Goal: Task Accomplishment & Management: Manage account settings

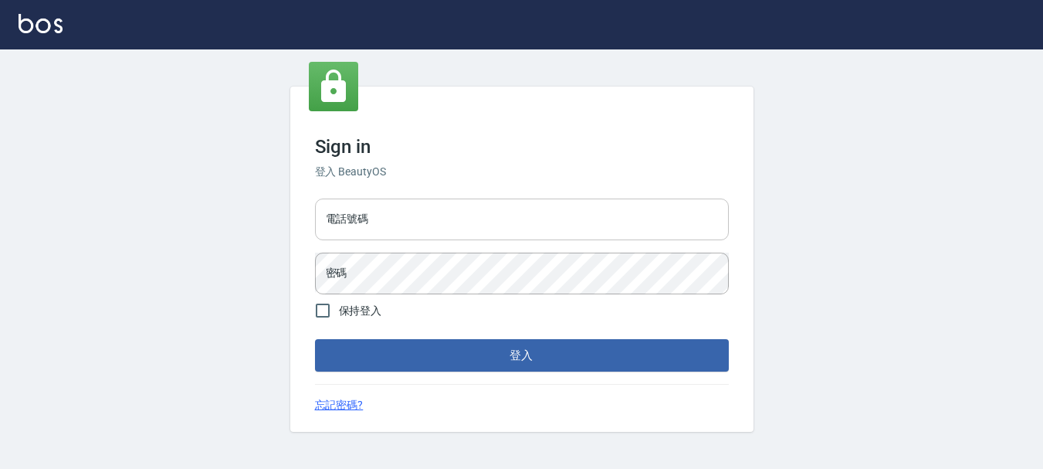
click at [374, 201] on input "電話號碼" at bounding box center [522, 219] width 414 height 42
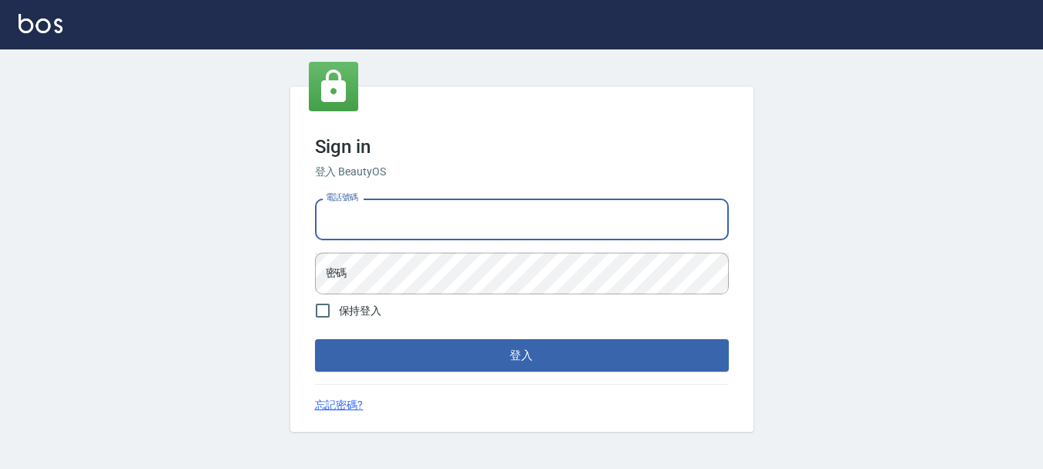
type input "0928200634"
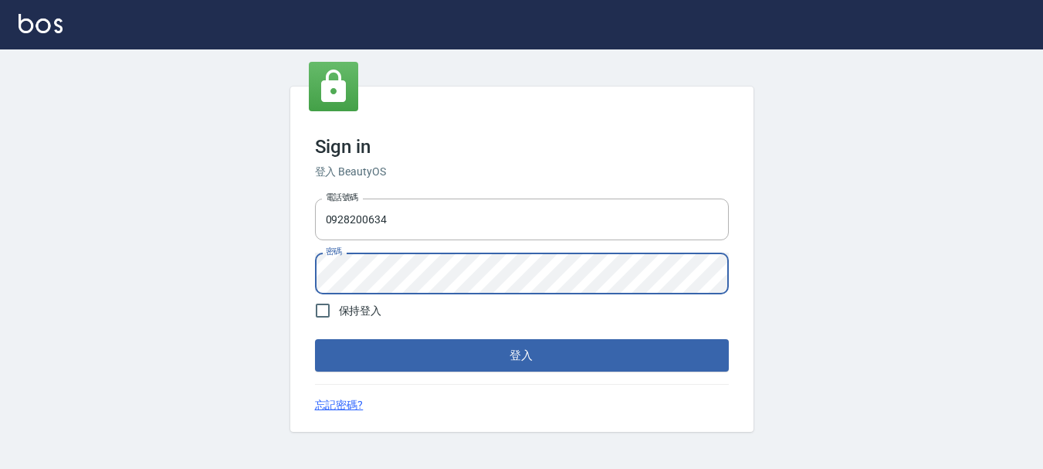
click at [315, 339] on button "登入" at bounding box center [522, 355] width 414 height 32
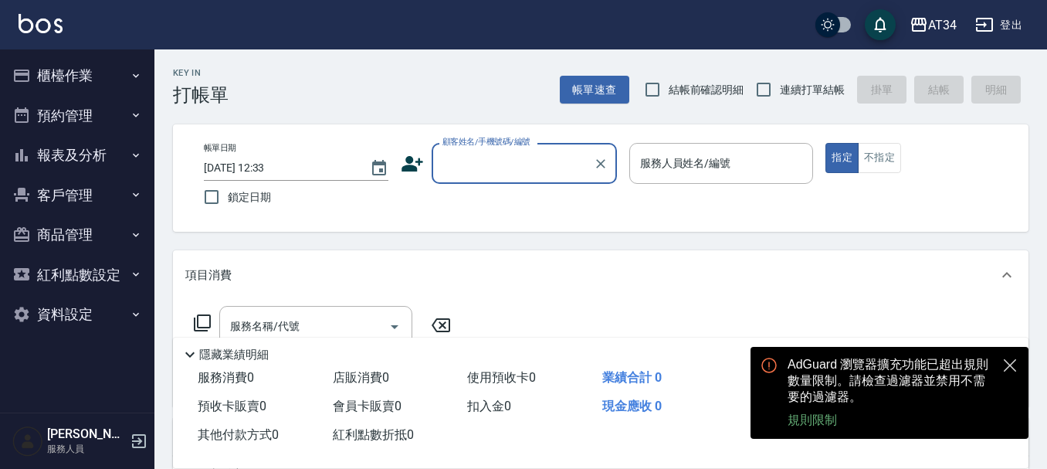
click at [415, 168] on icon at bounding box center [412, 163] width 22 height 15
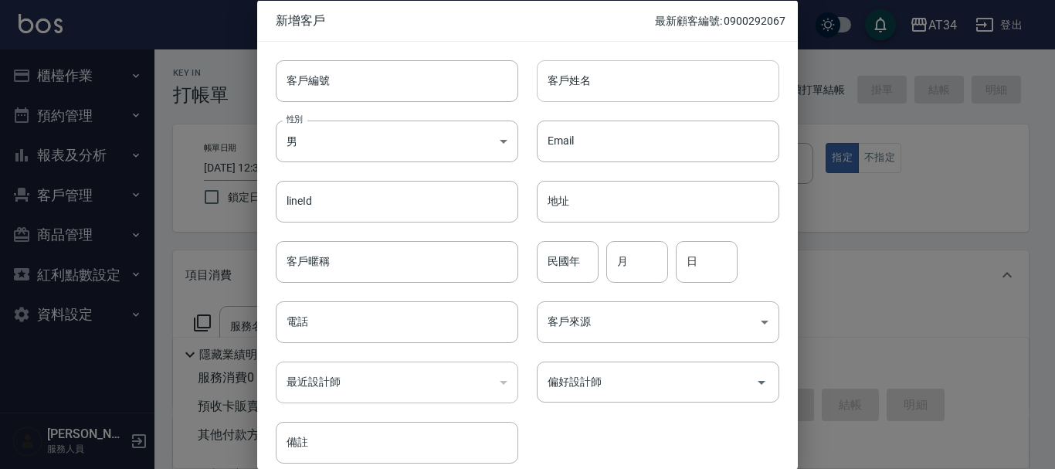
click at [585, 71] on input "客戶姓名" at bounding box center [658, 80] width 242 height 42
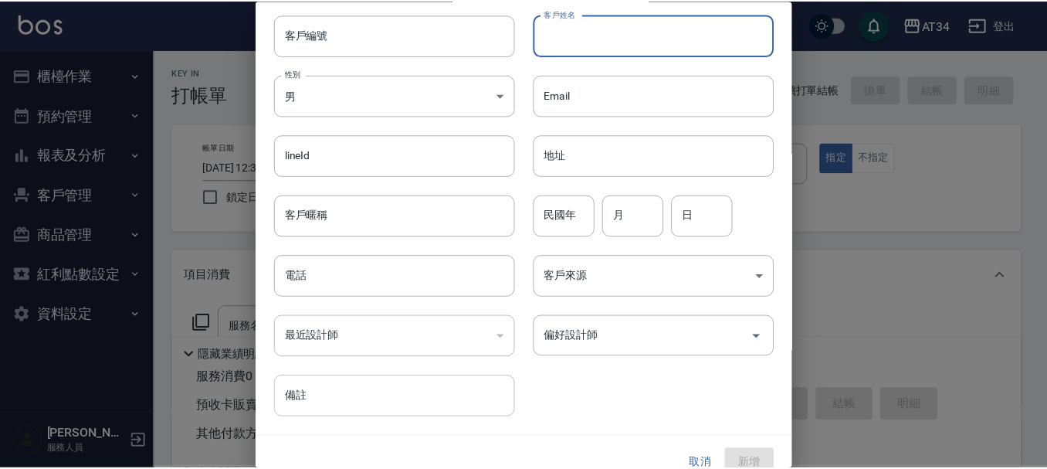
scroll to position [66, 0]
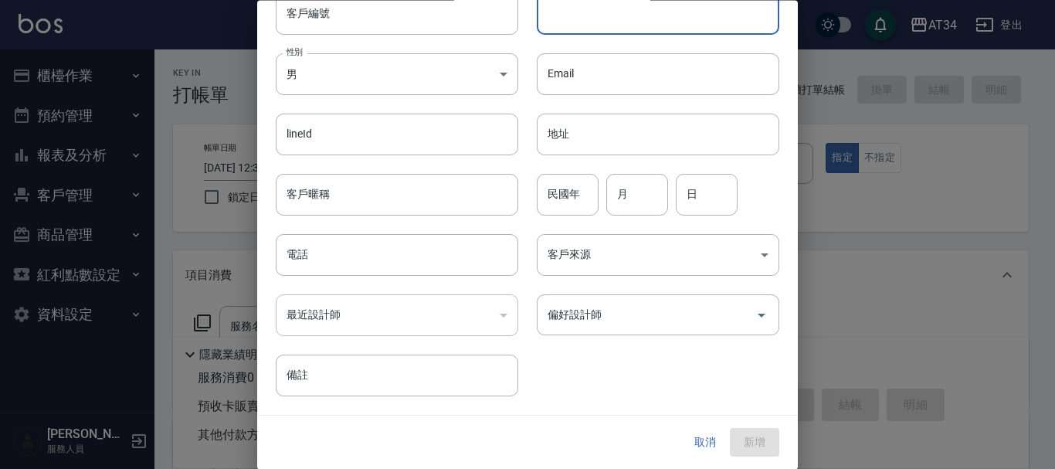
click at [707, 428] on button "取消" at bounding box center [704, 442] width 49 height 29
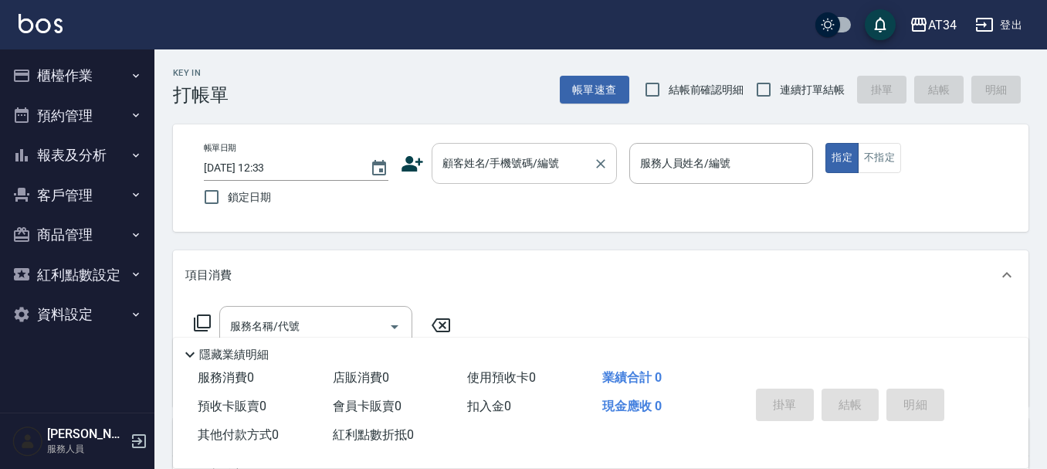
click at [558, 151] on input "顧客姓名/手機號碼/編號" at bounding box center [513, 163] width 148 height 27
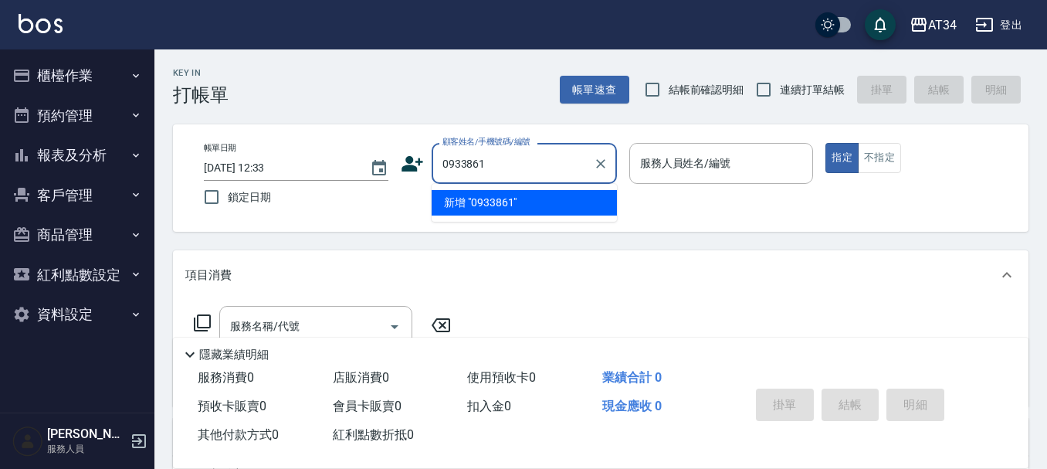
type input "0933861"
click at [58, 59] on button "櫃檯作業" at bounding box center [77, 76] width 142 height 40
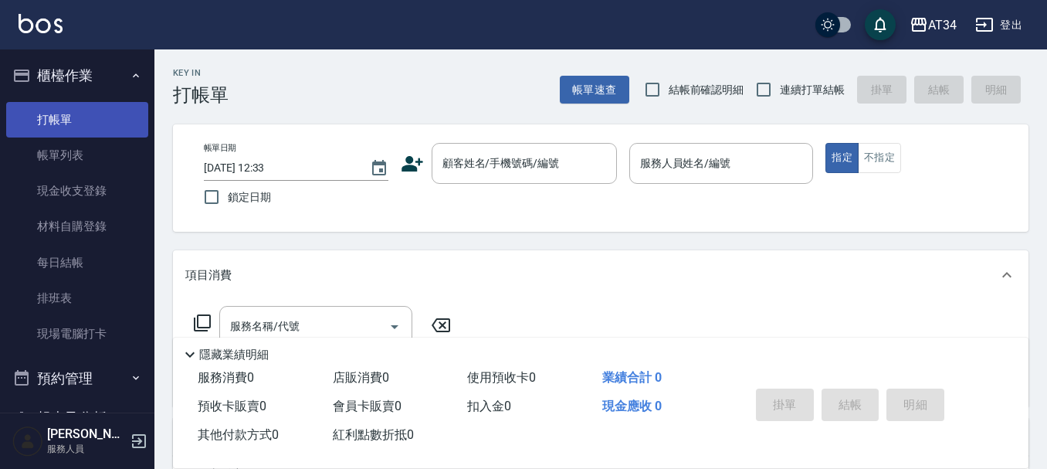
click at [63, 116] on link "打帳單" at bounding box center [77, 120] width 142 height 36
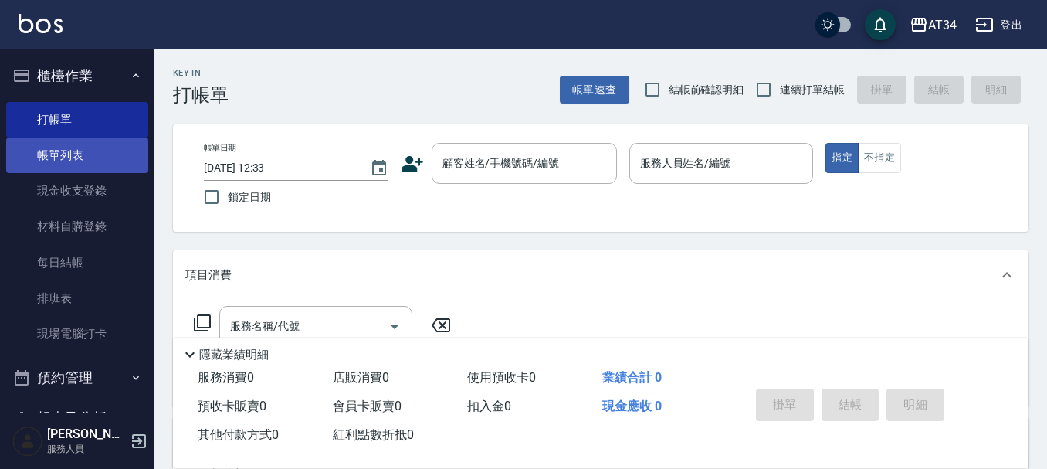
click at [74, 170] on link "帳單列表" at bounding box center [77, 155] width 142 height 36
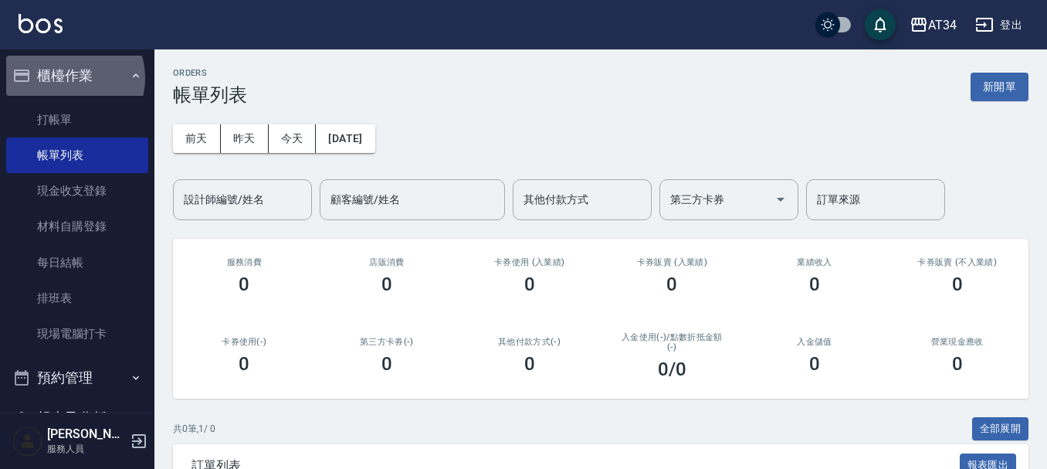
click at [68, 78] on button "櫃檯作業" at bounding box center [77, 76] width 142 height 40
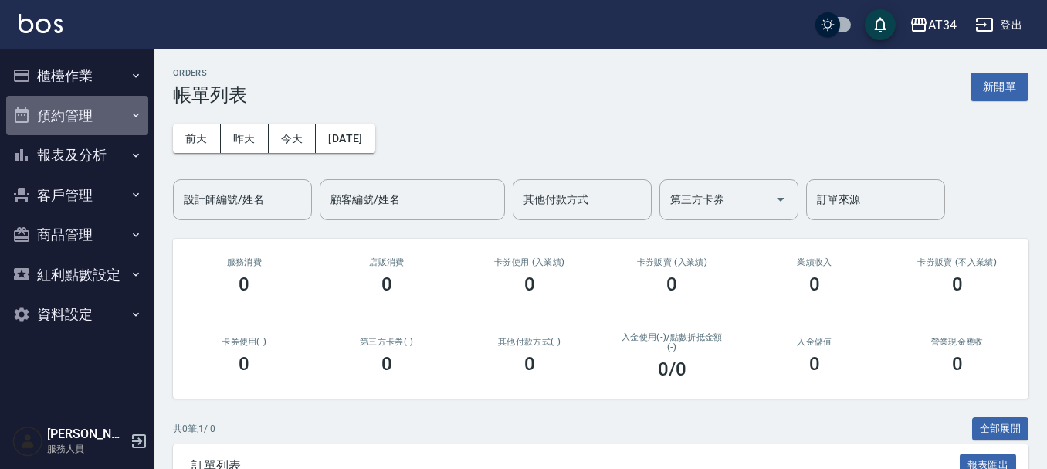
click at [65, 116] on button "預約管理" at bounding box center [77, 116] width 142 height 40
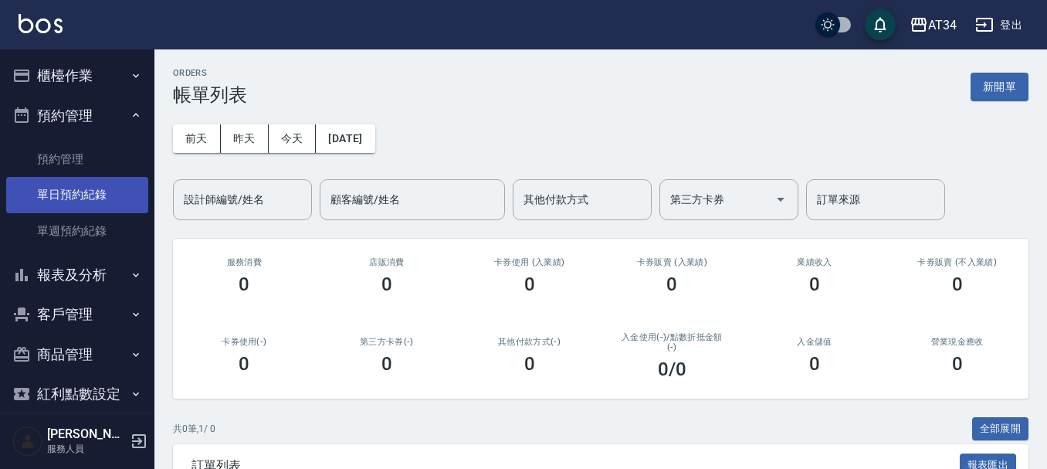
click at [67, 195] on link "單日預約紀錄" at bounding box center [77, 195] width 142 height 36
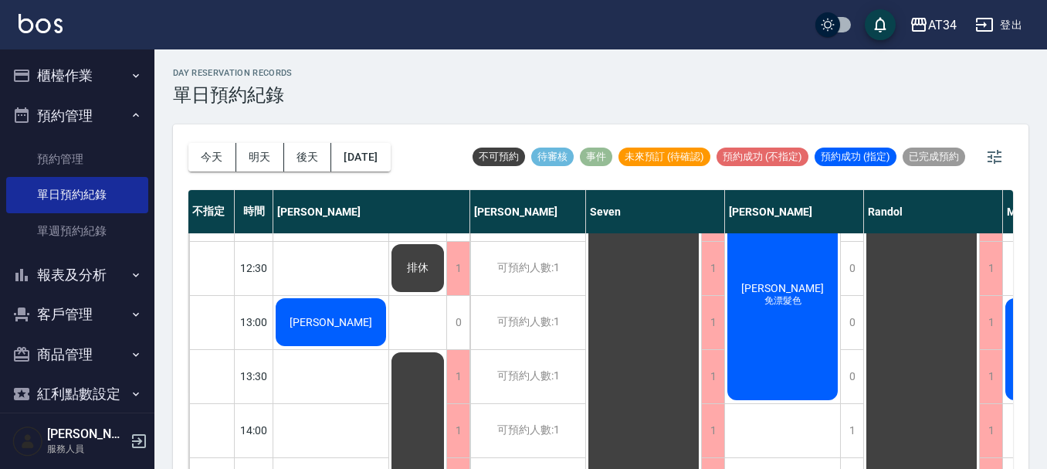
scroll to position [77, 0]
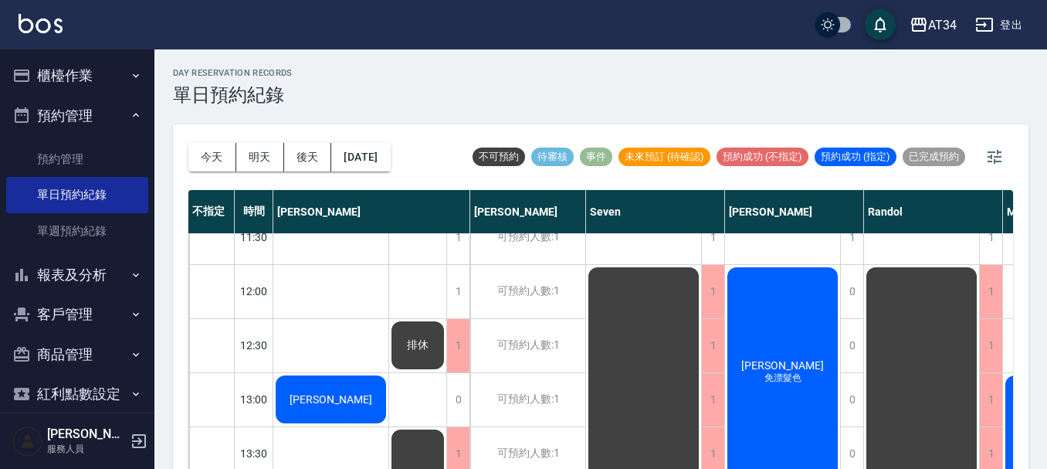
click at [799, 367] on div "Cindy 免漂髮色" at bounding box center [782, 372] width 115 height 215
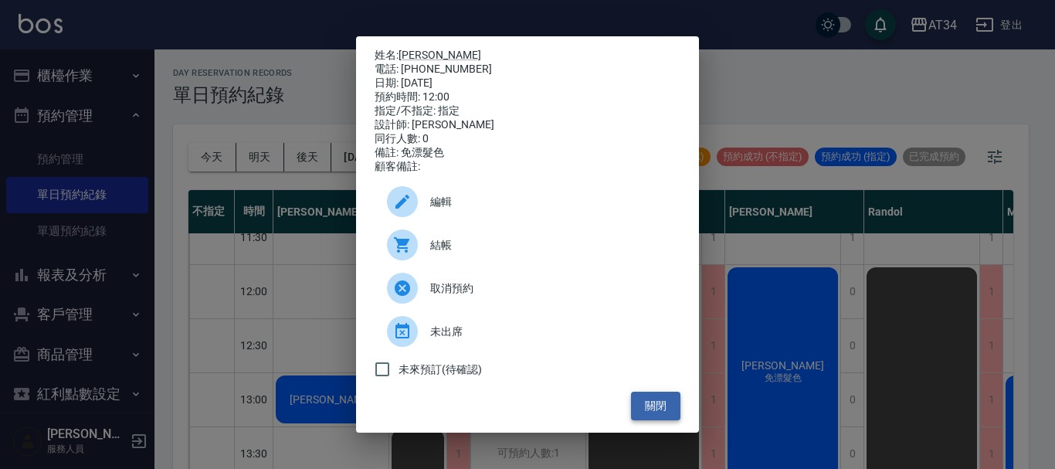
click at [678, 401] on button "關閉" at bounding box center [655, 405] width 49 height 29
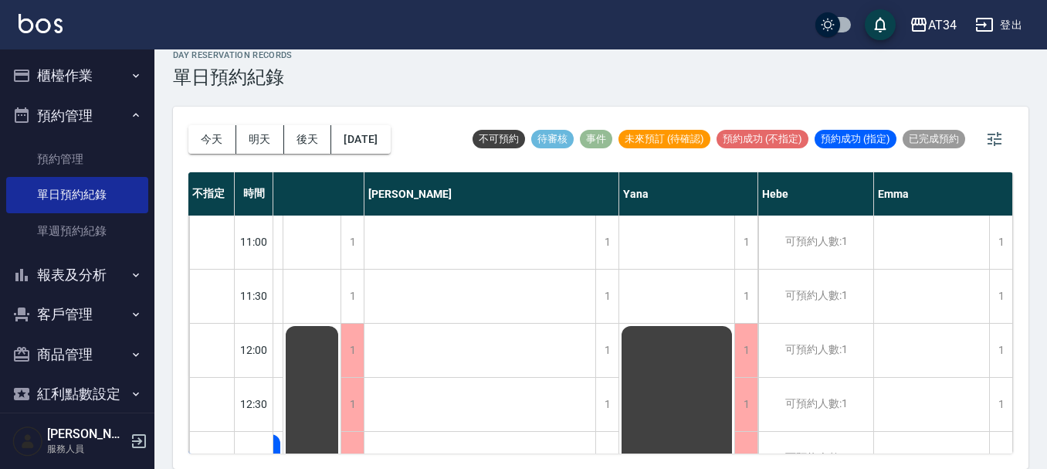
scroll to position [0, 843]
click at [71, 75] on button "櫃檯作業" at bounding box center [77, 76] width 142 height 40
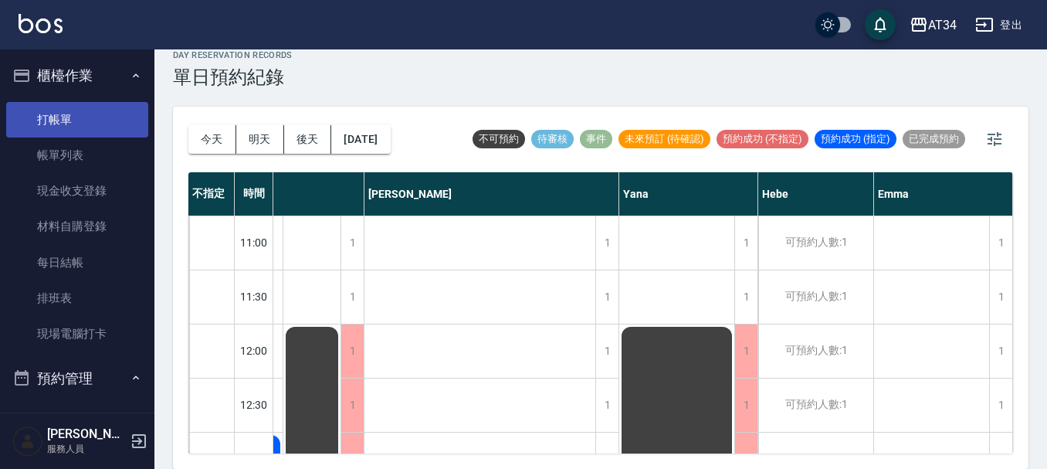
click at [71, 110] on link "打帳單" at bounding box center [77, 120] width 142 height 36
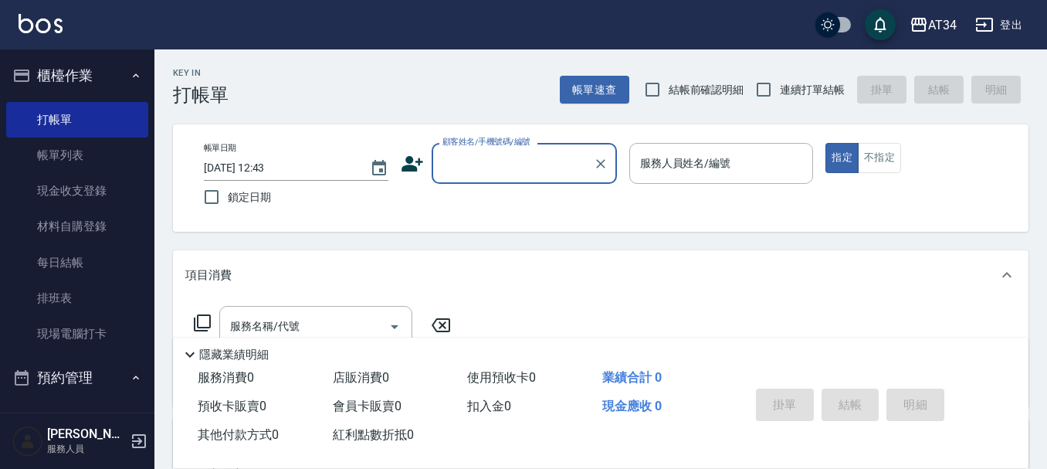
click at [103, 69] on button "櫃檯作業" at bounding box center [77, 76] width 142 height 40
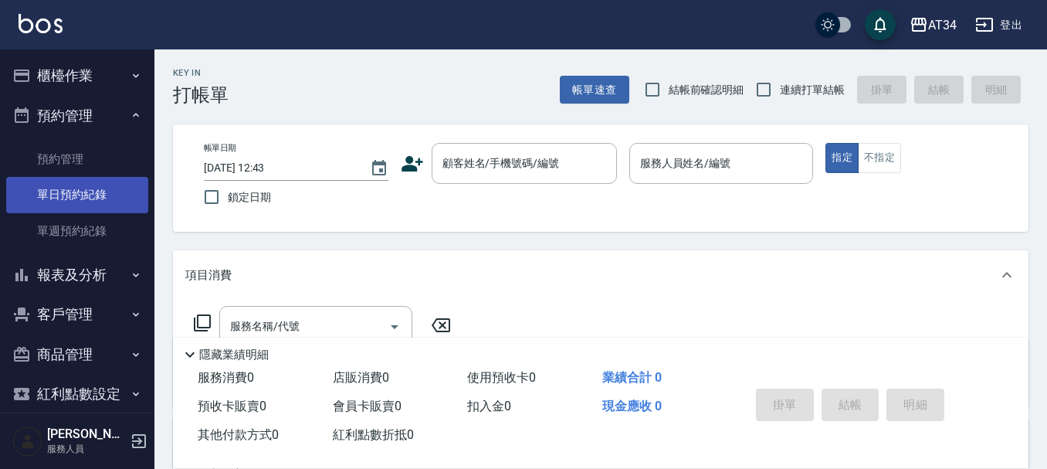
click at [96, 199] on link "單日預約紀錄" at bounding box center [77, 195] width 142 height 36
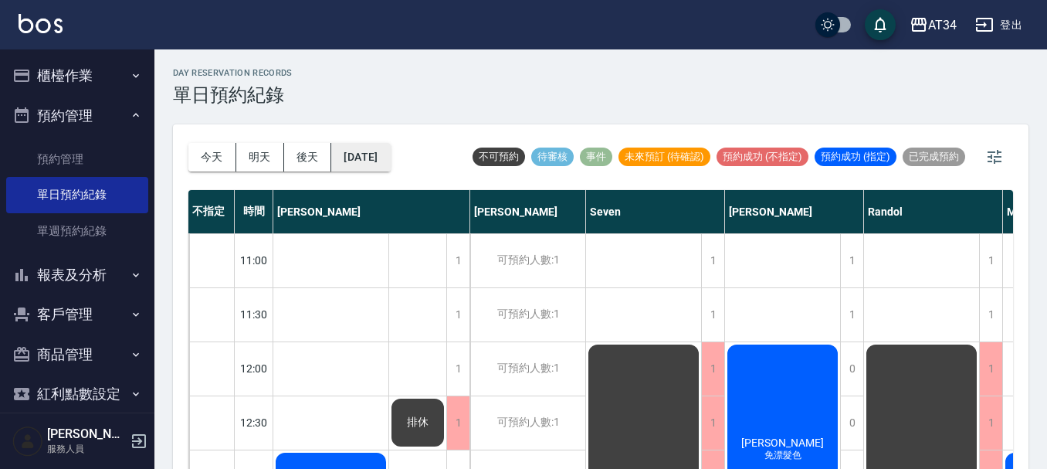
click at [390, 159] on button "[DATE]" at bounding box center [360, 157] width 59 height 29
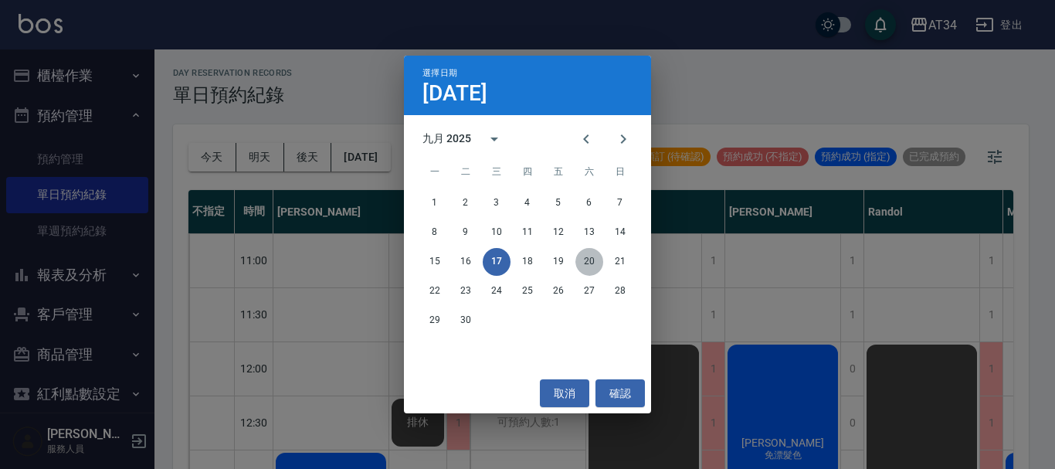
click at [593, 258] on button "20" at bounding box center [589, 262] width 28 height 28
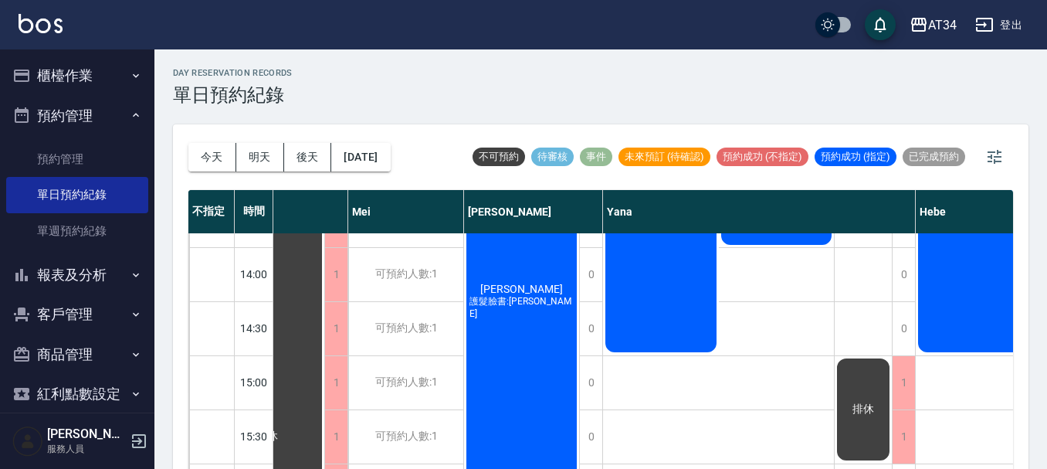
scroll to position [309, 689]
click at [749, 455] on div "吳依璇 補燙自然捲+洗、燙瀏海（含洗） 吳嘉芸" at bounding box center [719, 437] width 232 height 1027
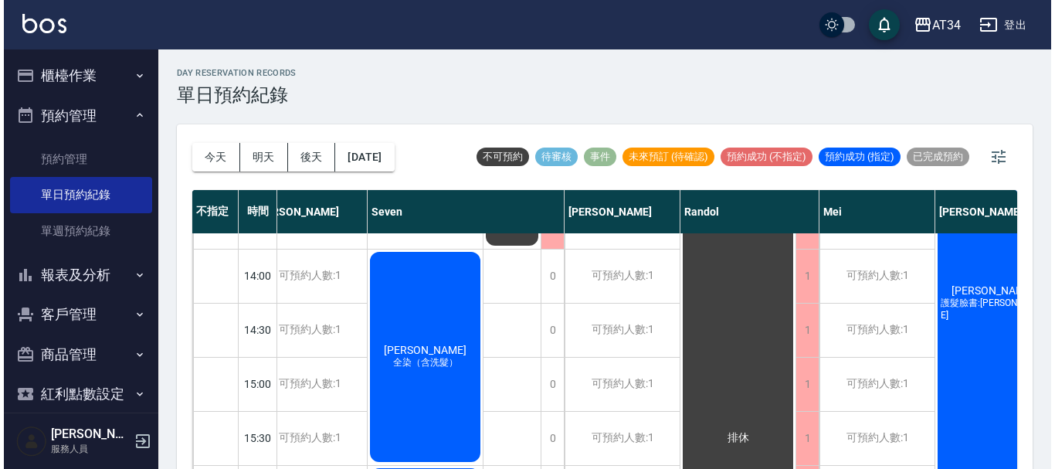
scroll to position [309, 0]
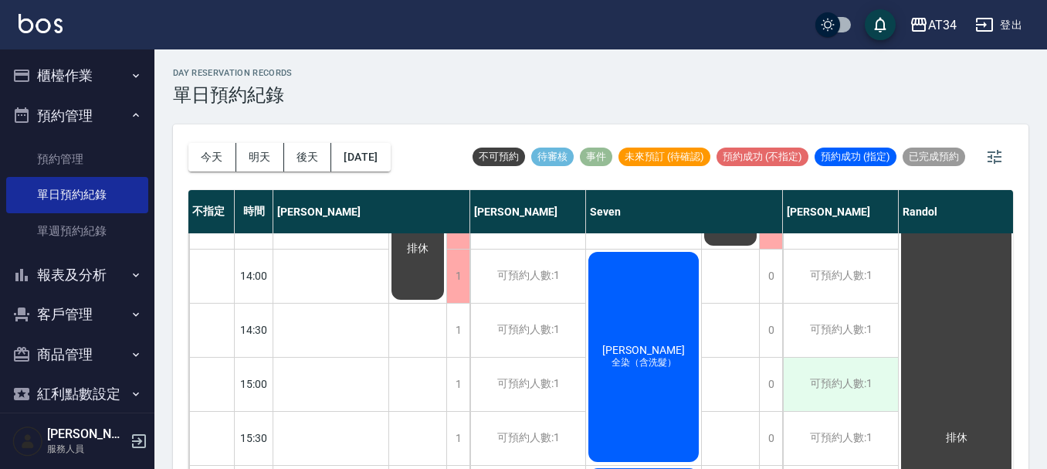
click at [857, 381] on div "可預約人數:1" at bounding box center [840, 383] width 115 height 53
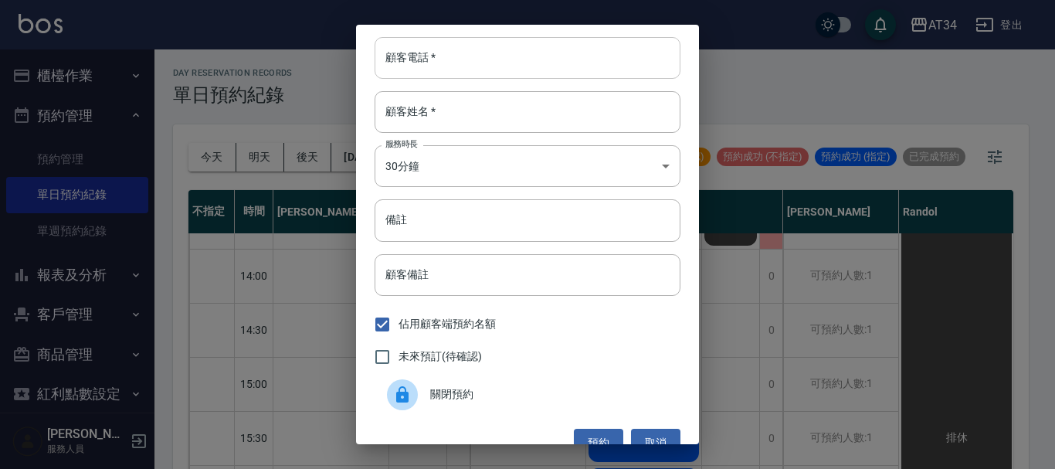
click at [497, 56] on input "顧客電話   *" at bounding box center [527, 58] width 306 height 42
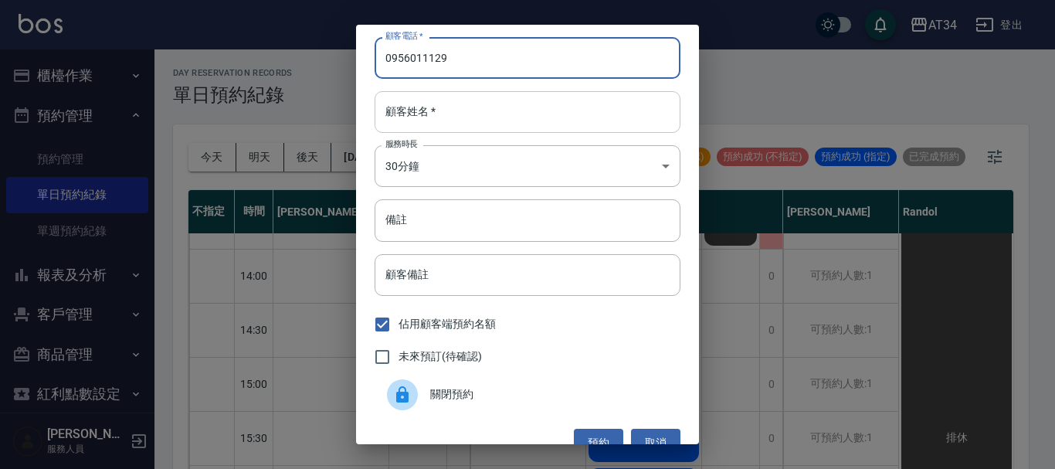
type input "0956011129"
click at [496, 103] on input "顧客姓名   *" at bounding box center [527, 112] width 306 height 42
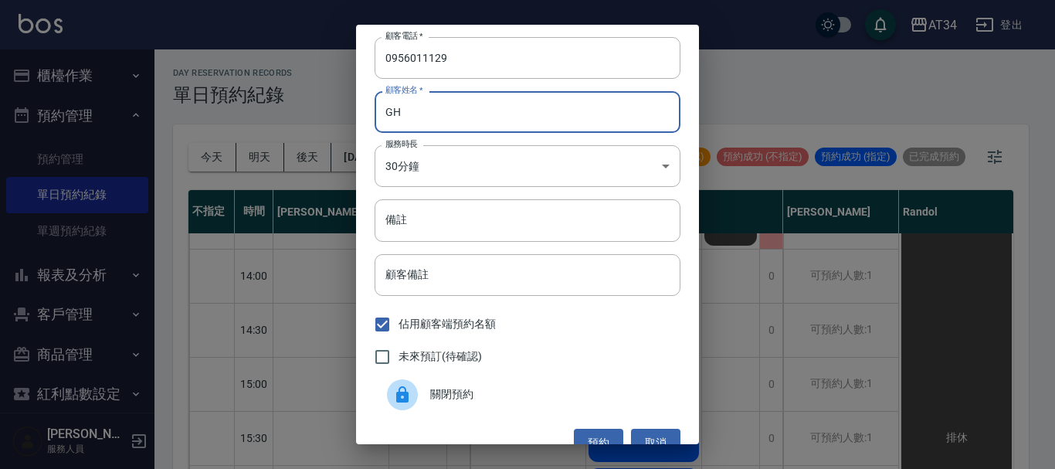
type input "G"
type input "葉"
click at [478, 179] on body "AT34 登出 櫃檯作業 打帳單 帳單列表 現金收支登錄 材料自購登錄 每日結帳 排班表 現場電腦打卡 預約管理 預約管理 單日預約紀錄 單週預約紀錄 報表及…" at bounding box center [527, 243] width 1055 height 486
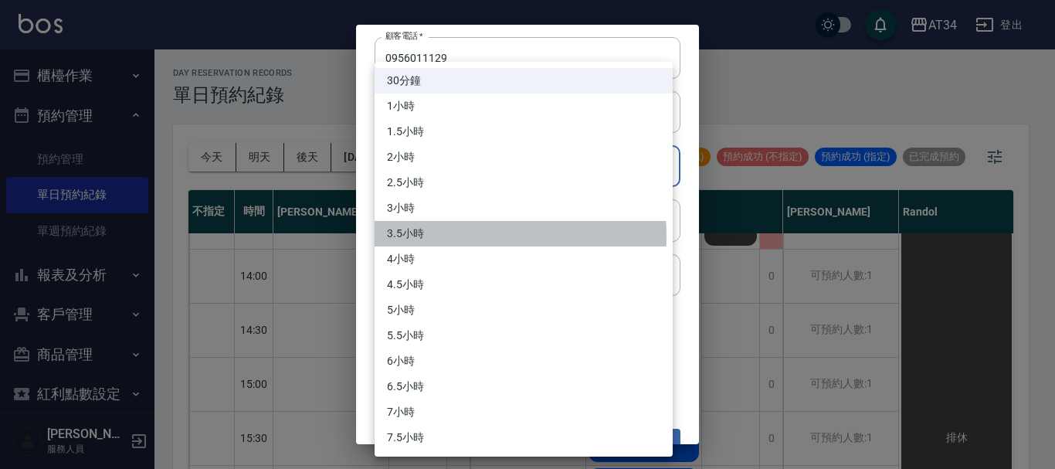
click at [466, 235] on li "3.5小時" at bounding box center [523, 233] width 298 height 25
type input "7"
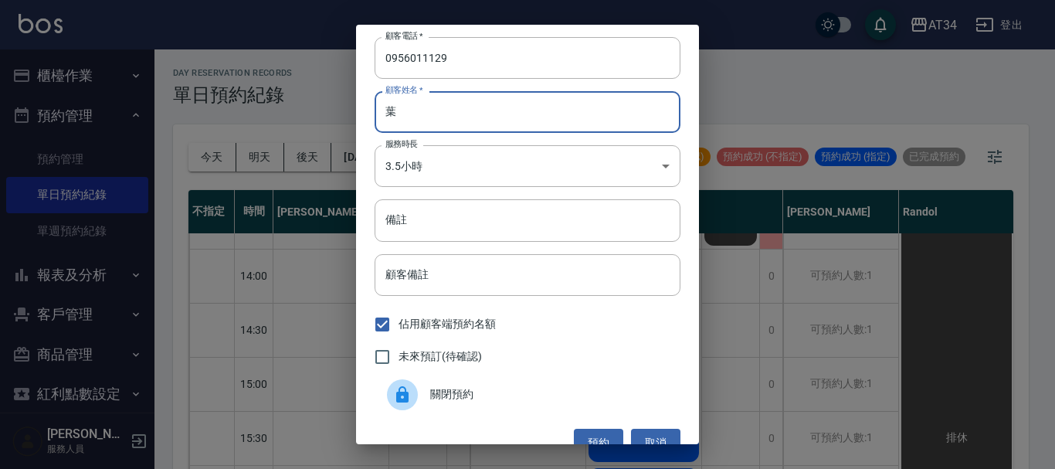
click at [486, 120] on input "葉" at bounding box center [527, 112] width 306 height 42
click at [486, 120] on input "葉小姐" at bounding box center [527, 112] width 306 height 42
type input "葉小姐2800"
click at [483, 361] on div "未來預訂(待確認)" at bounding box center [527, 356] width 306 height 32
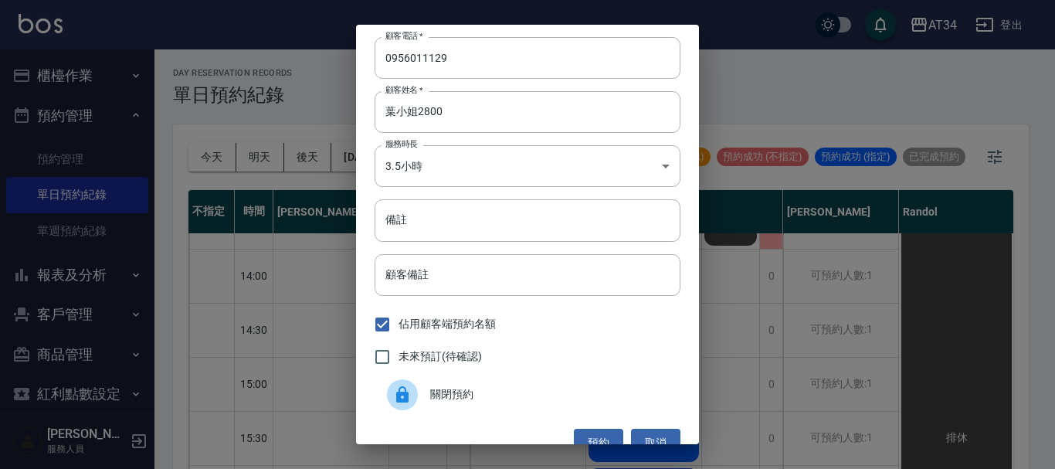
click at [477, 361] on span "未來預訂(待確認)" at bounding box center [439, 356] width 83 height 16
click at [398, 361] on input "未來預訂(待確認)" at bounding box center [382, 356] width 32 height 32
checkbox input "true"
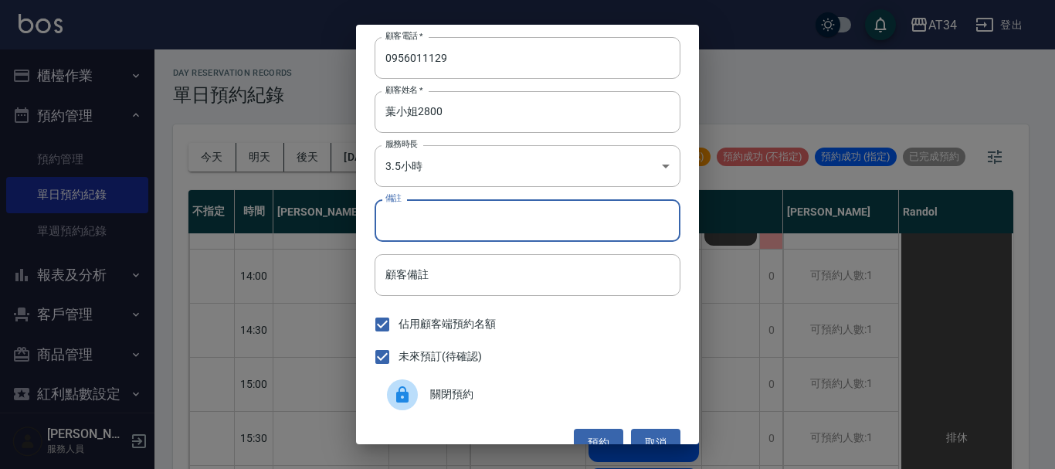
click at [506, 208] on input "備註" at bounding box center [527, 220] width 306 height 42
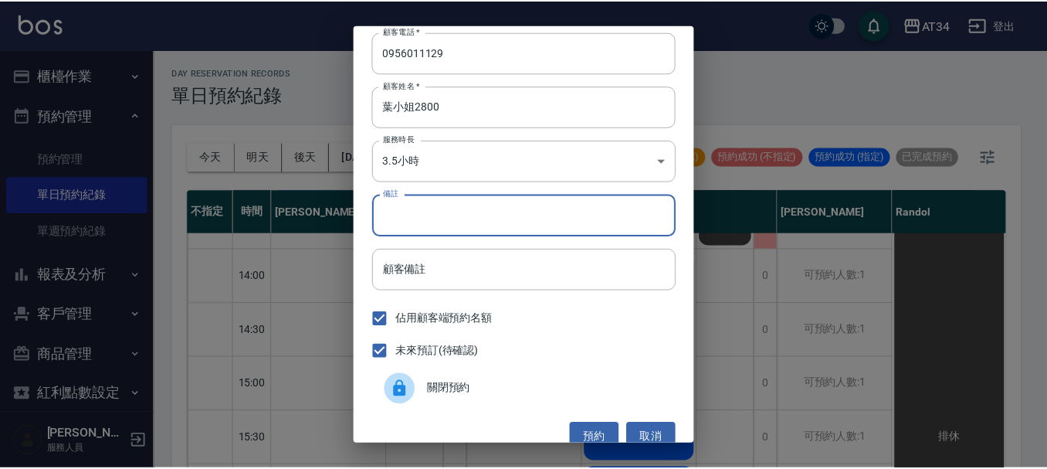
scroll to position [0, 0]
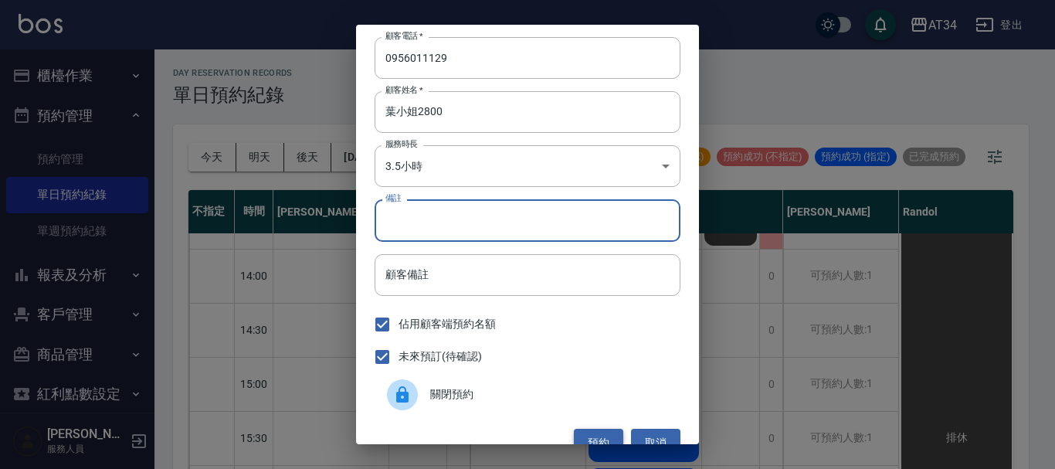
click at [594, 435] on button "預約" at bounding box center [598, 442] width 49 height 29
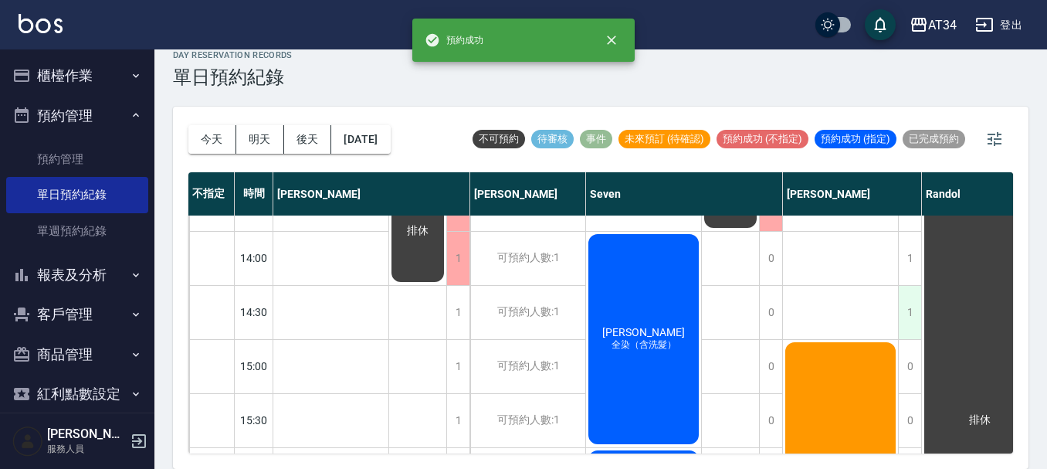
scroll to position [386, 0]
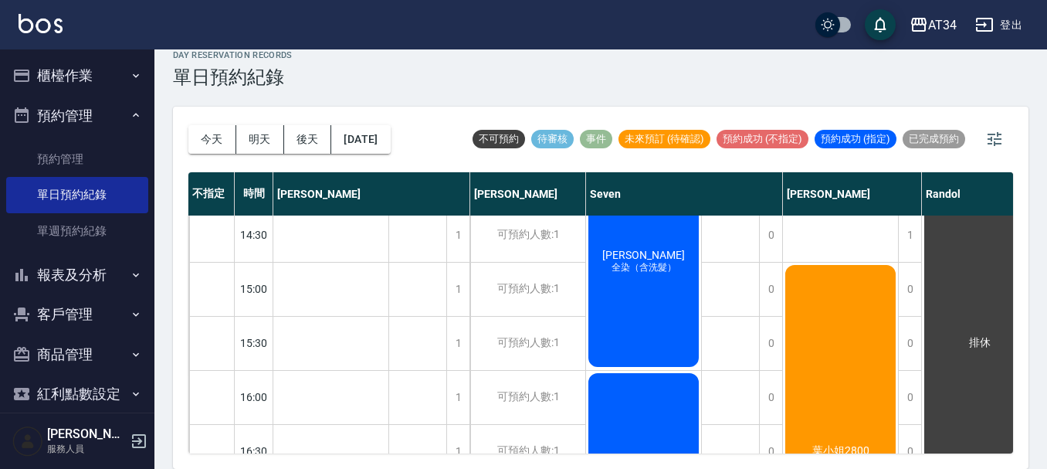
click at [69, 87] on button "櫃檯作業" at bounding box center [77, 76] width 142 height 40
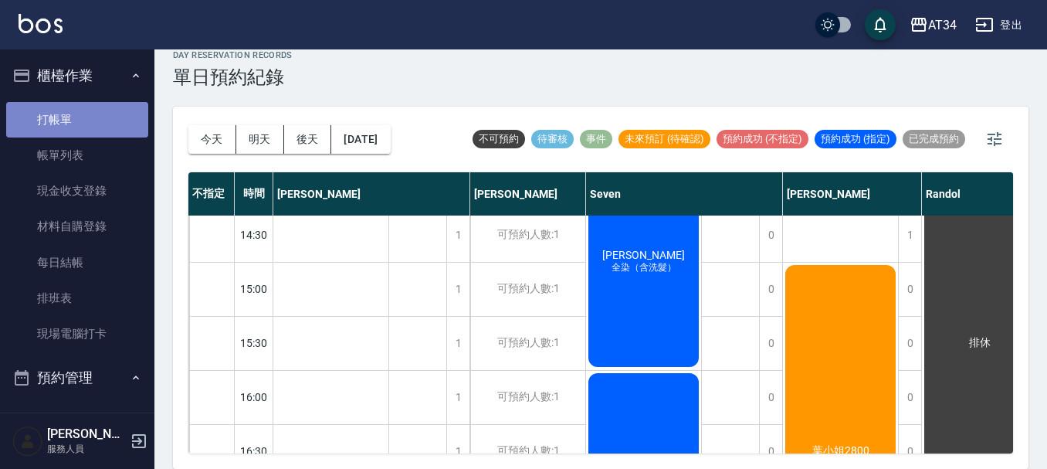
click at [78, 119] on link "打帳單" at bounding box center [77, 120] width 142 height 36
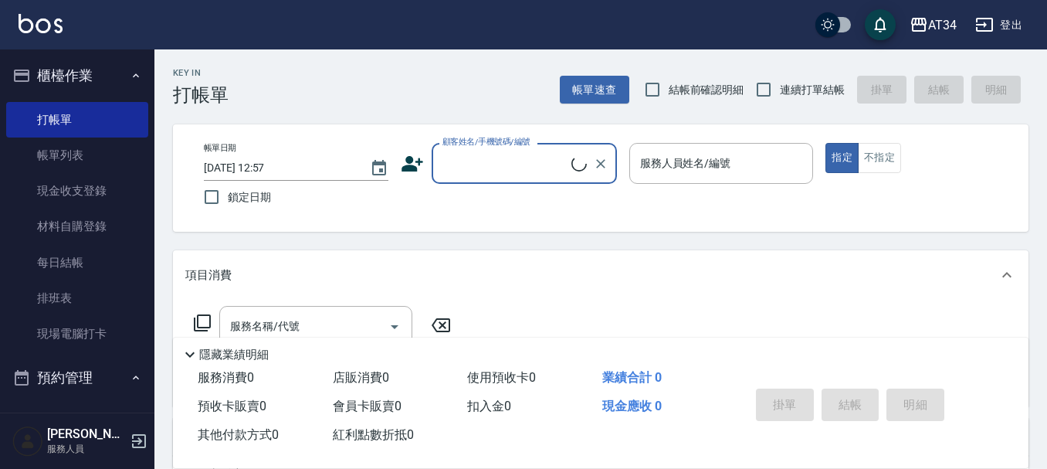
click at [402, 168] on icon at bounding box center [412, 163] width 22 height 15
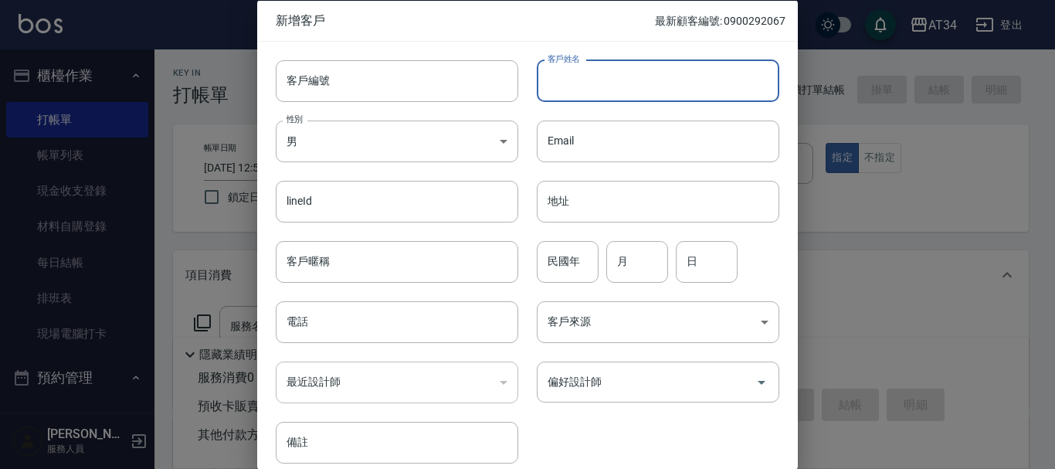
click at [612, 85] on input "客戶姓名" at bounding box center [658, 80] width 242 height 42
type input "[PERSON_NAME]"
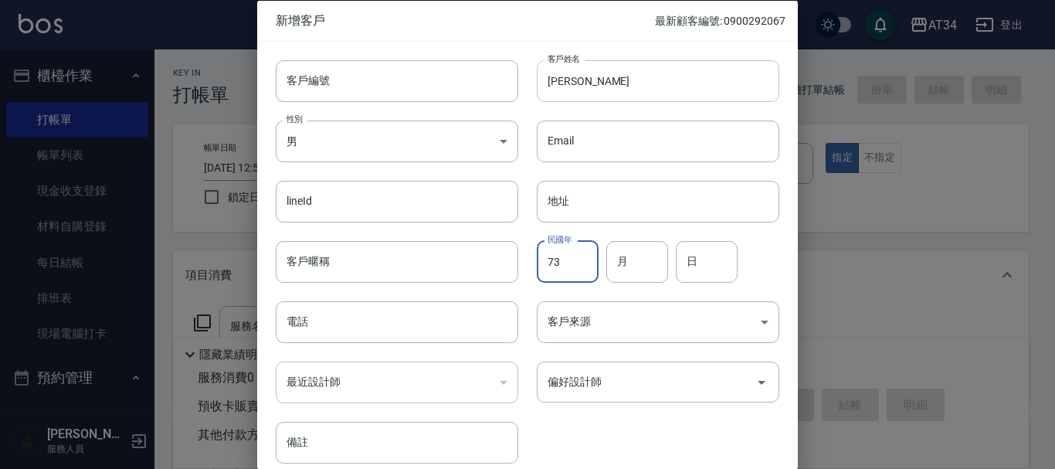
type input "73"
type input "09"
type input "27"
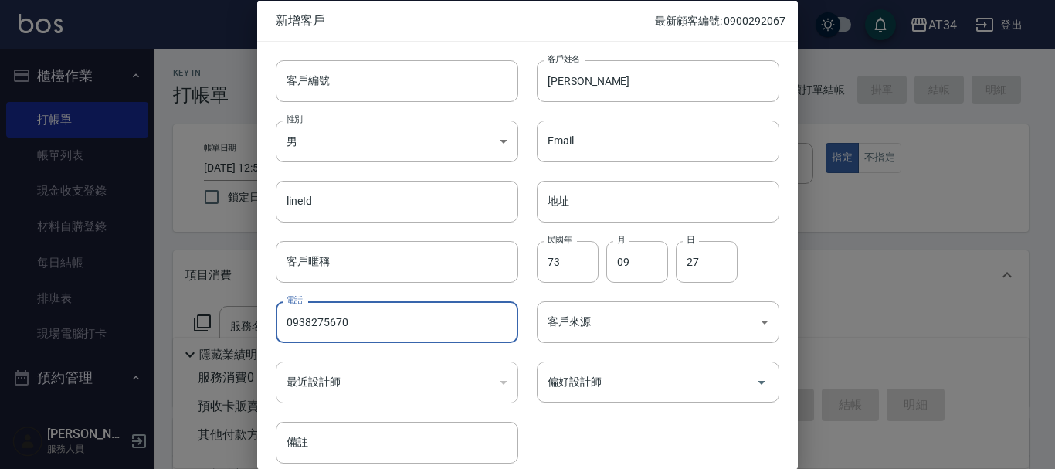
type input "0938275670"
drag, startPoint x: 592, startPoint y: 427, endPoint x: 608, endPoint y: 415, distance: 19.8
click at [596, 425] on div "客戶編號 客戶編號 客戶姓名 莊婷 客戶姓名 性別 男 MALE 性別 Email Email lineId lineId 地址 地址 客戶暱稱 客戶暱稱 民…" at bounding box center [518, 252] width 522 height 422
click at [651, 365] on div "偏好設計師" at bounding box center [658, 381] width 242 height 41
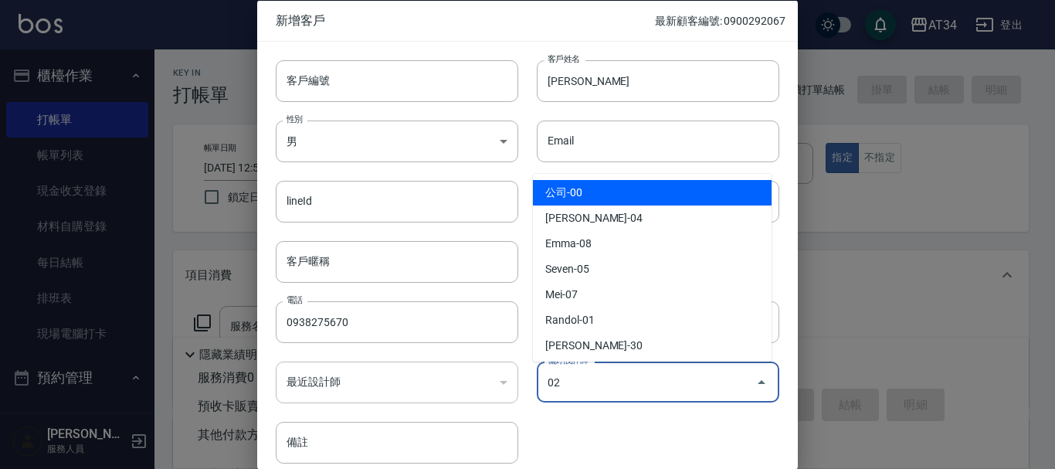
type input "[PERSON_NAME]"
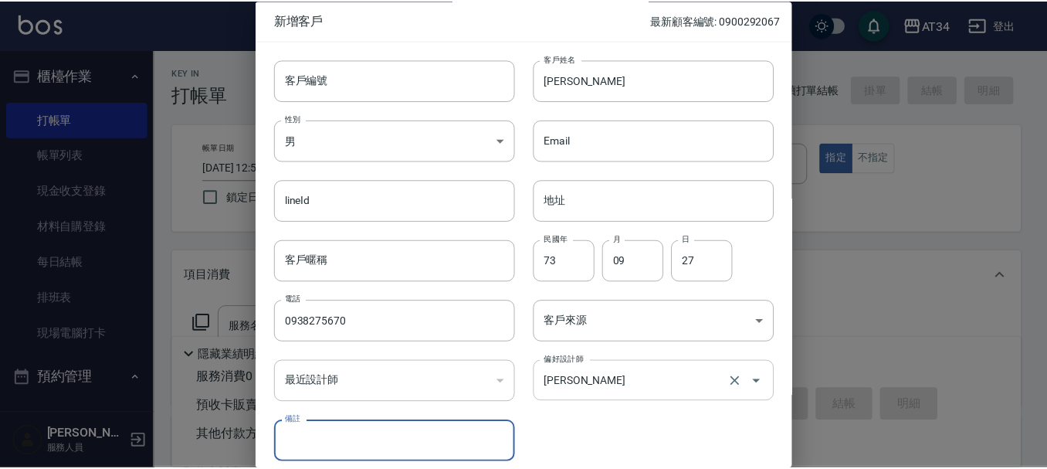
scroll to position [66, 0]
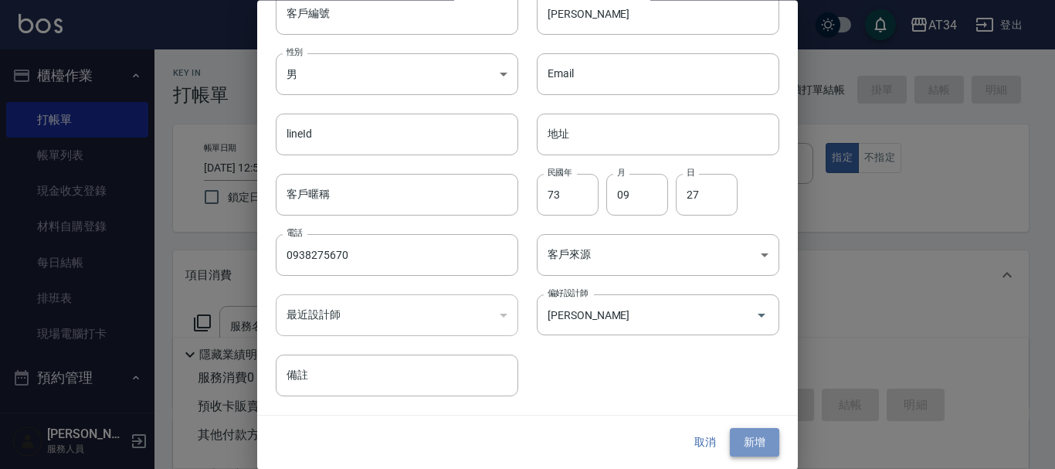
click at [762, 430] on button "新增" at bounding box center [754, 442] width 49 height 29
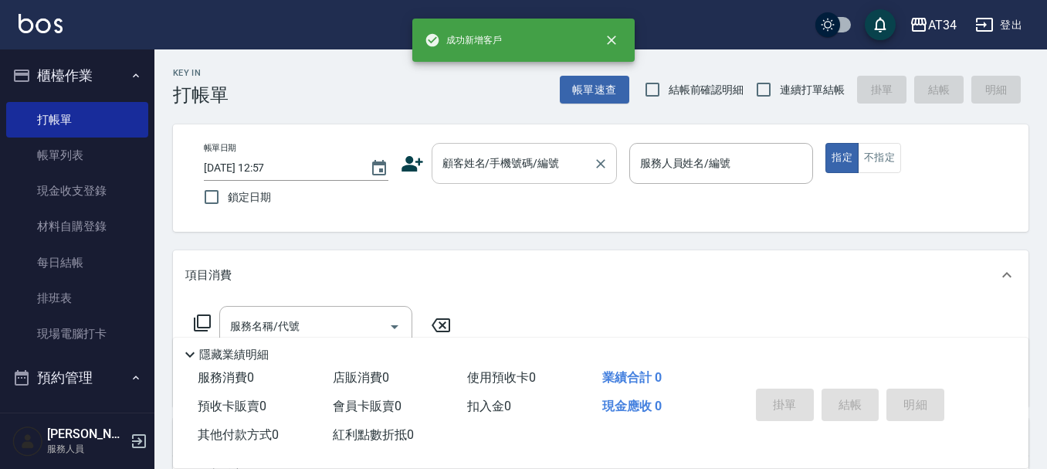
click at [511, 146] on div "顧客姓名/手機號碼/編號" at bounding box center [524, 163] width 185 height 41
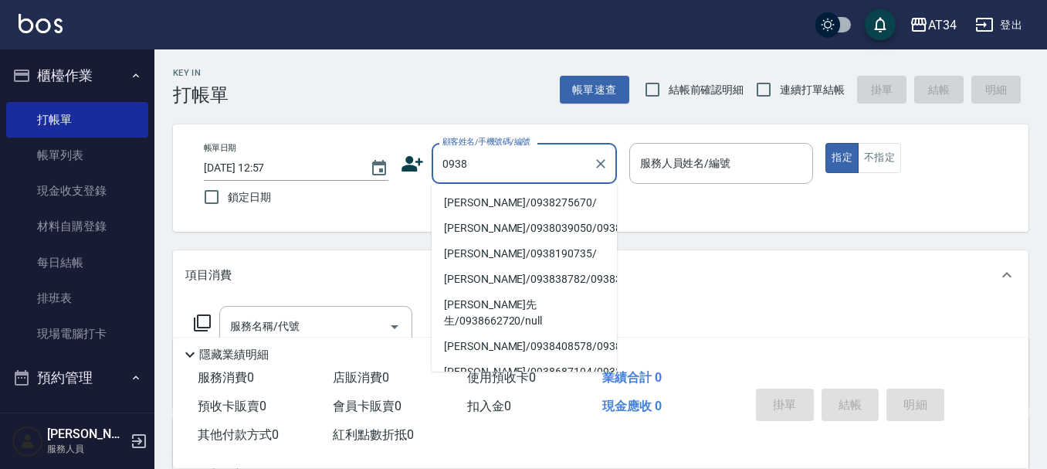
click at [497, 195] on li "莊婷/0938275670/" at bounding box center [524, 202] width 185 height 25
type input "莊婷/0938275670/"
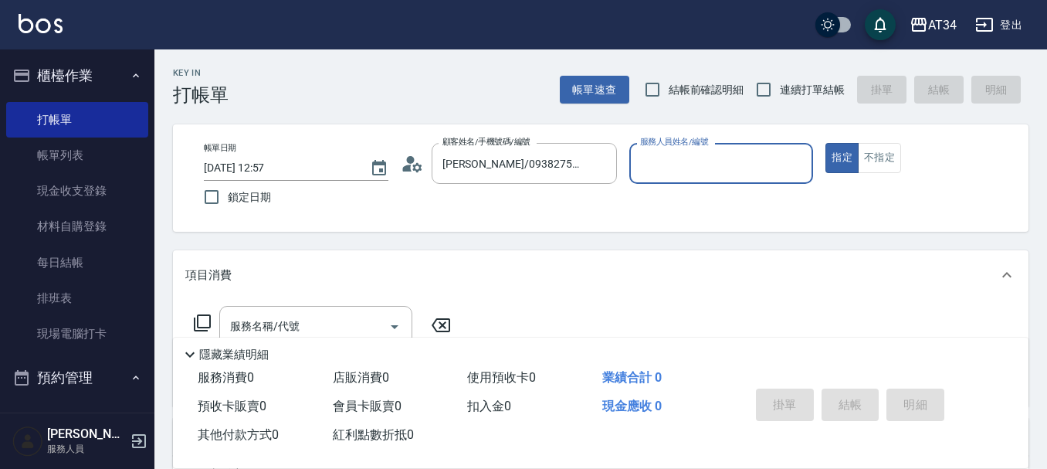
type input "Wendy-02"
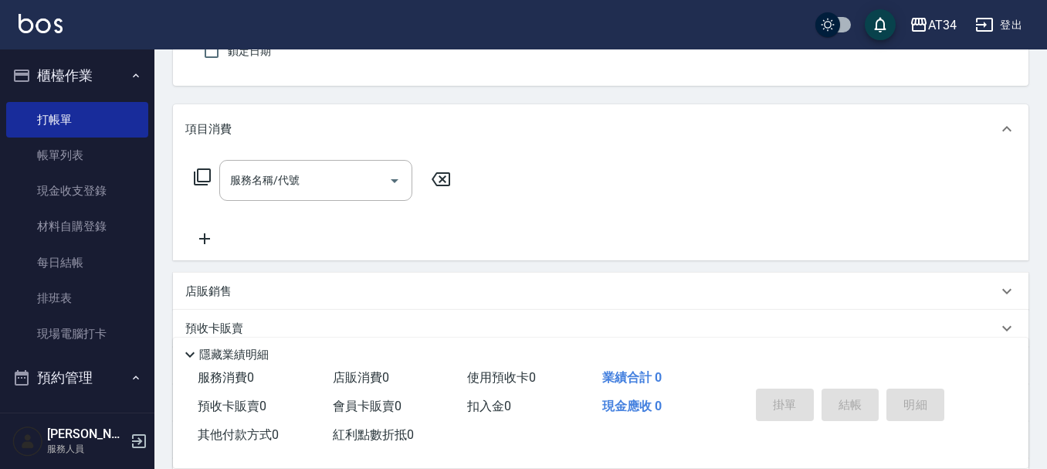
scroll to position [154, 0]
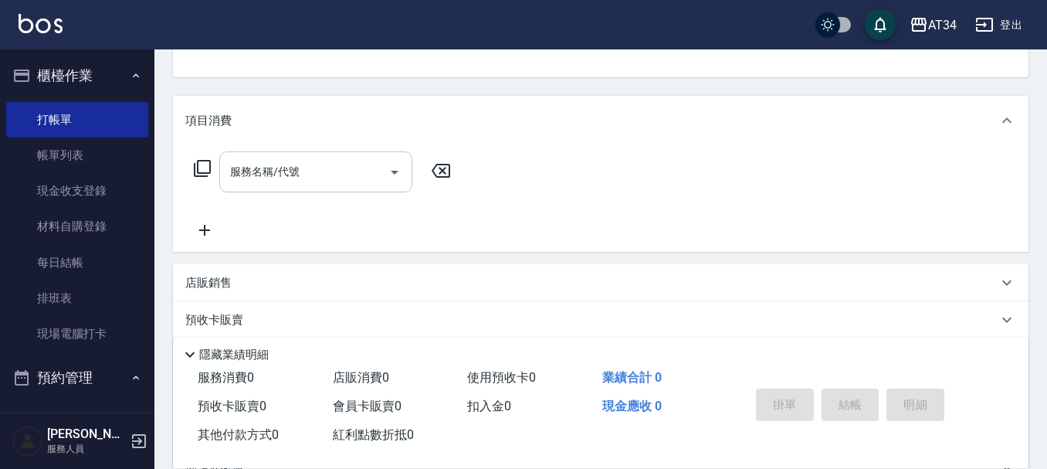
click at [293, 165] on div "服務名稱/代號 服務名稱/代號" at bounding box center [315, 171] width 193 height 41
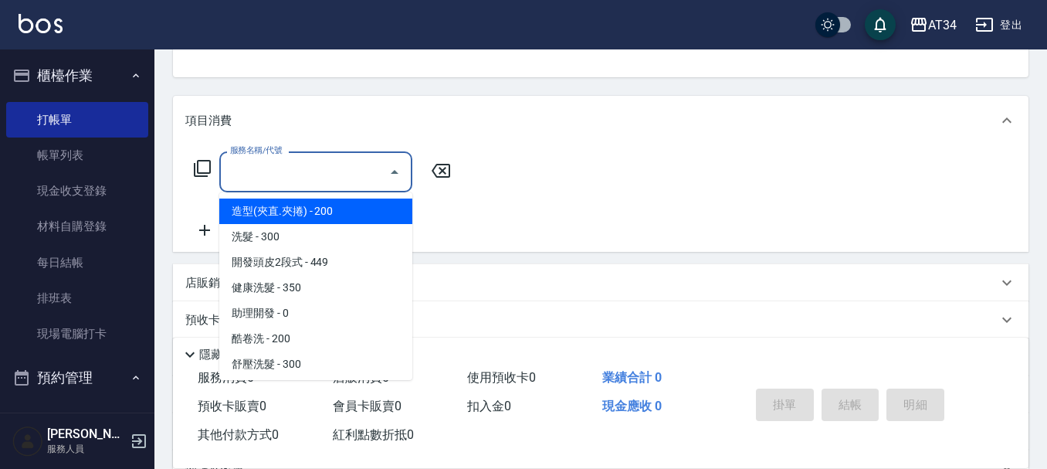
type input "ㄐ"
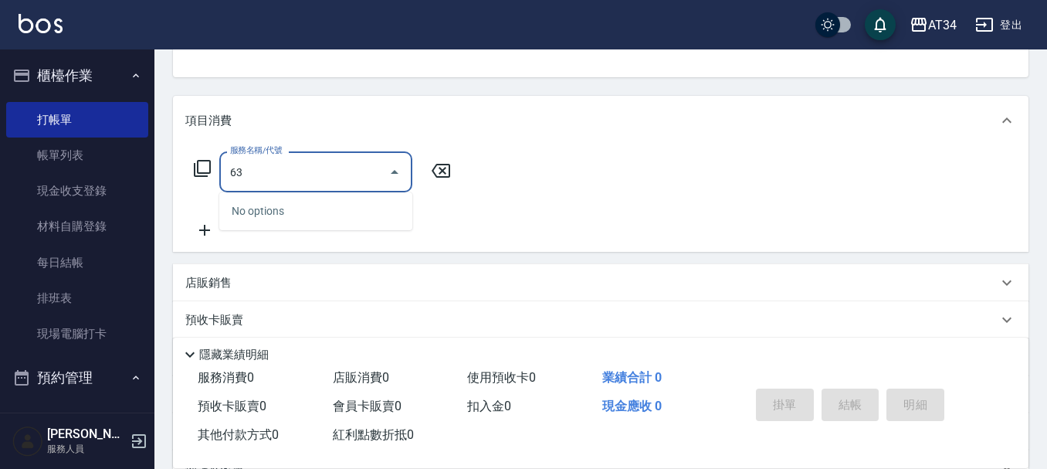
type input "630"
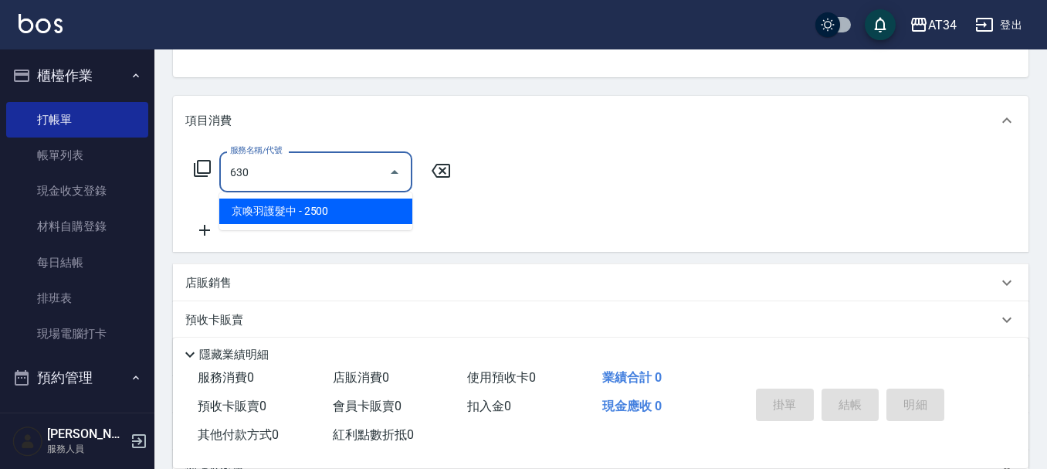
type input "250"
type input "京喚羽護髮中(630)"
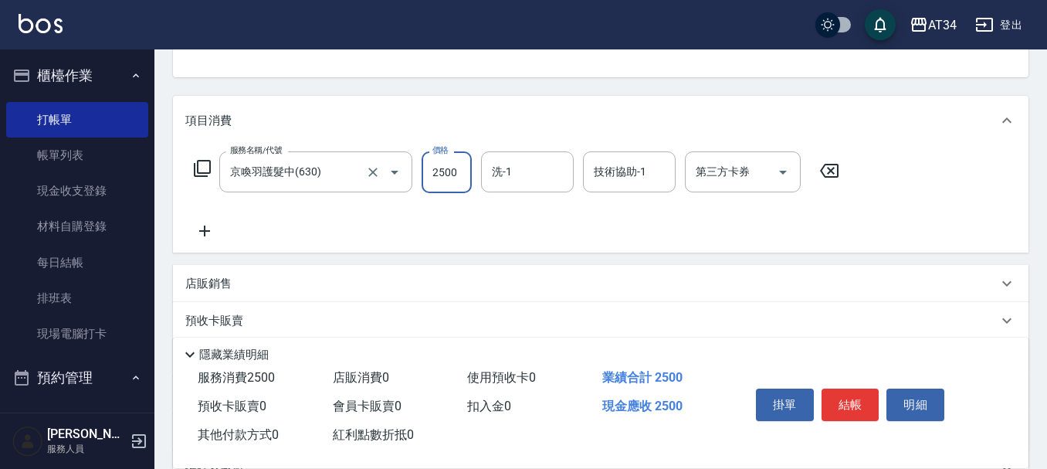
type input "2"
type input "0"
type input "27"
type input "20"
type input "270"
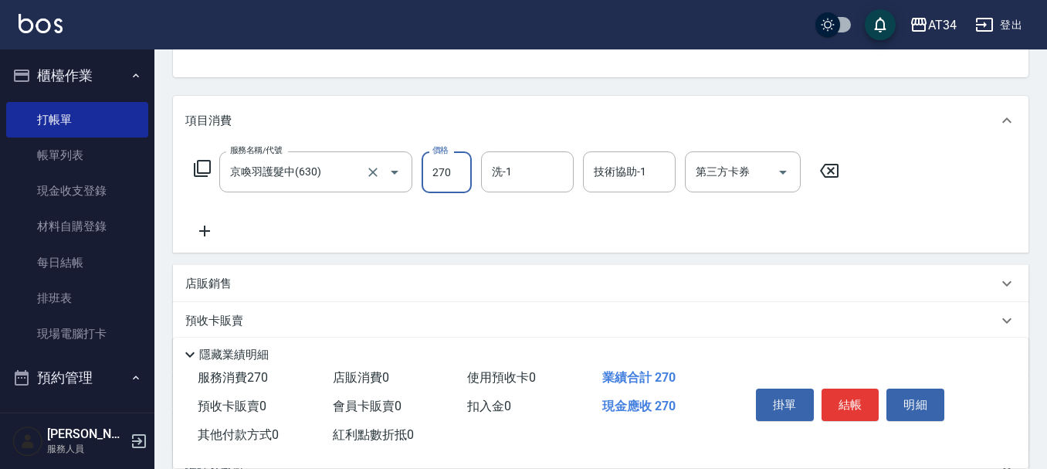
type input "270"
type input "2700"
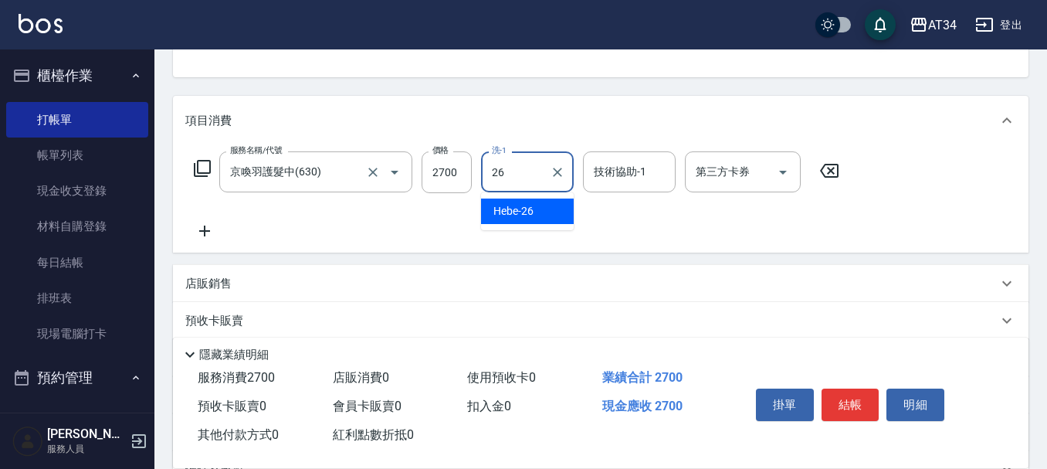
type input "2"
type input "張可芮-36"
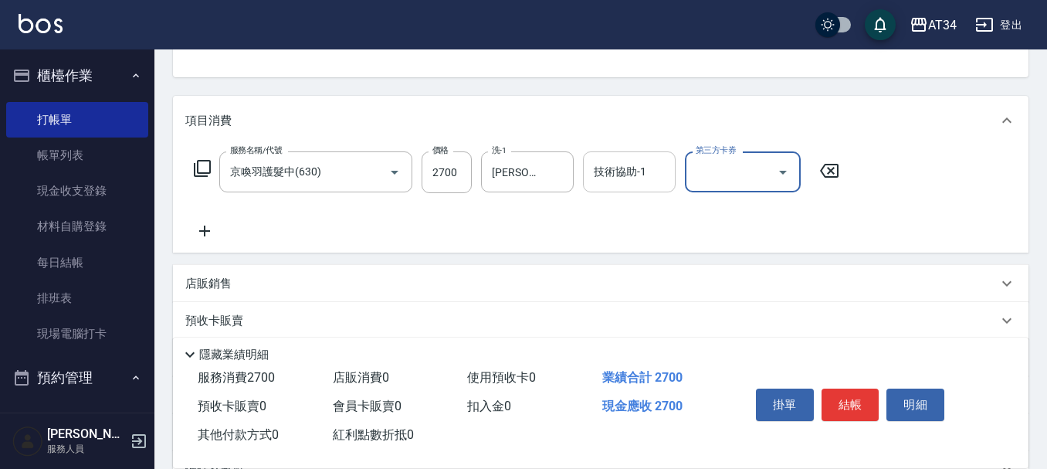
click at [669, 175] on div "技術協助-1" at bounding box center [629, 171] width 93 height 41
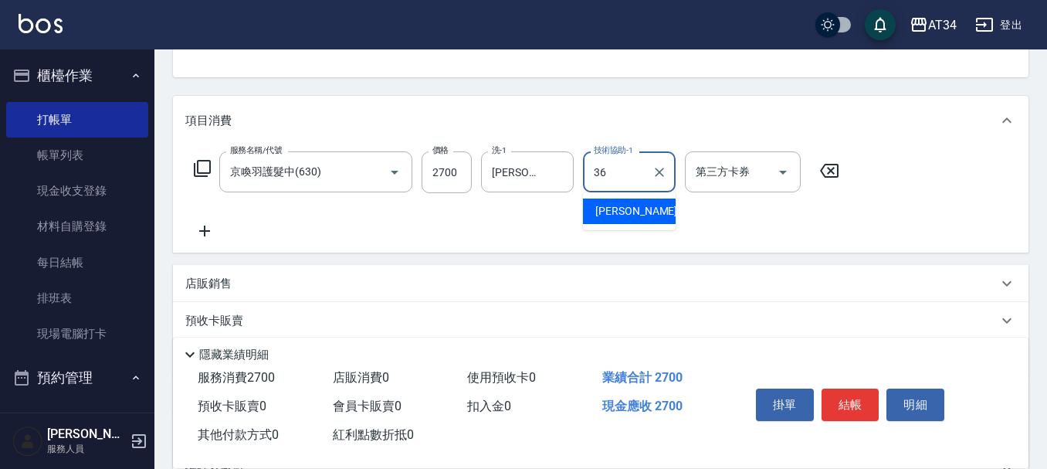
type input "張可芮-36"
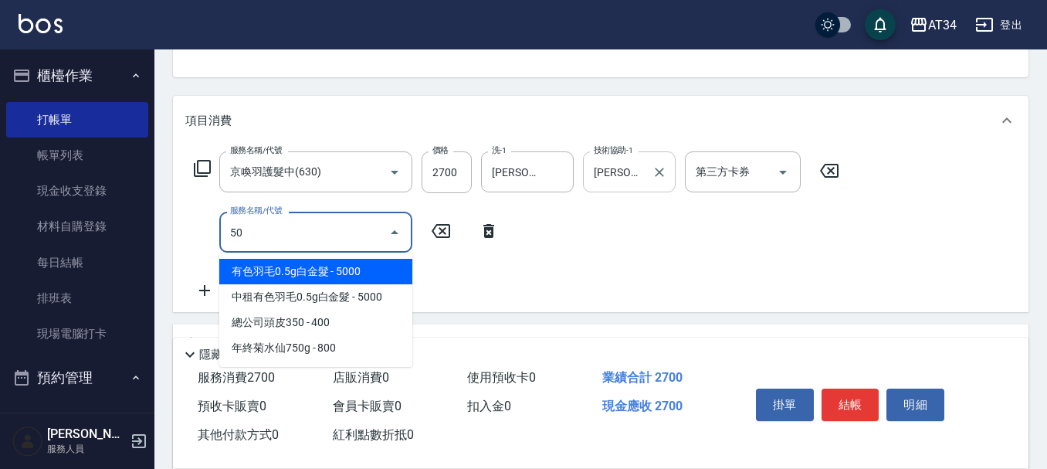
type input "501"
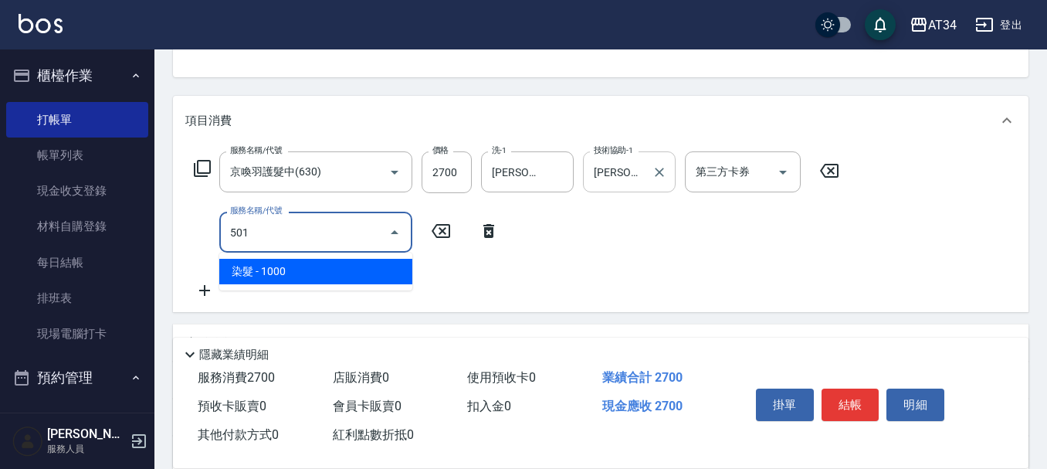
type input "370"
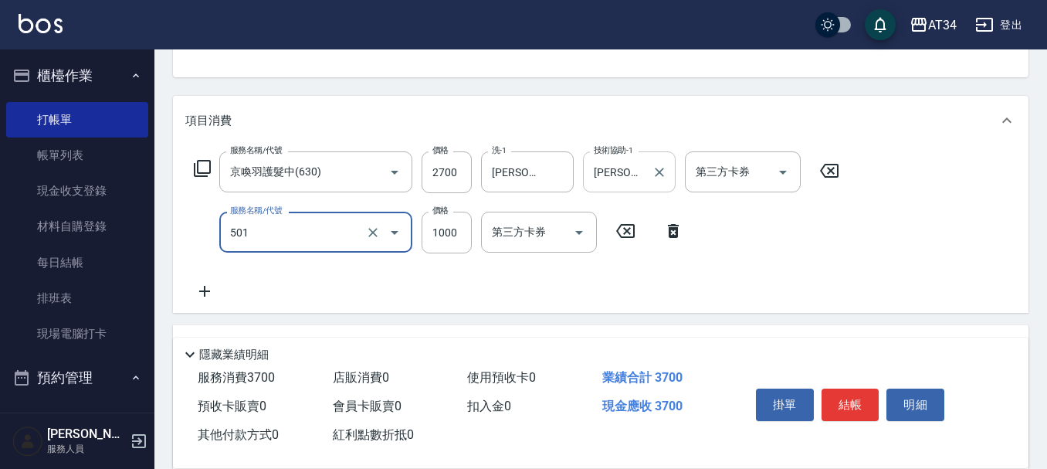
type input "染髮(501)"
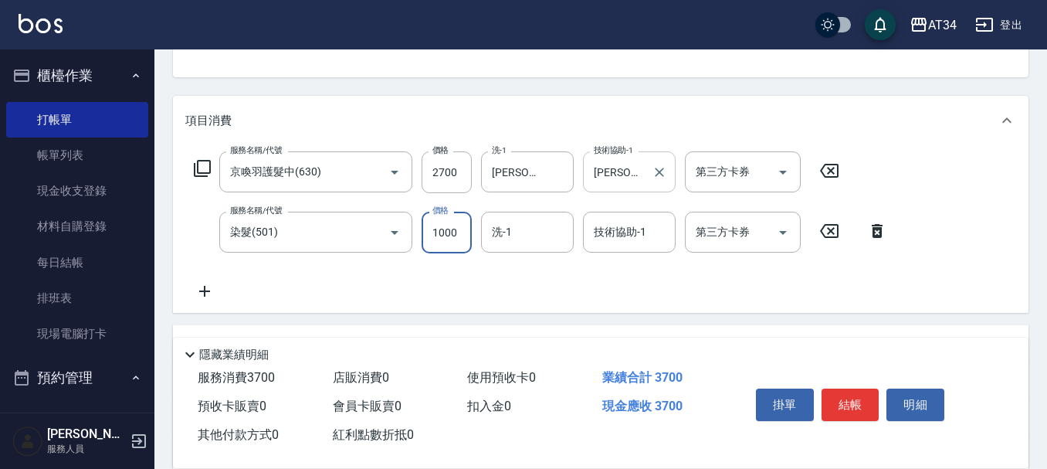
type input "1"
type input "270"
type input "180"
type input "450"
type input "1800"
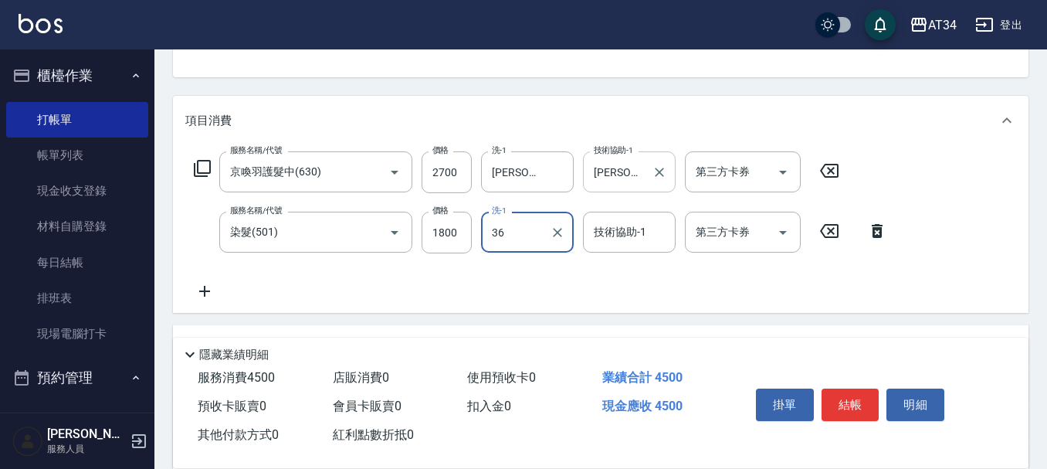
type input "張可芮-36"
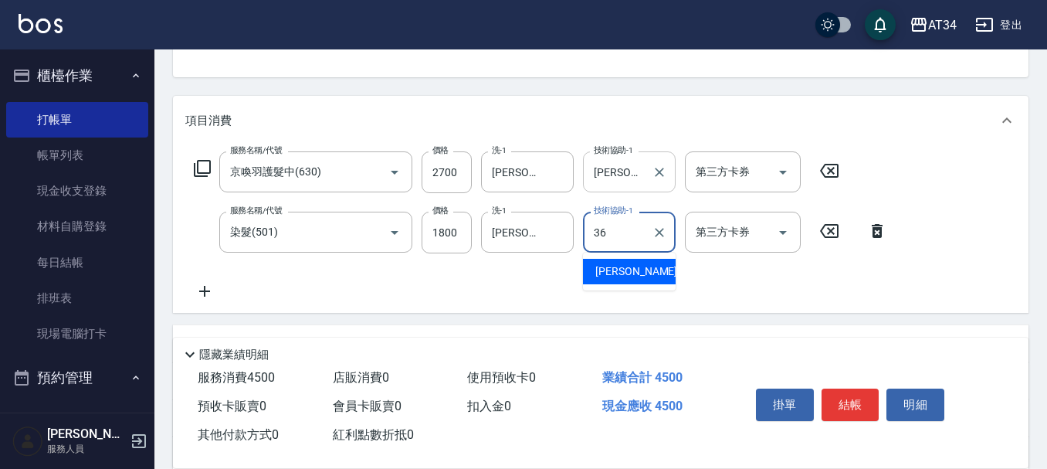
type input "張可芮-36"
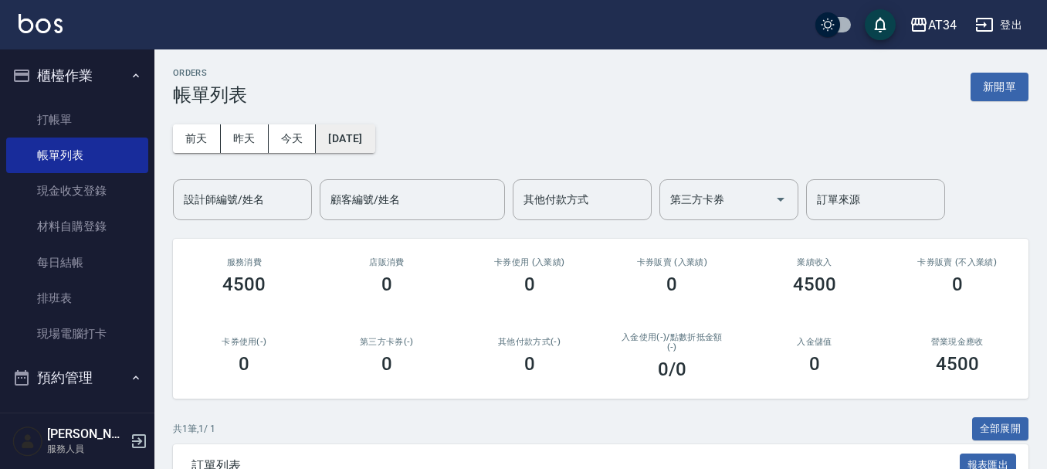
click at [340, 132] on button "[DATE]" at bounding box center [345, 138] width 59 height 29
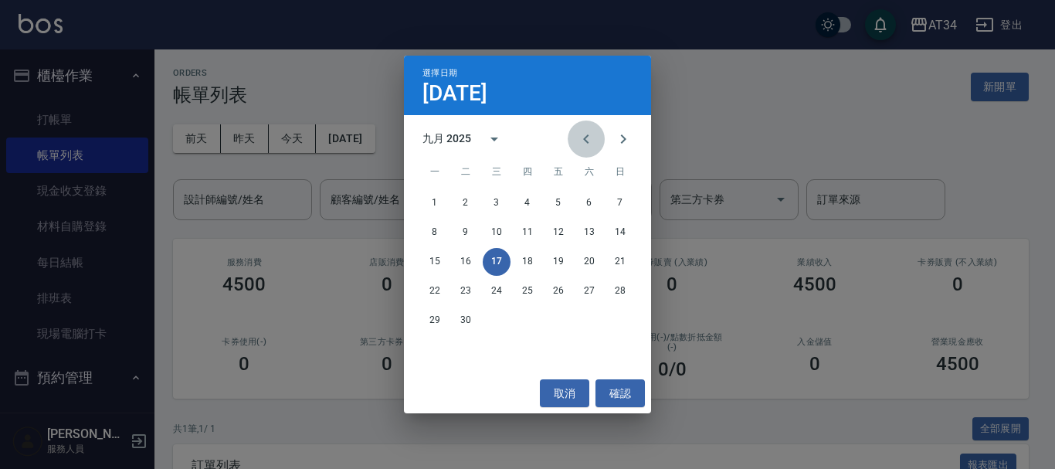
click at [571, 134] on button "Previous month" at bounding box center [585, 138] width 37 height 37
click at [632, 259] on button "17" at bounding box center [620, 262] width 28 height 28
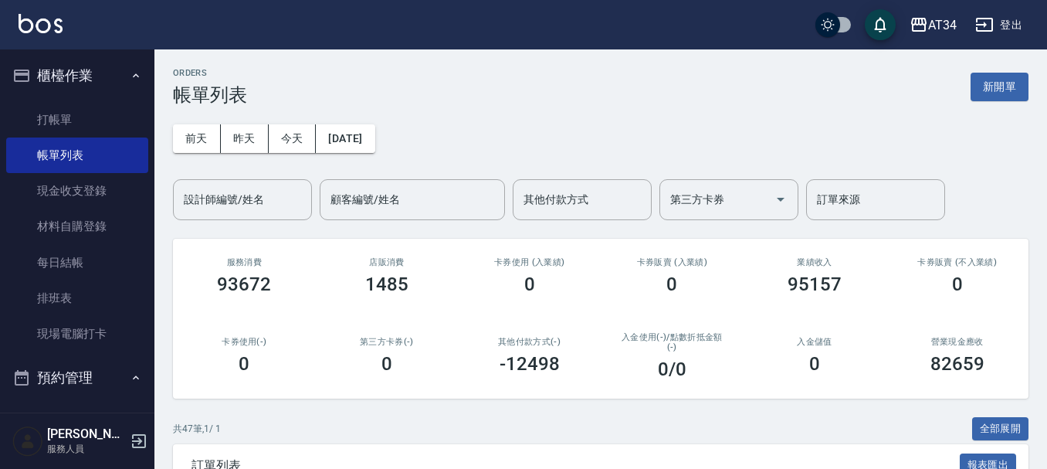
click at [84, 62] on button "櫃檯作業" at bounding box center [77, 76] width 142 height 40
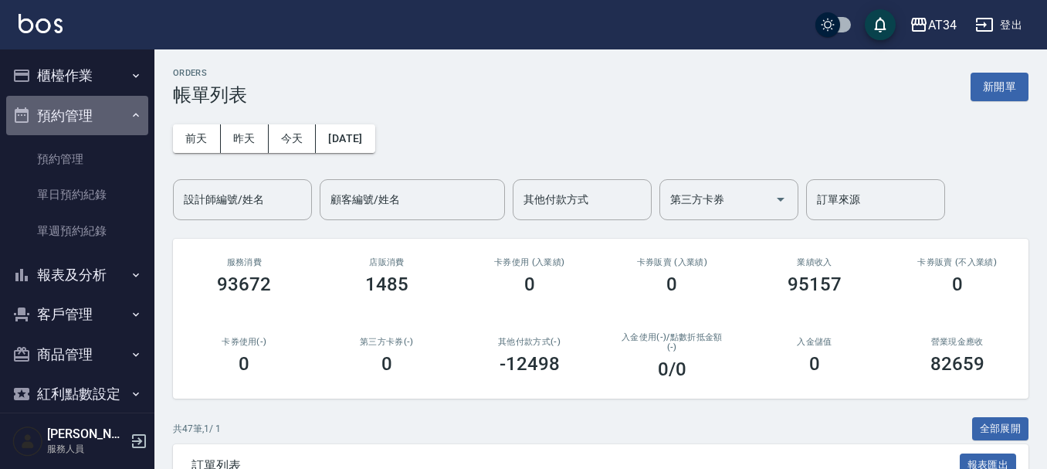
click at [100, 128] on button "預約管理" at bounding box center [77, 116] width 142 height 40
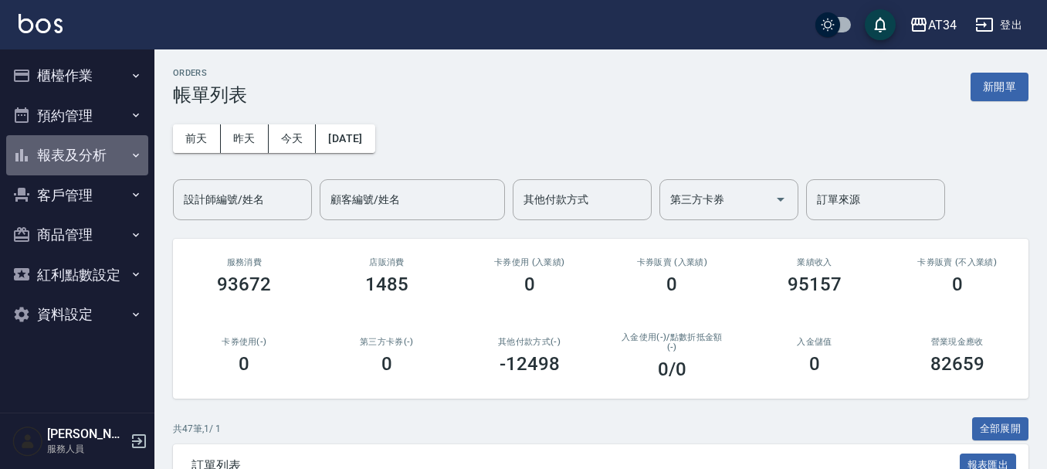
click at [99, 169] on button "報表及分析" at bounding box center [77, 155] width 142 height 40
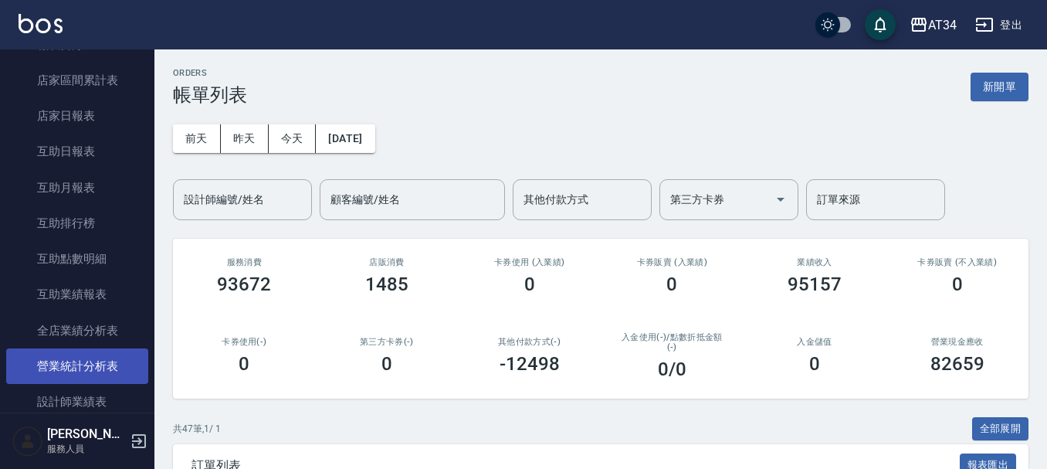
scroll to position [232, 0]
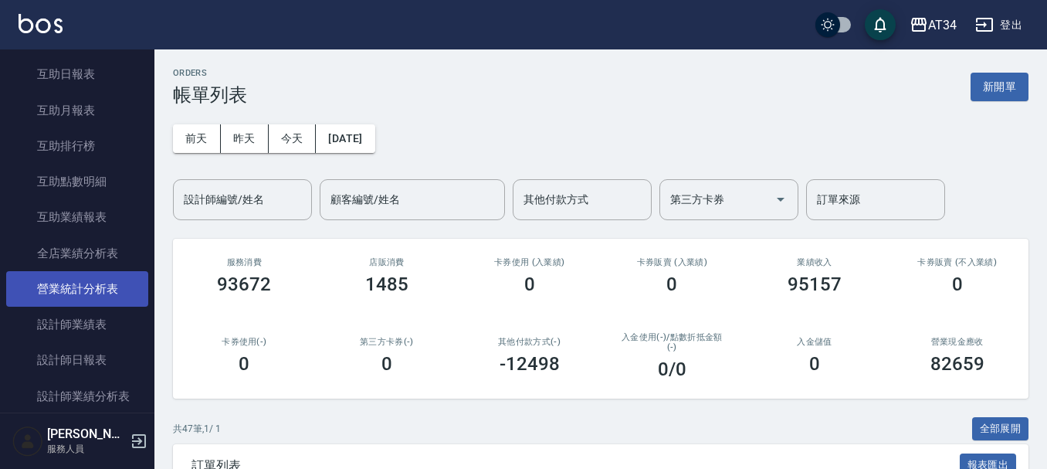
click at [83, 350] on link "設計師日報表" at bounding box center [77, 360] width 142 height 36
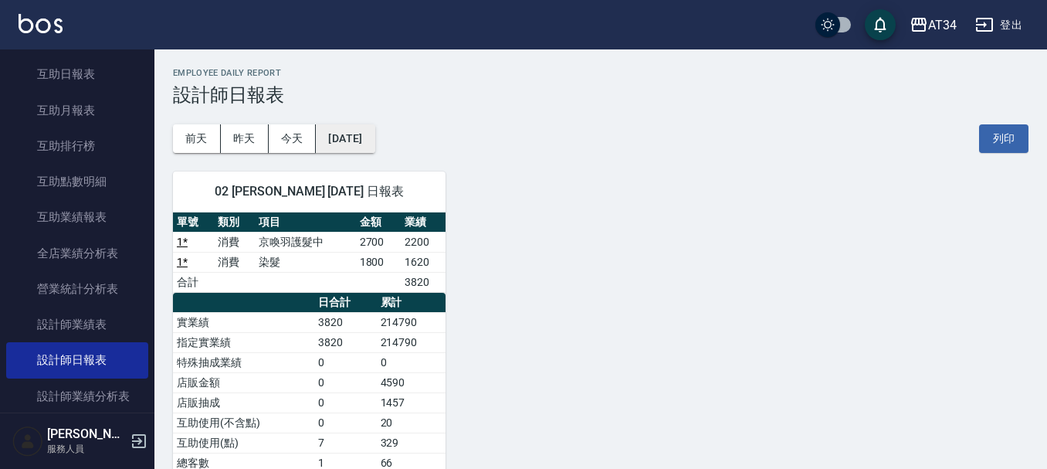
click at [365, 131] on button "[DATE]" at bounding box center [345, 138] width 59 height 29
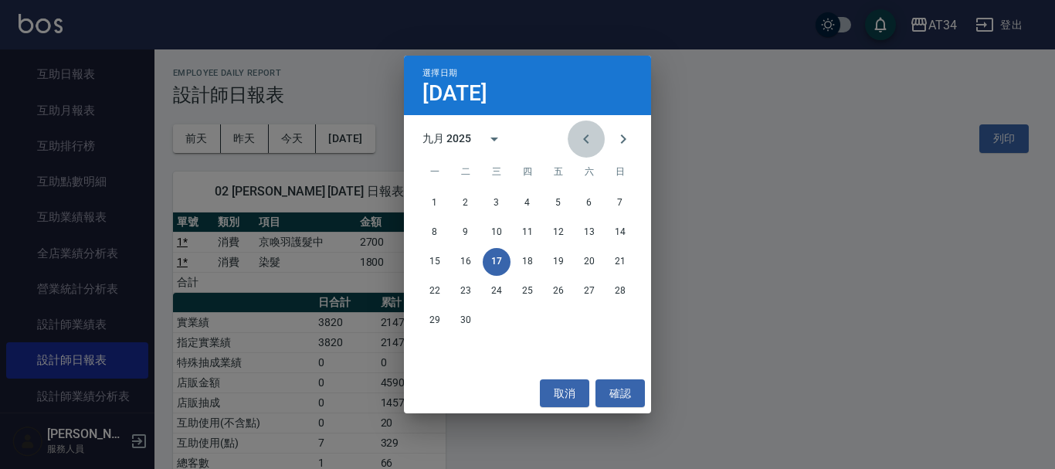
click at [571, 134] on button "Previous month" at bounding box center [585, 138] width 37 height 37
click at [615, 265] on button "17" at bounding box center [620, 262] width 28 height 28
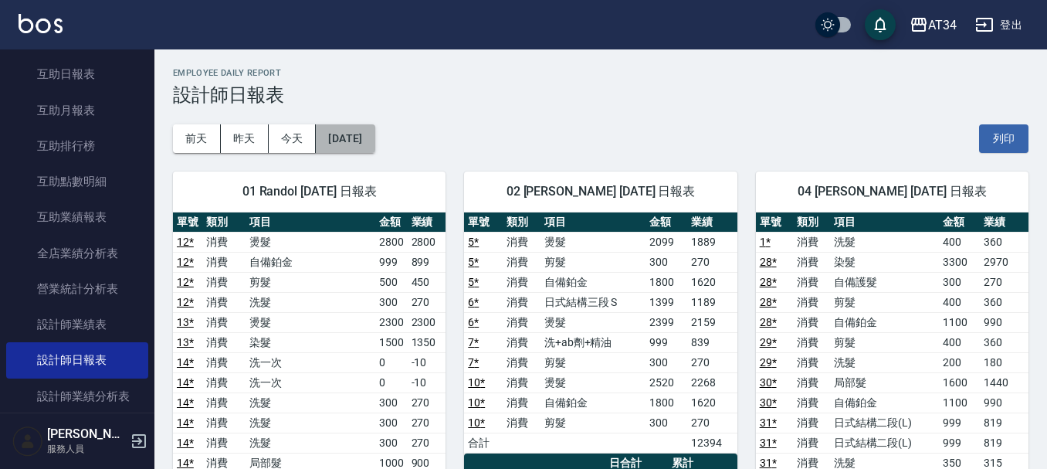
click at [374, 142] on button "2025/08/17" at bounding box center [345, 138] width 59 height 29
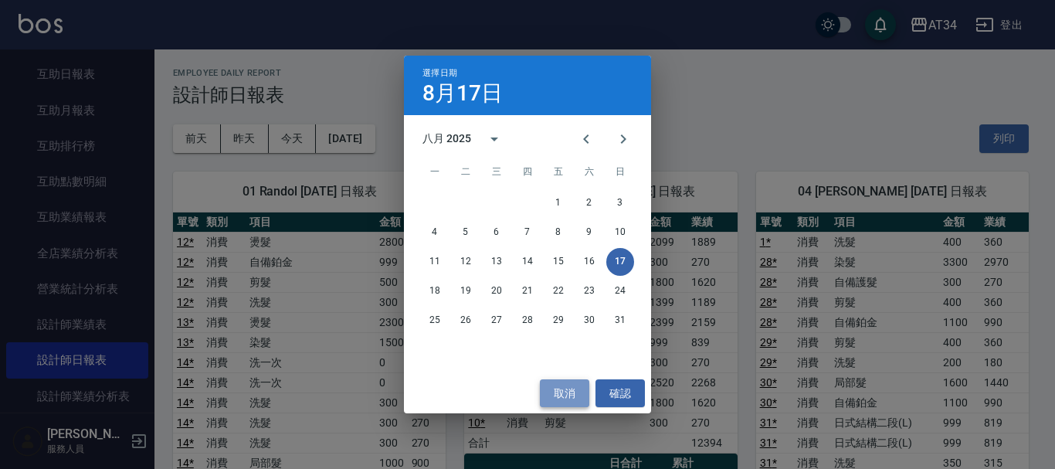
click at [581, 384] on button "取消" at bounding box center [564, 393] width 49 height 29
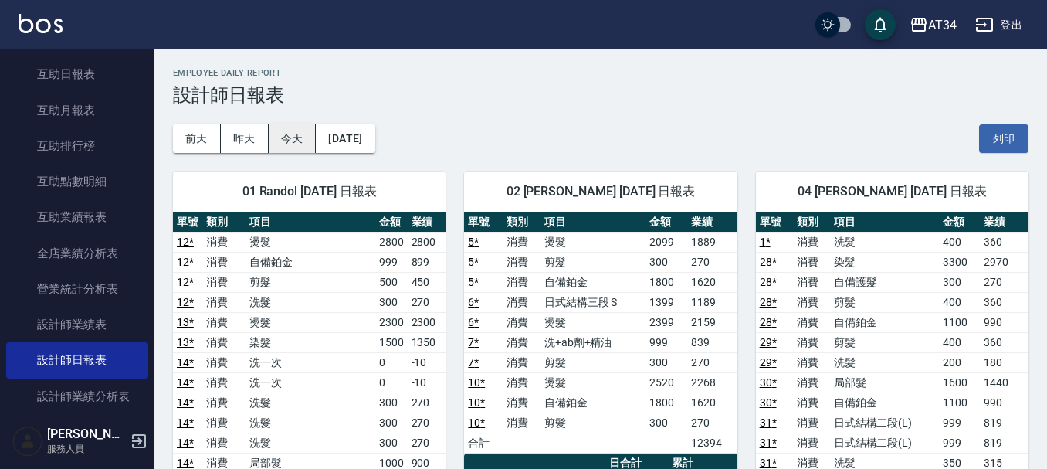
click at [290, 137] on button "今天" at bounding box center [293, 138] width 48 height 29
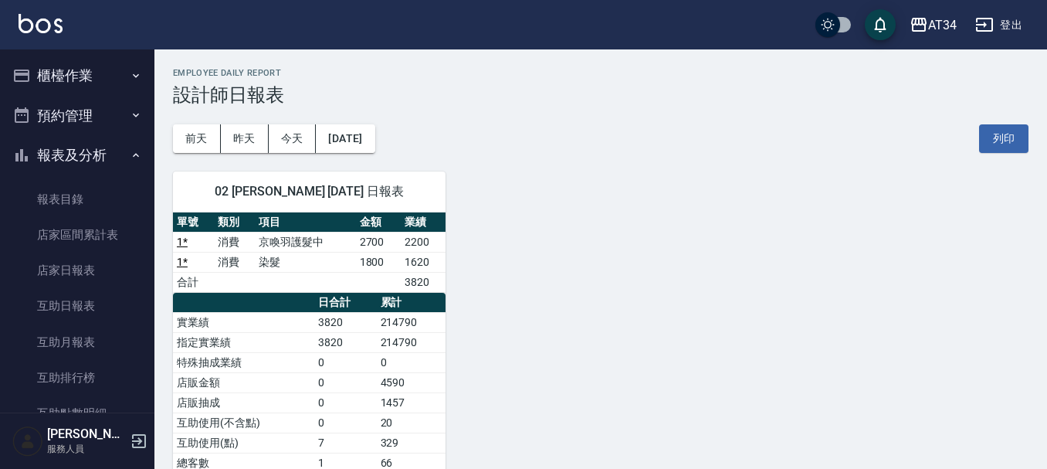
click at [69, 64] on button "櫃檯作業" at bounding box center [77, 76] width 142 height 40
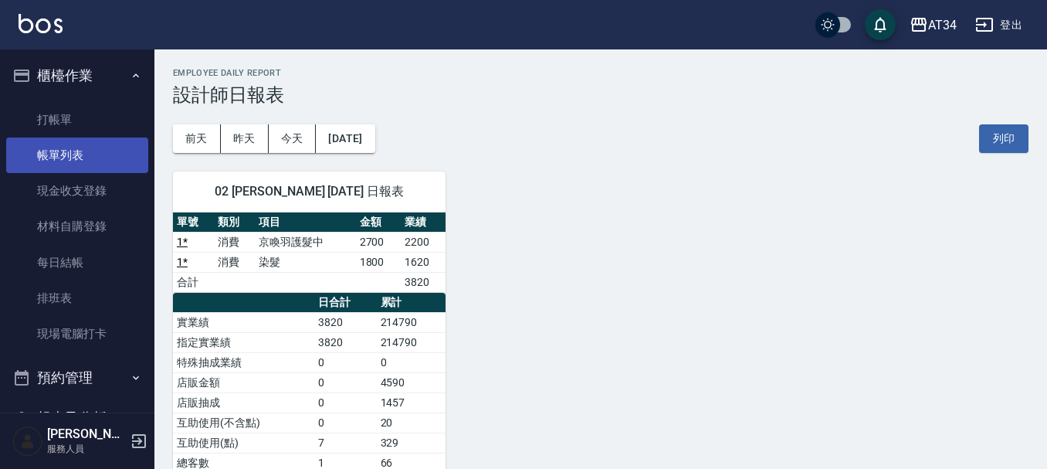
click at [73, 137] on link "帳單列表" at bounding box center [77, 155] width 142 height 36
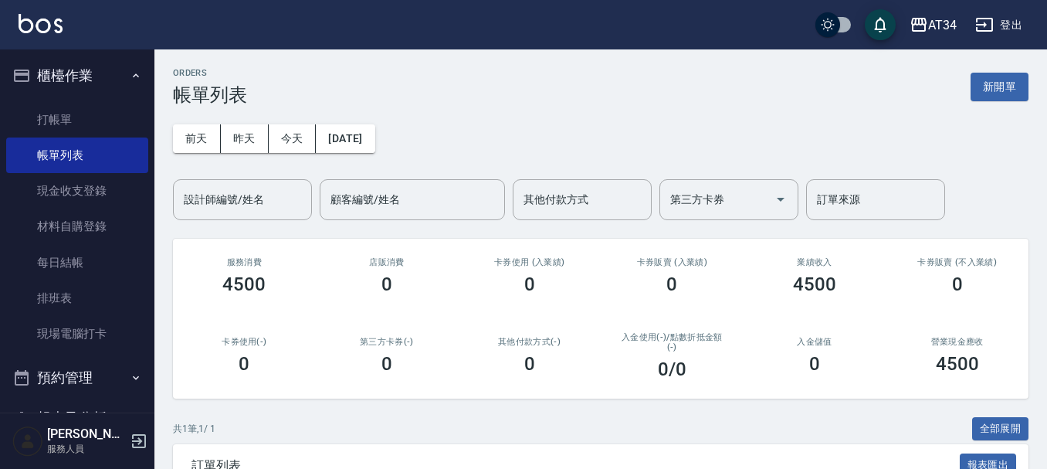
click at [86, 73] on button "櫃檯作業" at bounding box center [77, 76] width 142 height 40
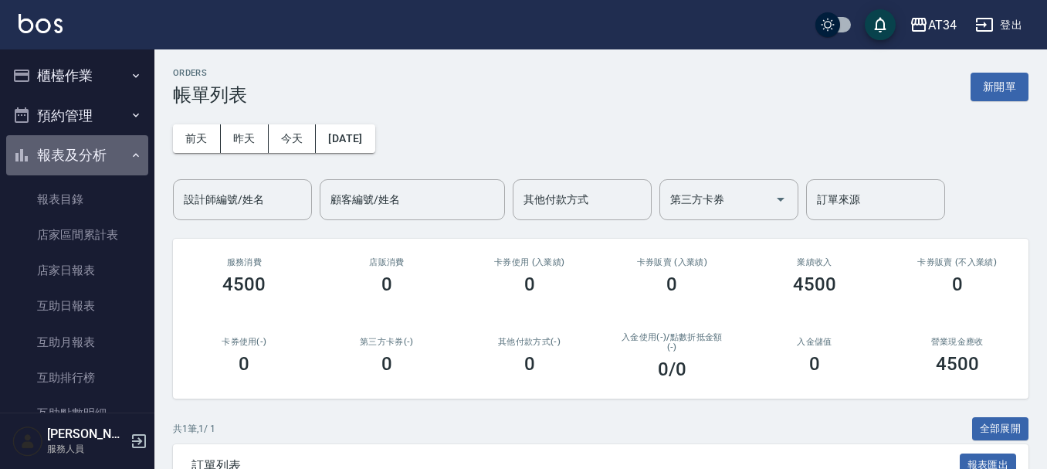
click at [92, 154] on button "報表及分析" at bounding box center [77, 155] width 142 height 40
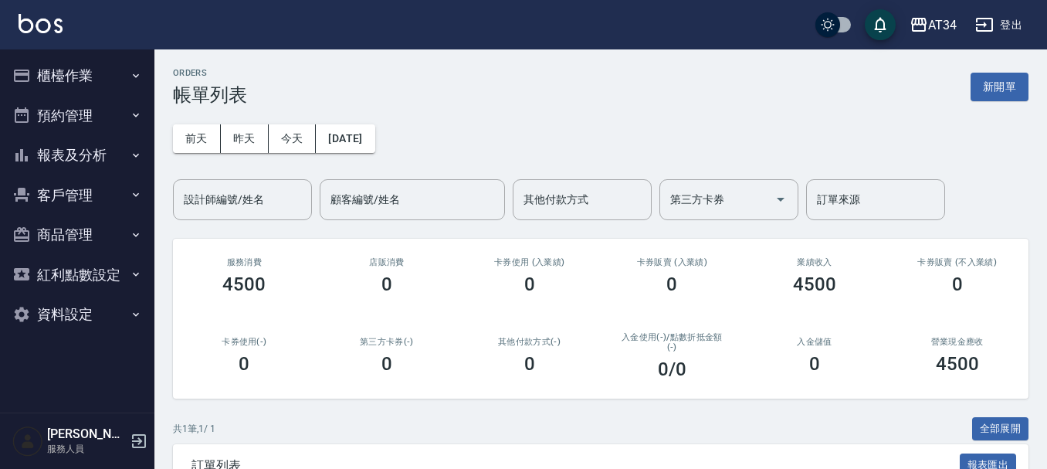
click at [107, 151] on button "報表及分析" at bounding box center [77, 155] width 142 height 40
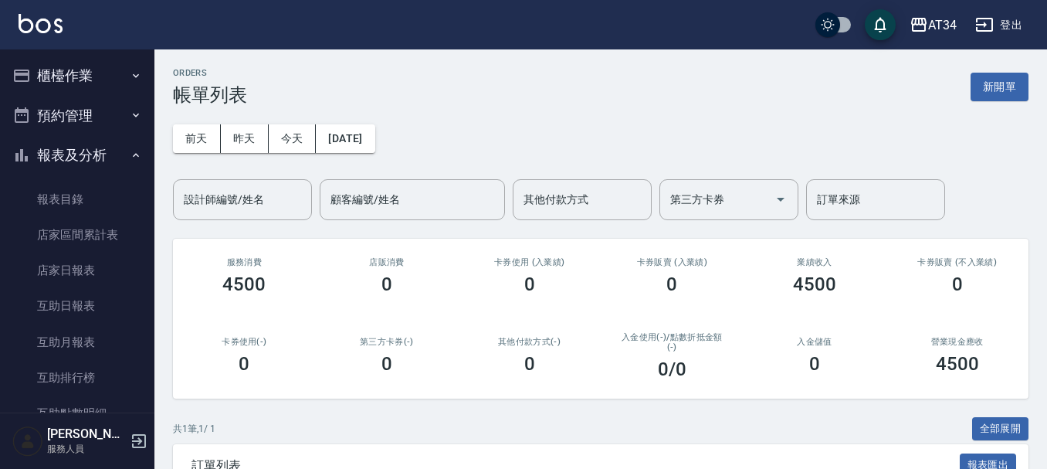
click at [107, 151] on button "報表及分析" at bounding box center [77, 155] width 142 height 40
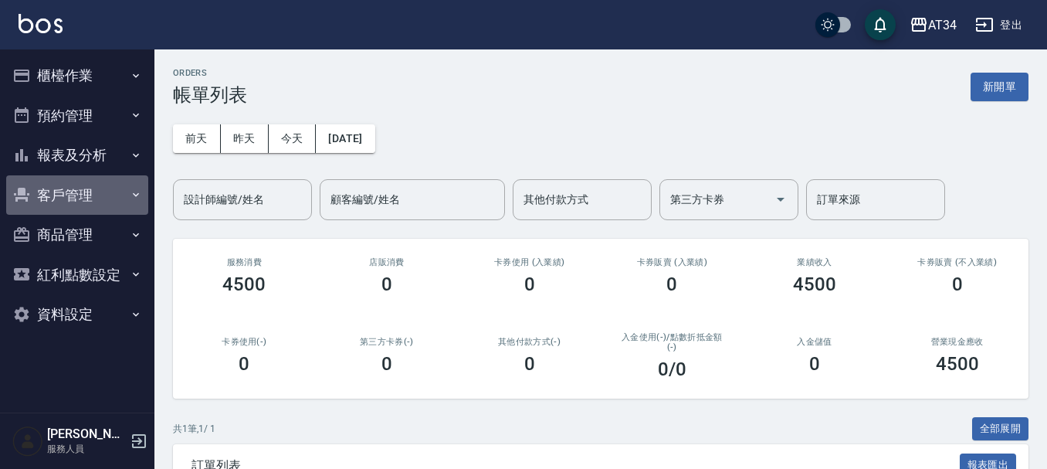
click at [97, 198] on button "客戶管理" at bounding box center [77, 195] width 142 height 40
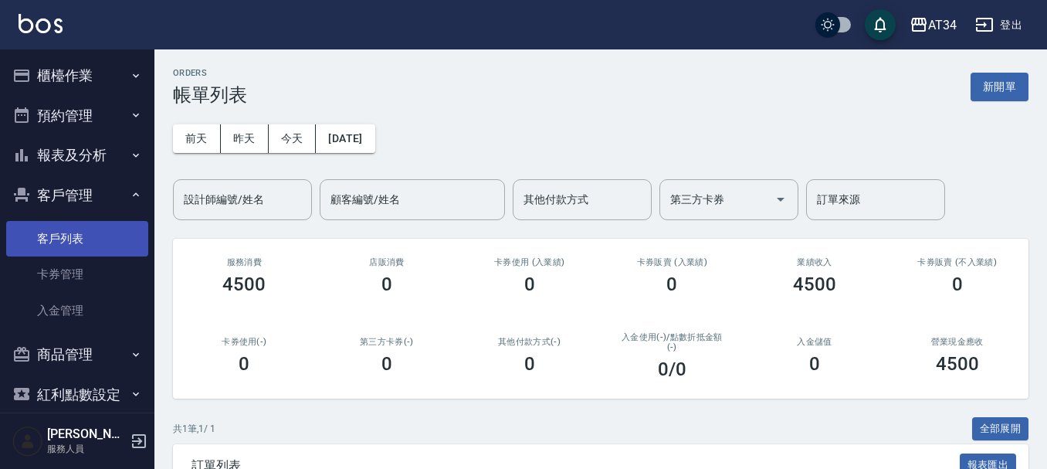
click at [89, 235] on link "客戶列表" at bounding box center [77, 239] width 142 height 36
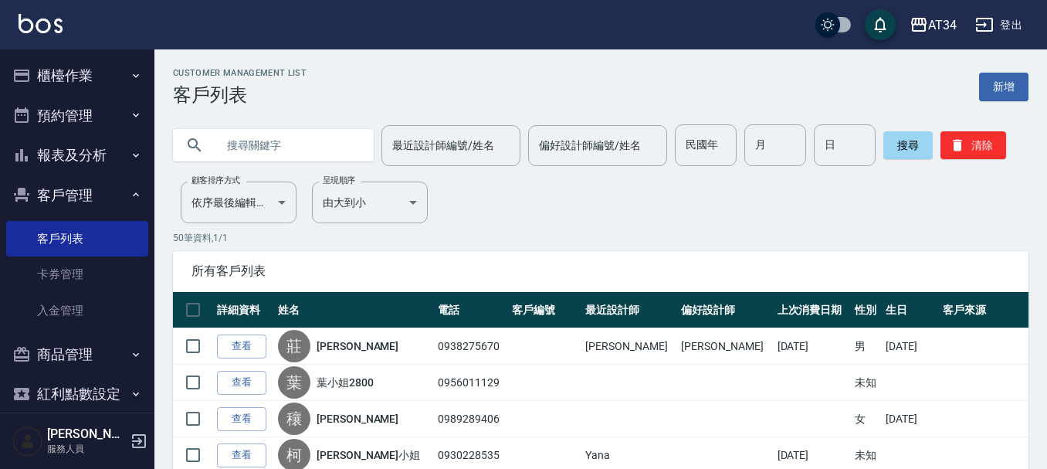
click at [252, 137] on input "text" at bounding box center [288, 145] width 145 height 42
type input "0939199"
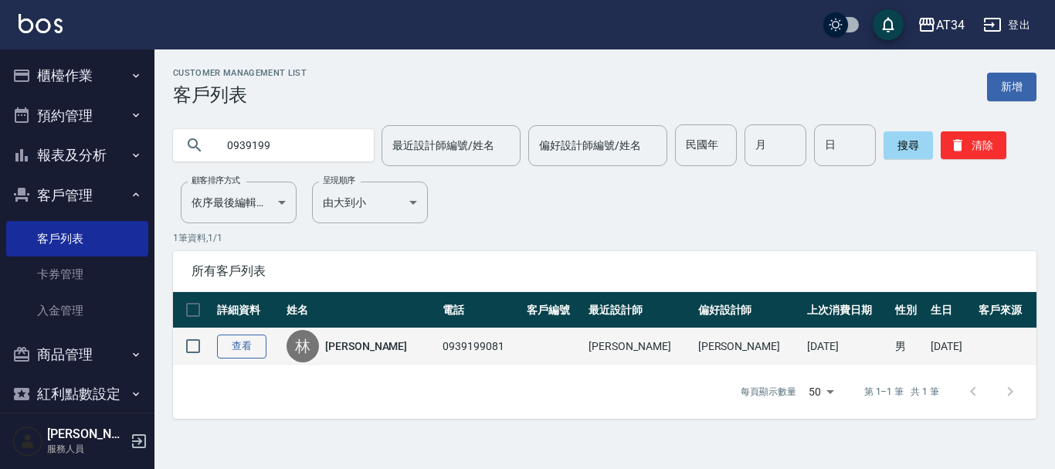
click at [249, 357] on link "查看" at bounding box center [241, 346] width 49 height 24
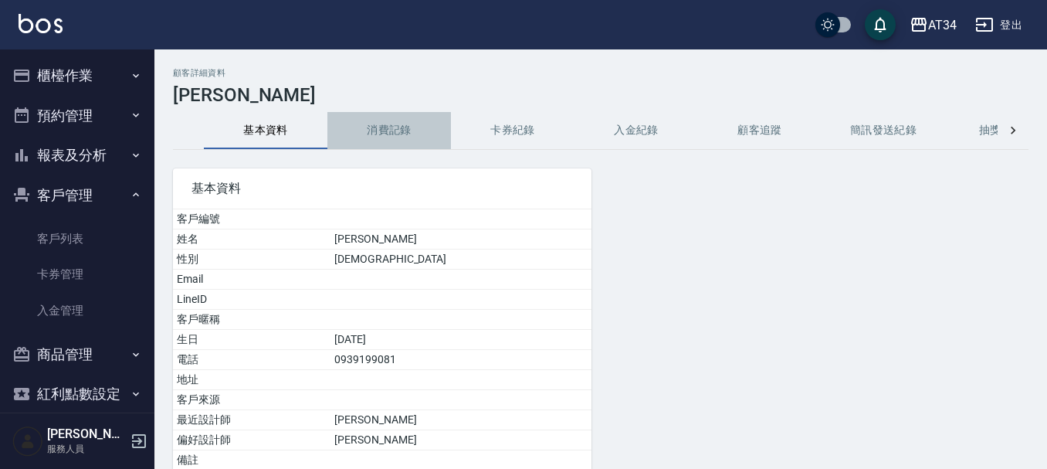
click at [393, 144] on button "消費記錄" at bounding box center [389, 130] width 124 height 37
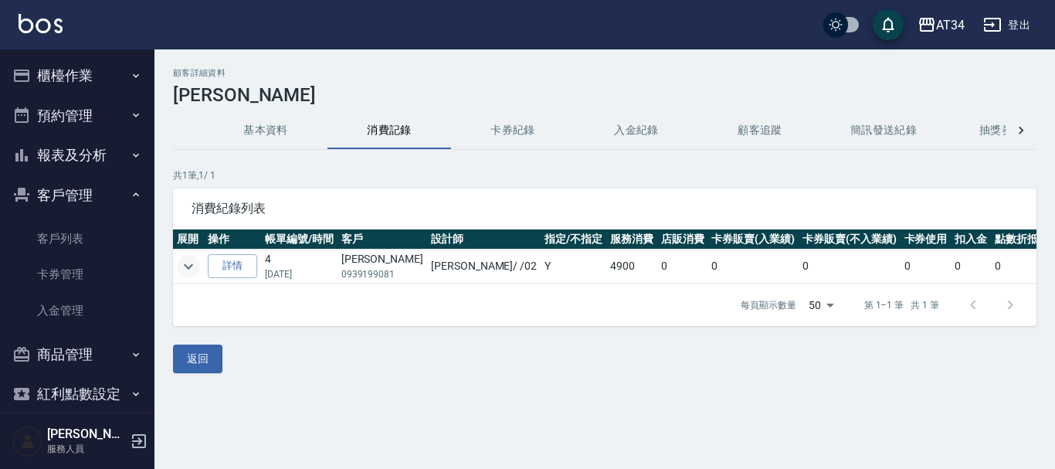
click at [182, 260] on icon "expand row" at bounding box center [188, 266] width 19 height 19
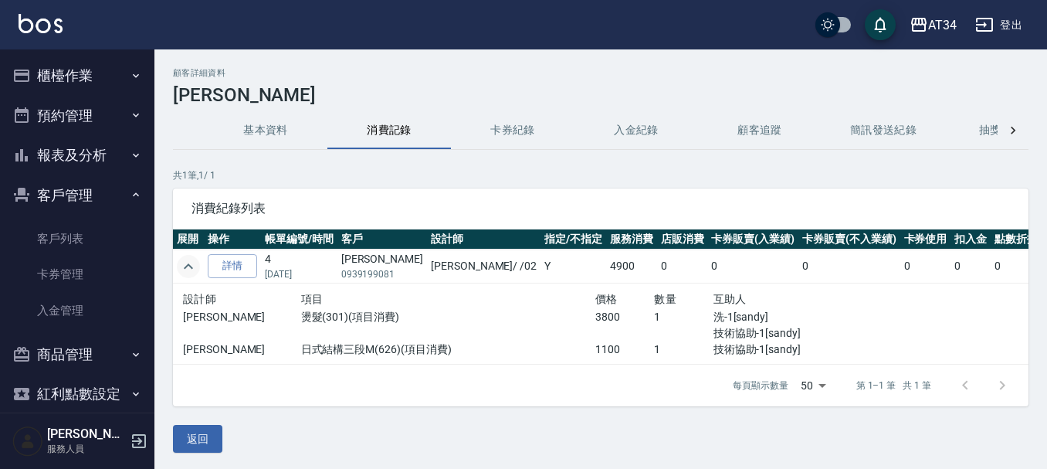
click at [182, 260] on icon "expand row" at bounding box center [188, 266] width 19 height 19
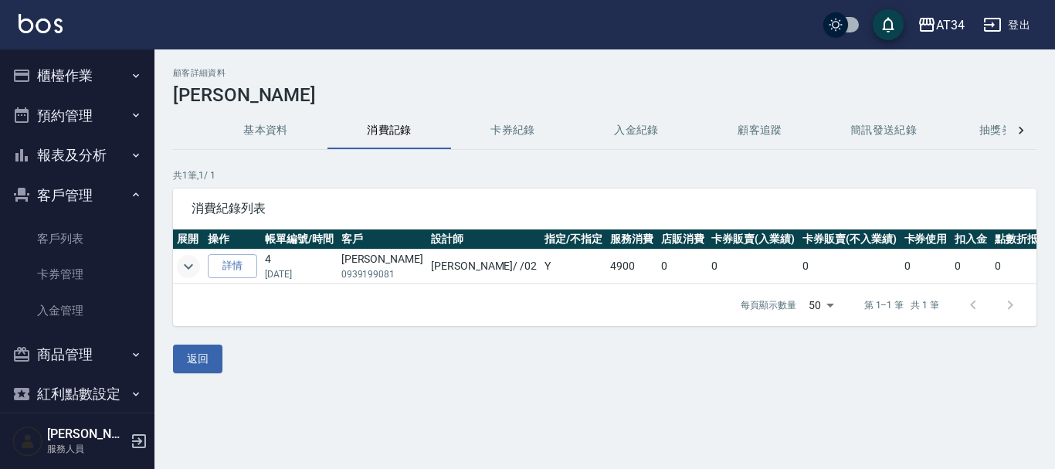
click at [112, 69] on button "櫃檯作業" at bounding box center [77, 76] width 142 height 40
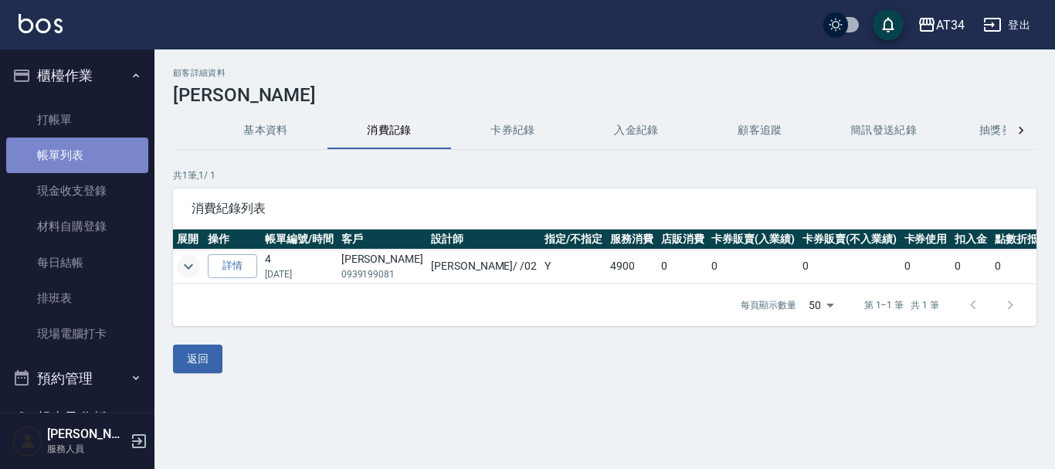
click at [109, 145] on link "帳單列表" at bounding box center [77, 155] width 142 height 36
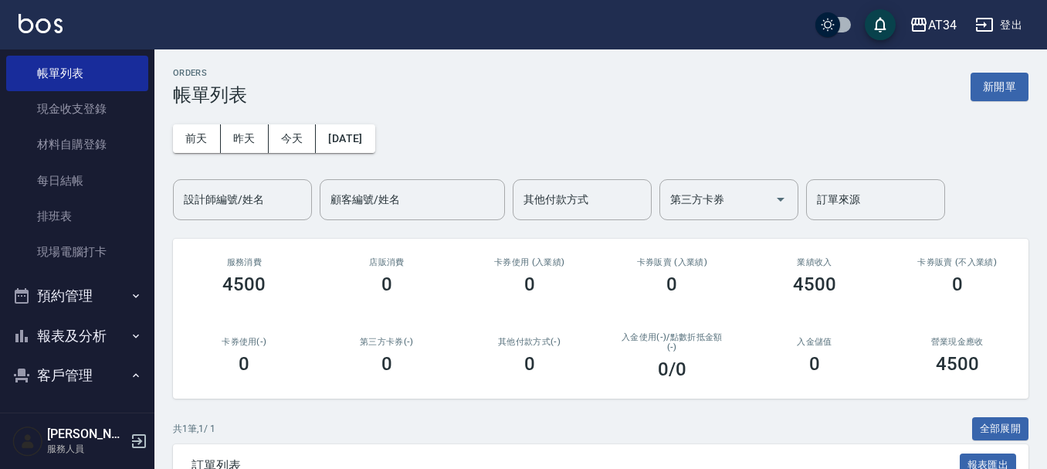
scroll to position [154, 0]
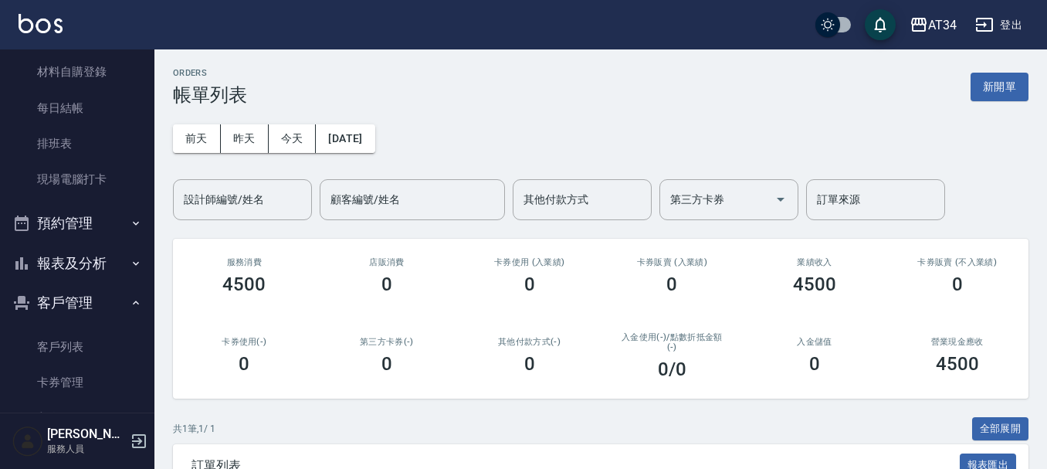
click at [97, 230] on button "預約管理" at bounding box center [77, 223] width 142 height 40
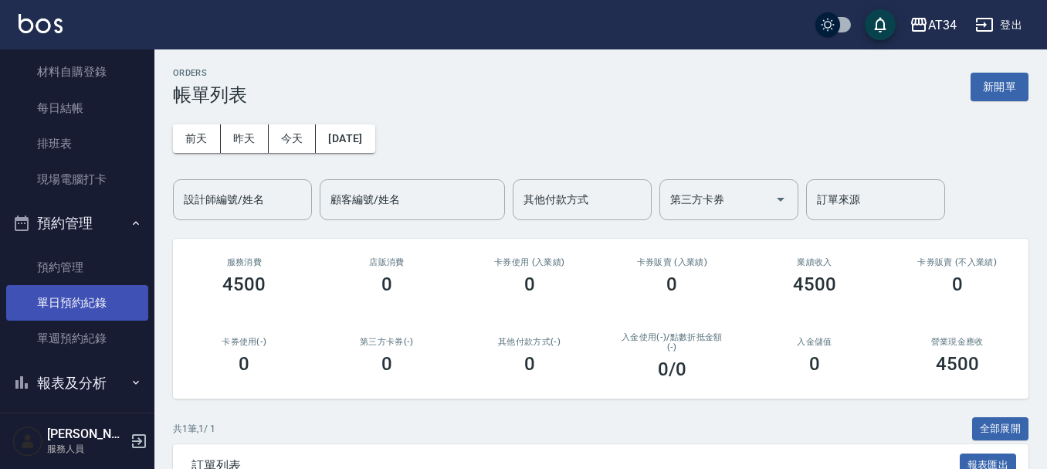
click at [90, 302] on link "單日預約紀錄" at bounding box center [77, 303] width 142 height 36
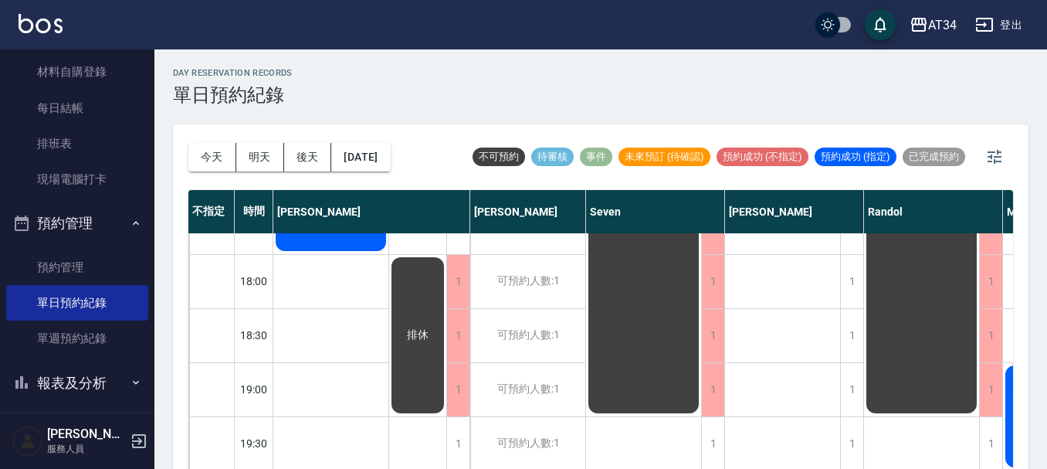
scroll to position [18, 0]
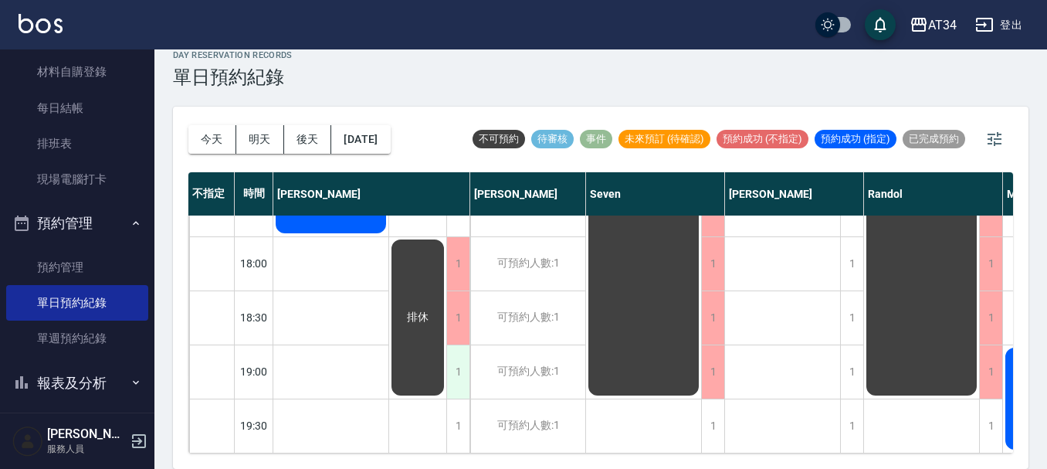
click at [464, 359] on div "1" at bounding box center [457, 371] width 23 height 53
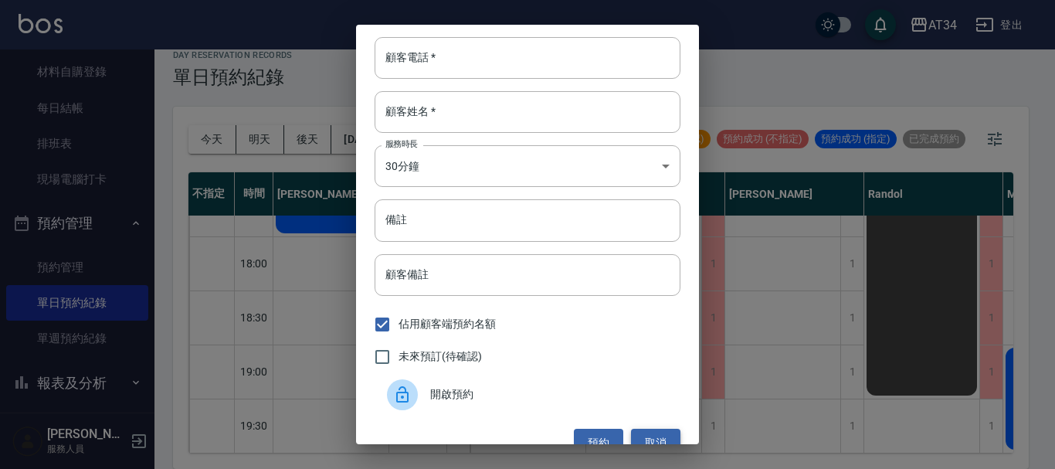
click at [632, 439] on button "取消" at bounding box center [655, 442] width 49 height 29
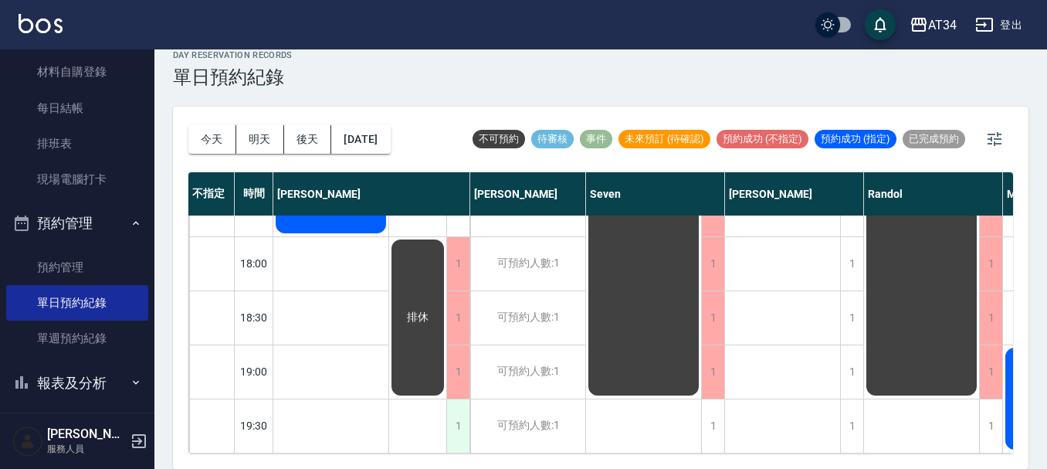
click at [455, 415] on div "1" at bounding box center [457, 425] width 23 height 53
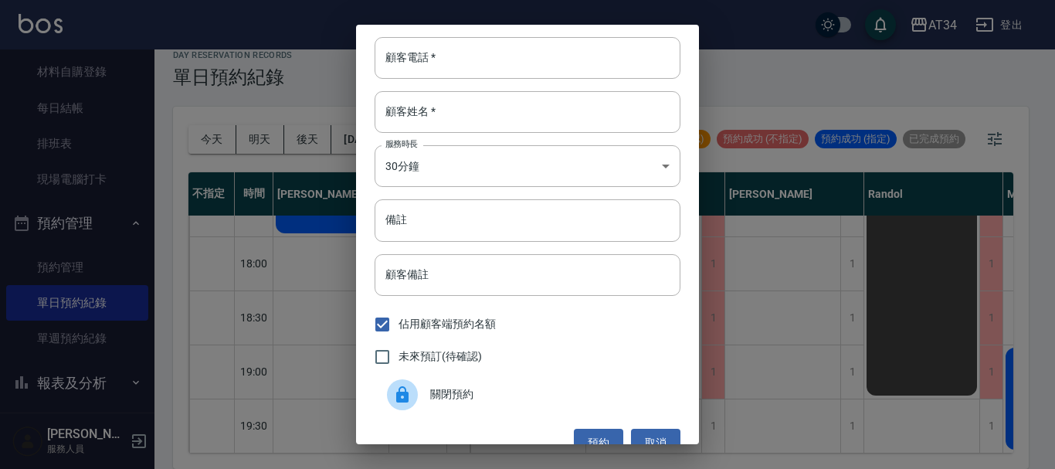
click at [407, 407] on div at bounding box center [402, 394] width 31 height 31
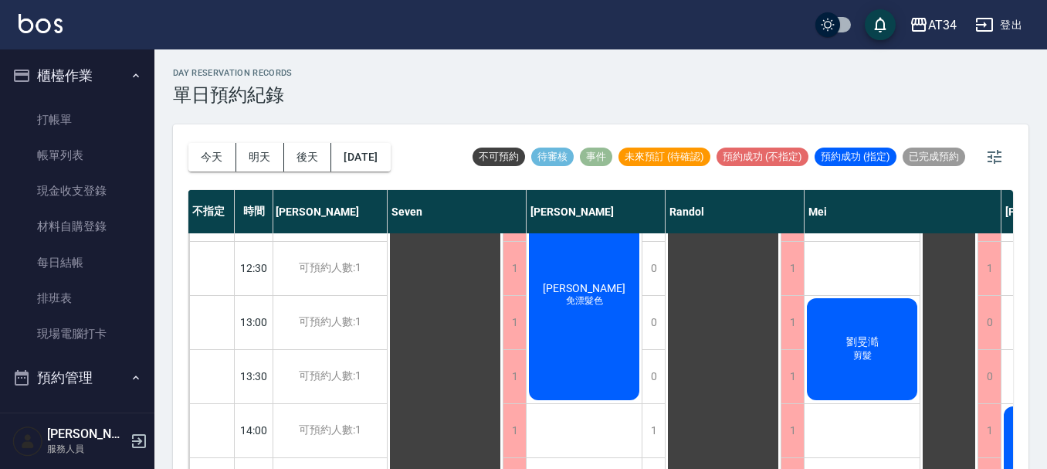
scroll to position [154, 119]
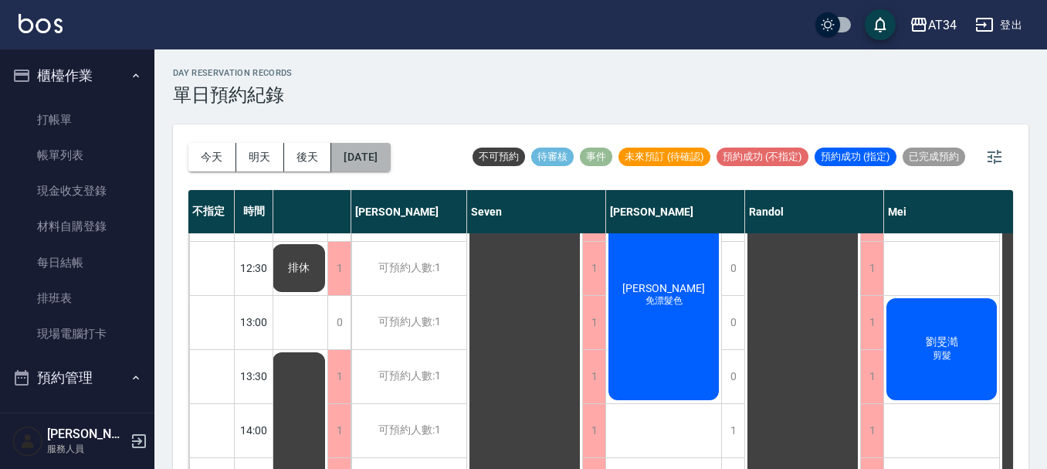
click at [354, 155] on button "[DATE]" at bounding box center [360, 157] width 59 height 29
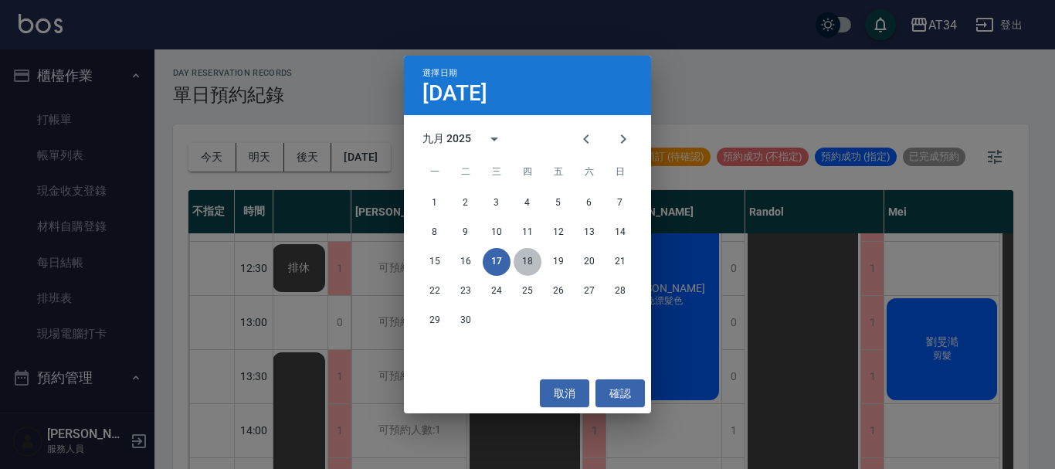
click at [524, 252] on button "18" at bounding box center [527, 262] width 28 height 28
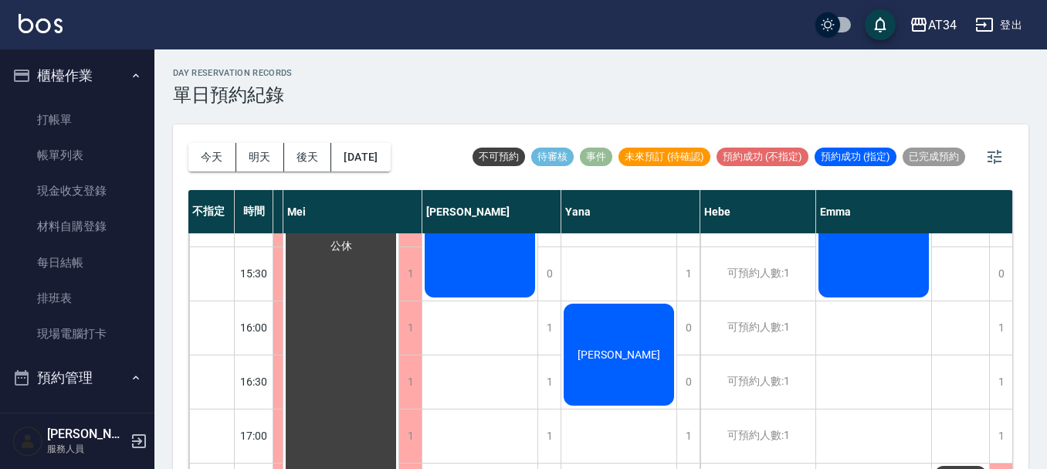
scroll to position [439, 785]
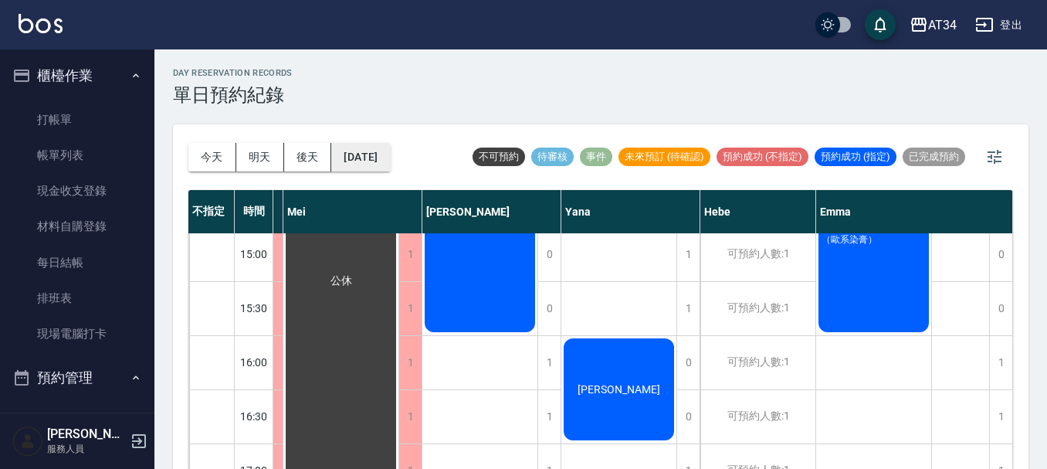
click at [385, 152] on button "2025/09/18" at bounding box center [360, 157] width 59 height 29
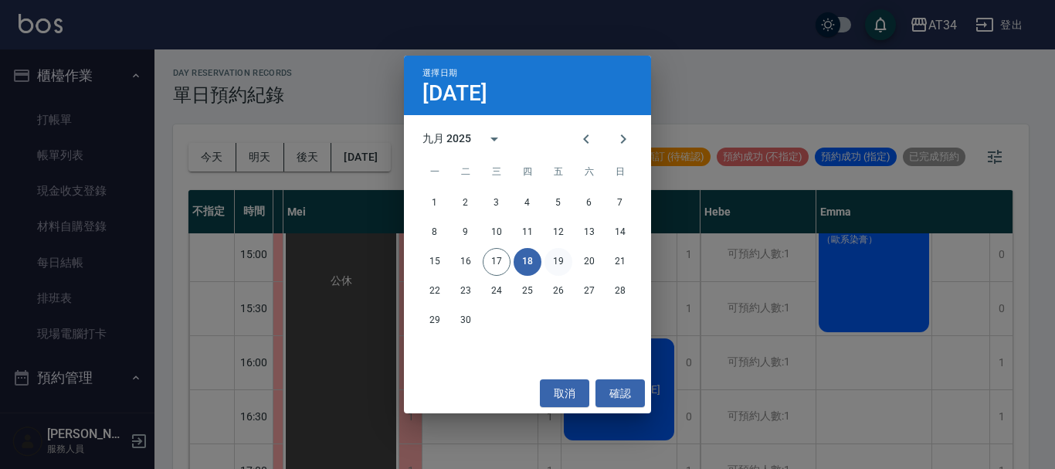
click at [562, 268] on button "19" at bounding box center [558, 262] width 28 height 28
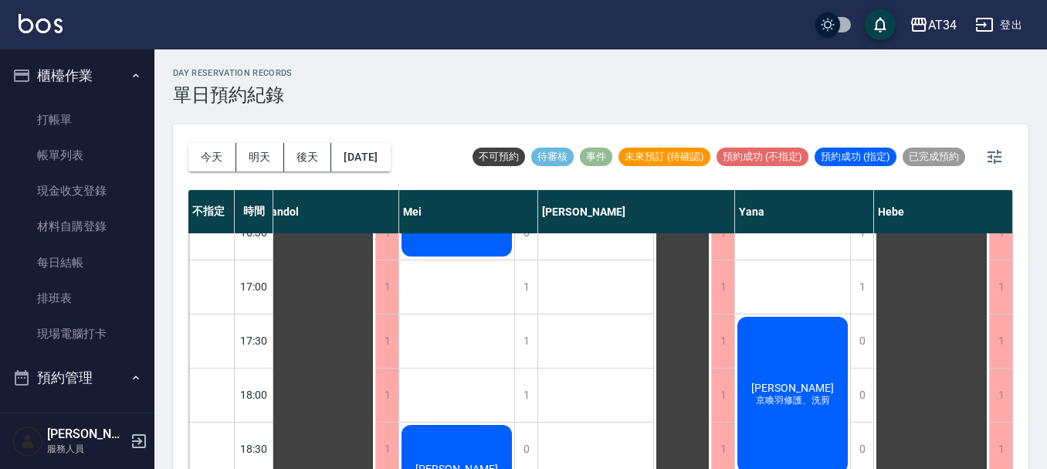
scroll to position [747, 777]
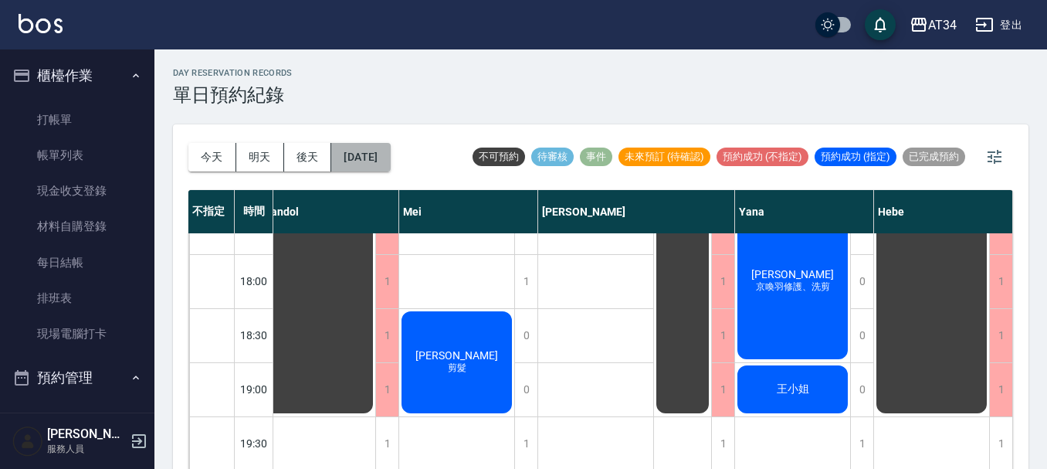
click at [334, 152] on button "2025/09/19" at bounding box center [360, 157] width 59 height 29
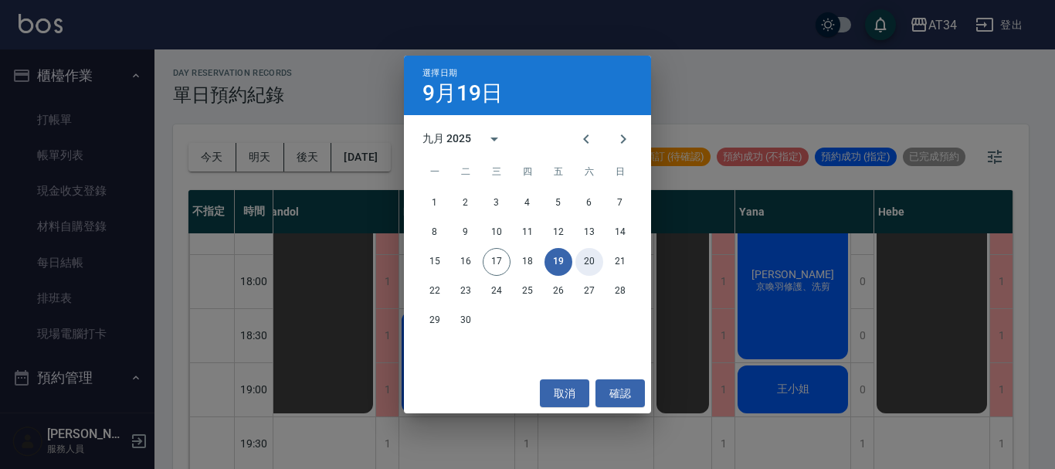
click at [593, 262] on button "20" at bounding box center [589, 262] width 28 height 28
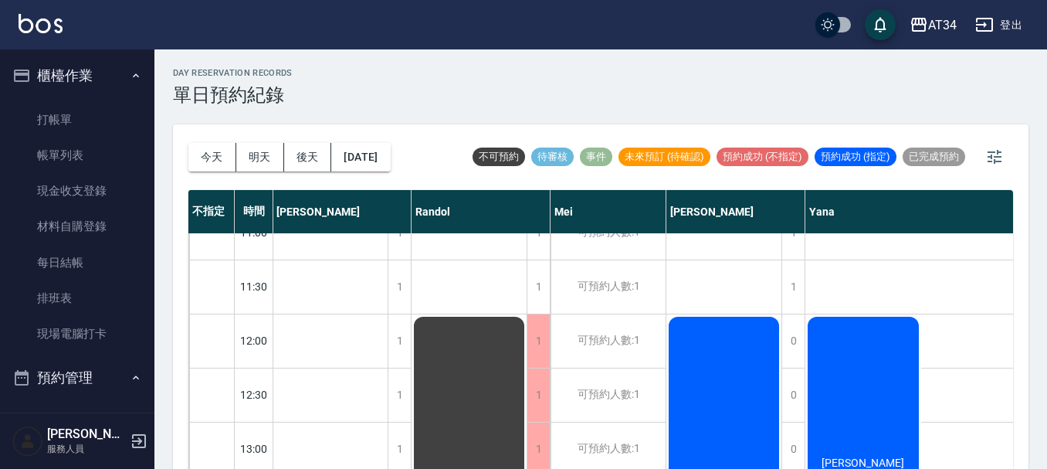
scroll to position [0, 533]
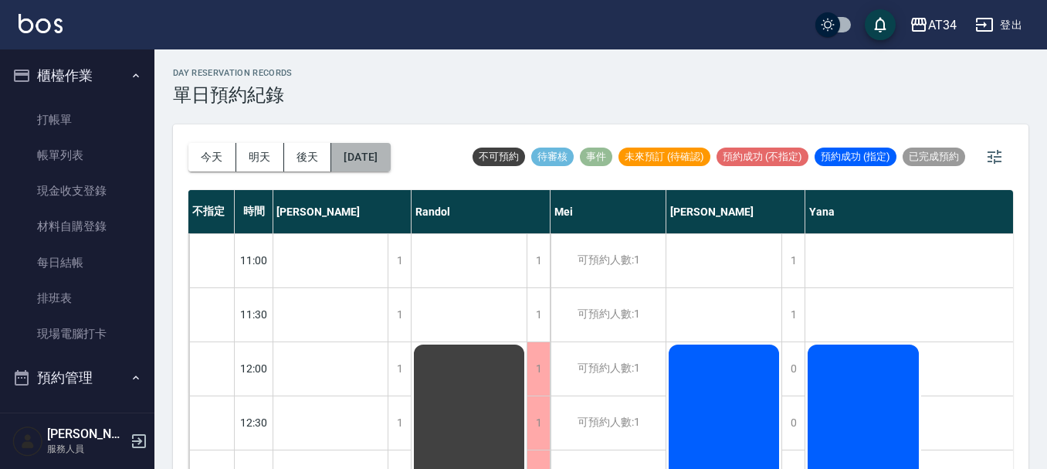
click at [333, 150] on button "2025/09/20" at bounding box center [360, 157] width 59 height 29
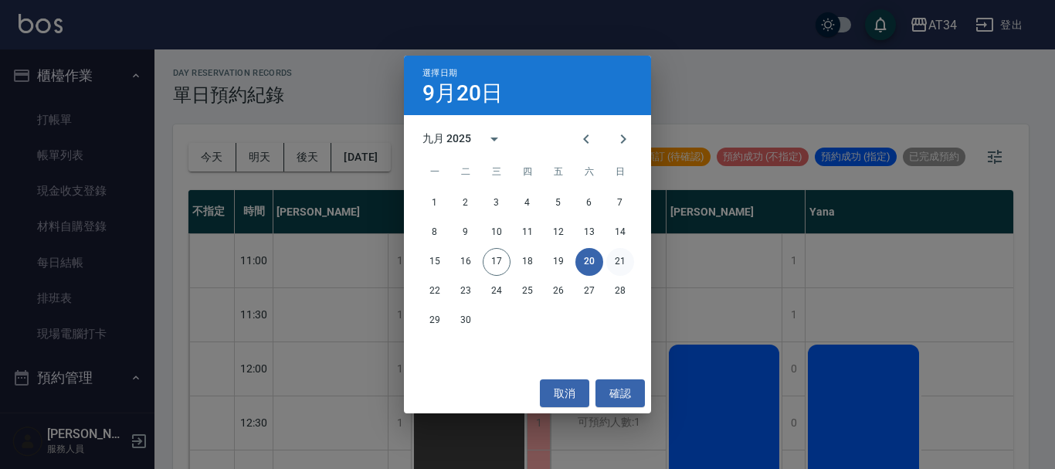
click at [624, 266] on button "21" at bounding box center [620, 262] width 28 height 28
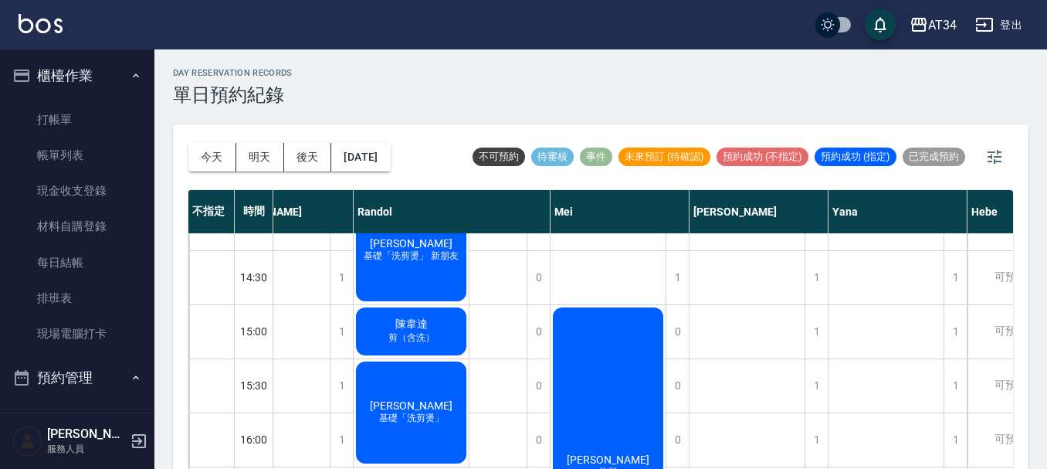
scroll to position [284, 533]
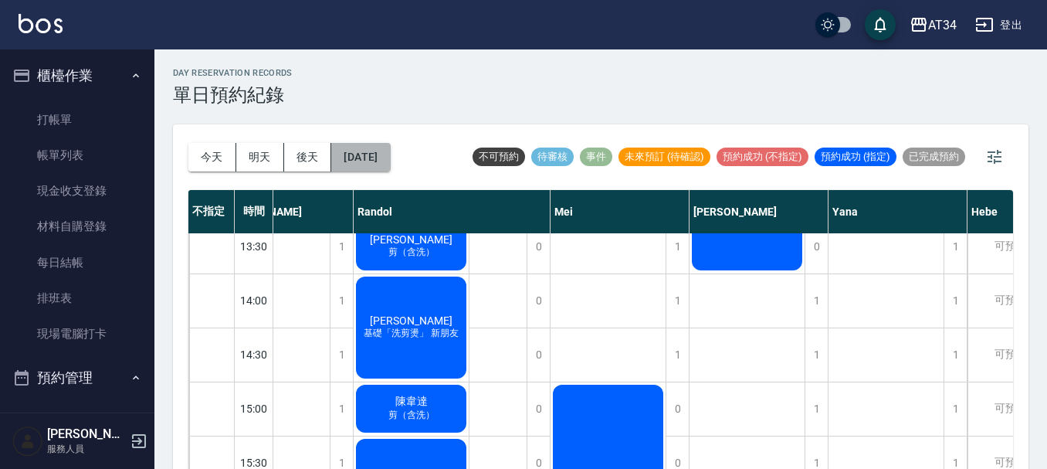
click at [376, 163] on button "2025/09/21" at bounding box center [360, 157] width 59 height 29
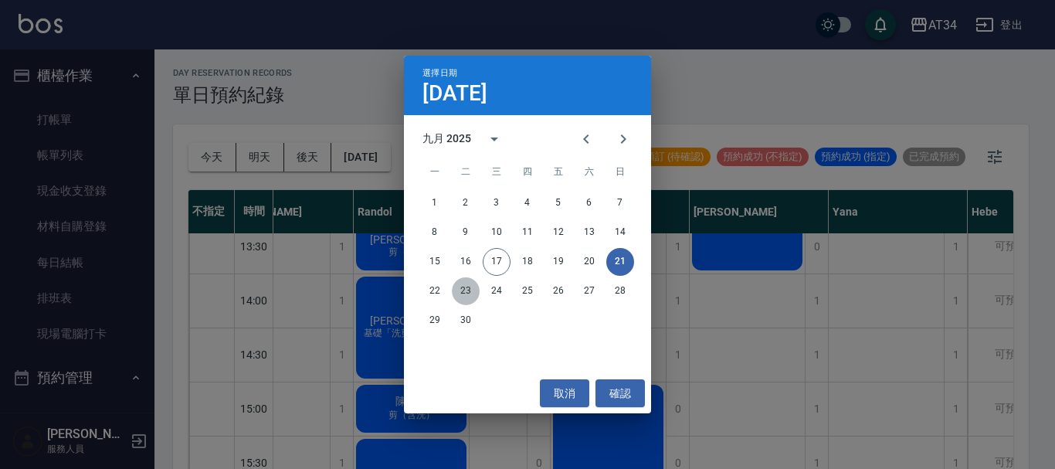
click at [458, 286] on button "23" at bounding box center [466, 291] width 28 height 28
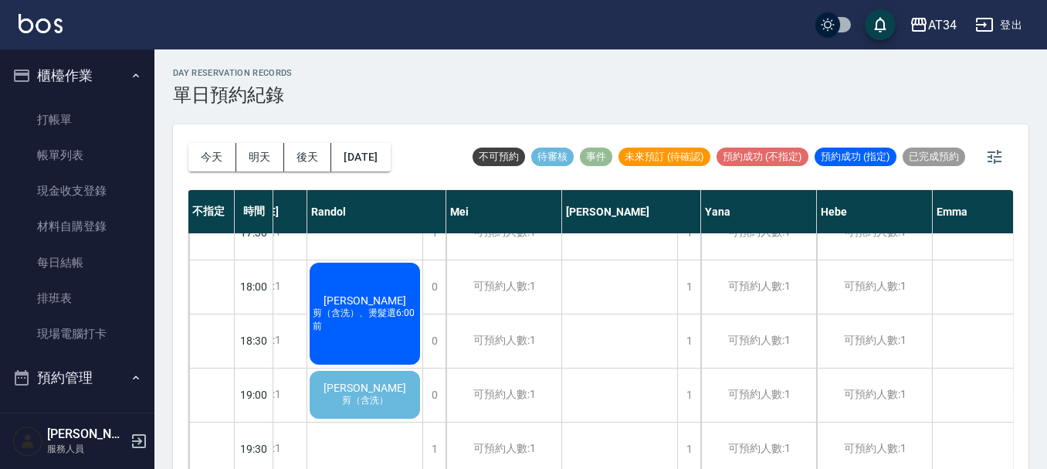
scroll to position [747, 533]
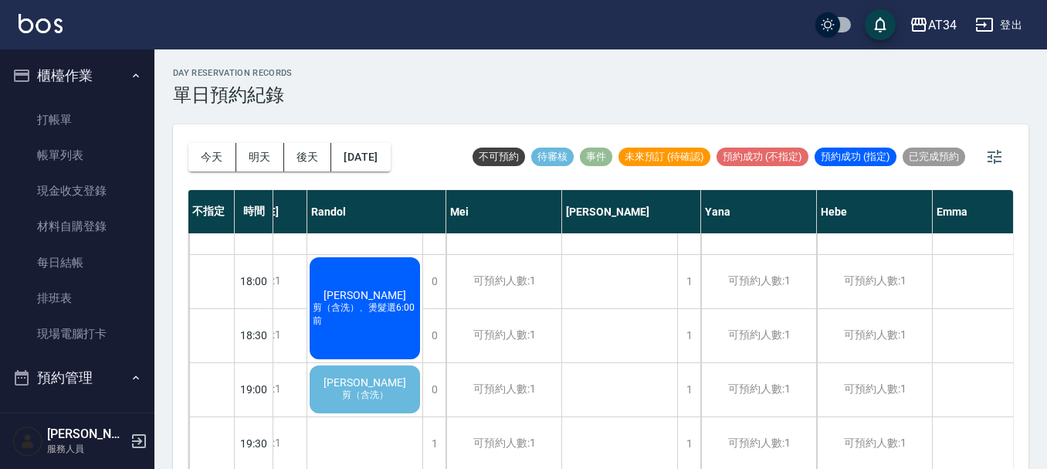
click at [391, 142] on div "今天 明天 後天 2025/09/23" at bounding box center [289, 157] width 202 height 66
click at [390, 154] on button "2025/09/23" at bounding box center [360, 157] width 59 height 29
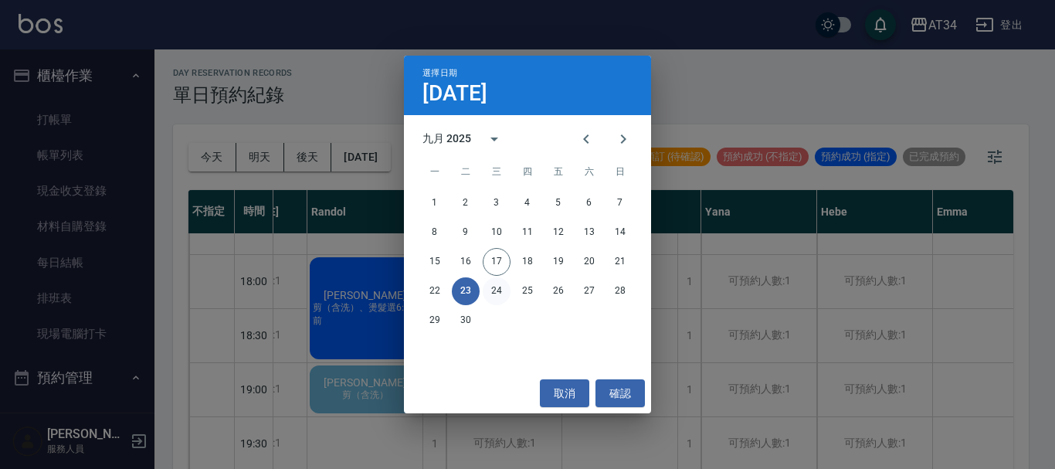
click at [492, 293] on button "24" at bounding box center [497, 291] width 28 height 28
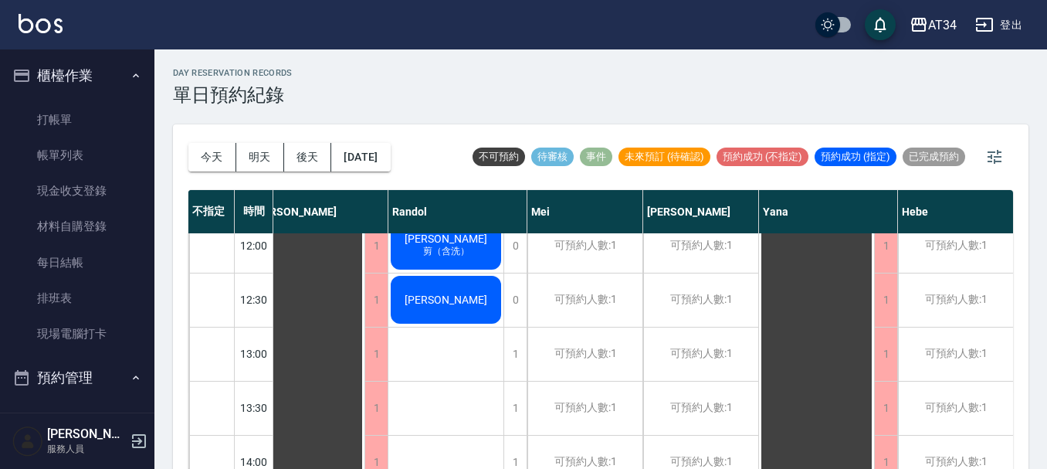
scroll to position [0, 533]
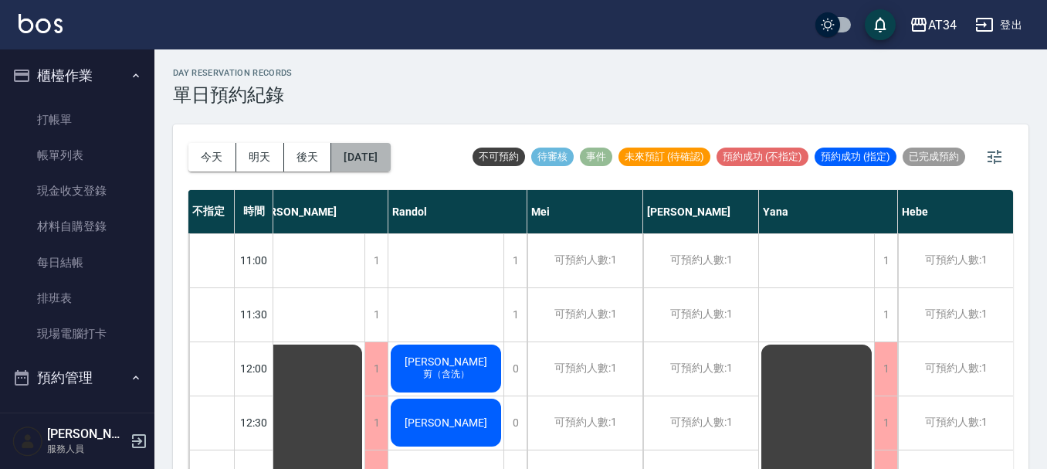
click at [374, 157] on button "2025/09/24" at bounding box center [360, 157] width 59 height 29
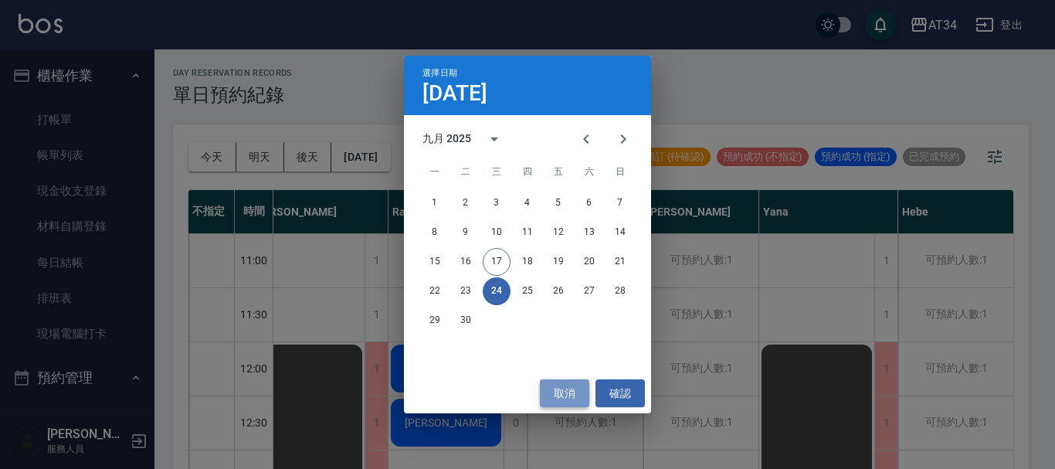
click at [567, 391] on button "取消" at bounding box center [564, 393] width 49 height 29
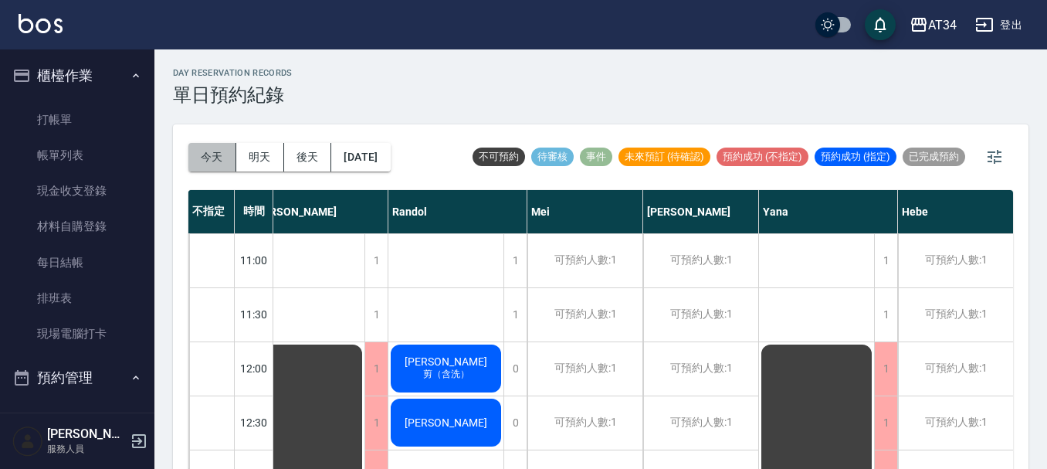
click at [219, 161] on button "今天" at bounding box center [212, 157] width 48 height 29
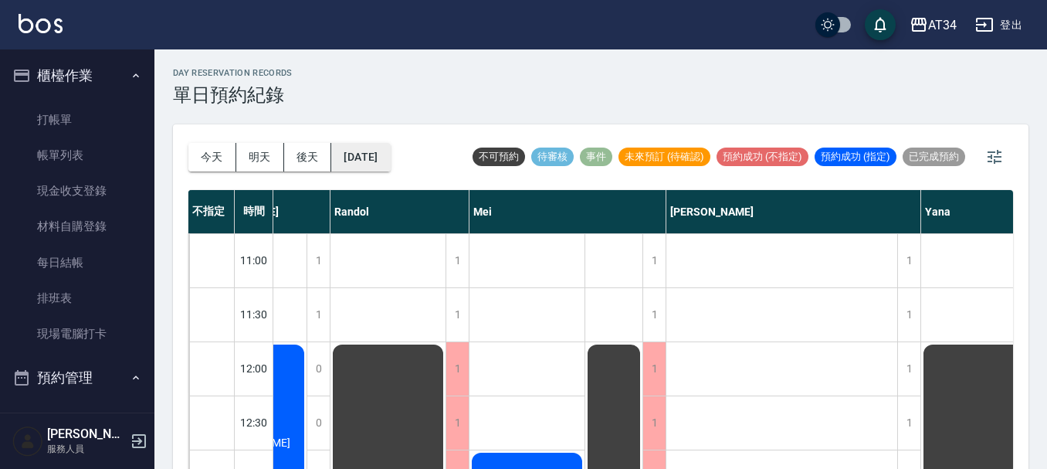
click at [372, 160] on button "[DATE]" at bounding box center [360, 157] width 59 height 29
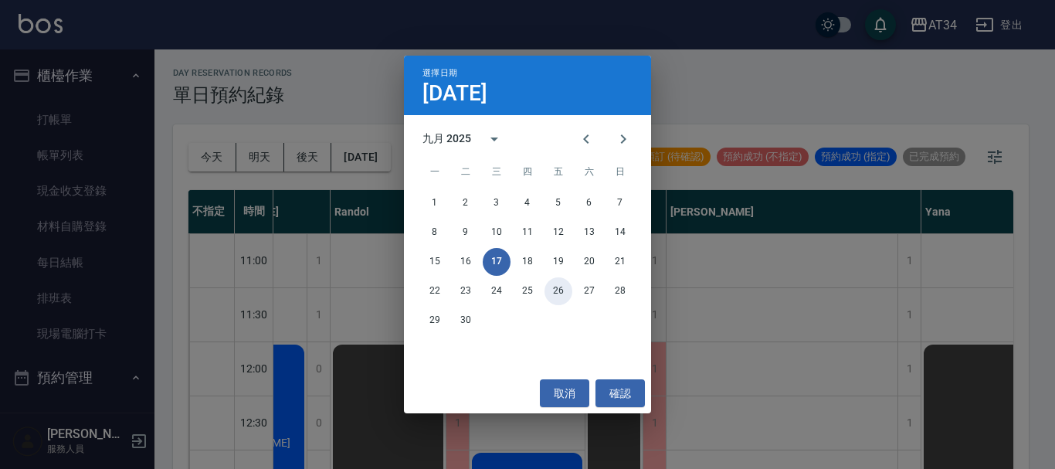
click at [560, 287] on button "26" at bounding box center [558, 291] width 28 height 28
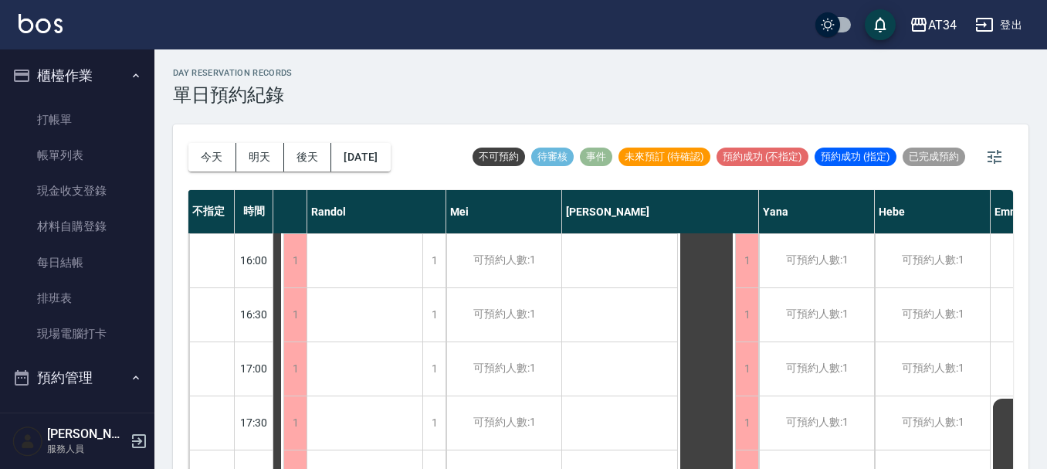
scroll to position [747, 533]
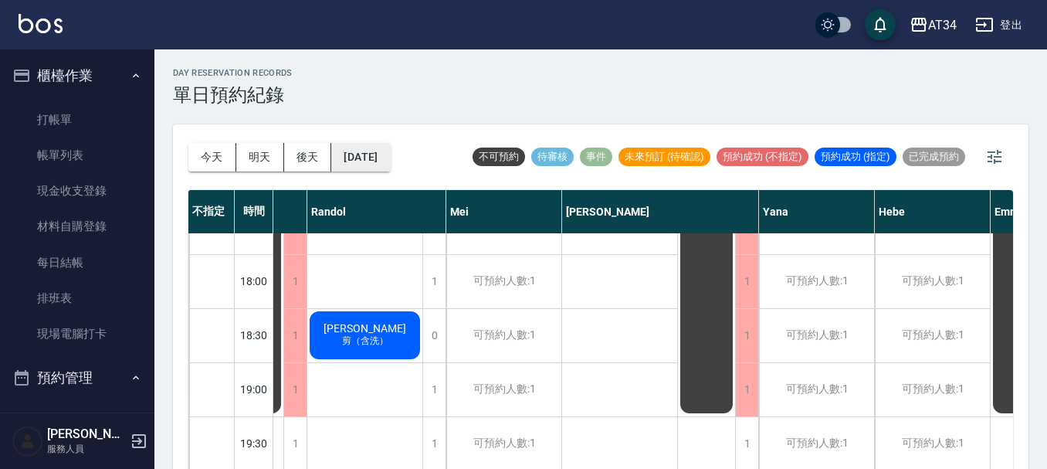
click at [390, 170] on button "2025/09/26" at bounding box center [360, 157] width 59 height 29
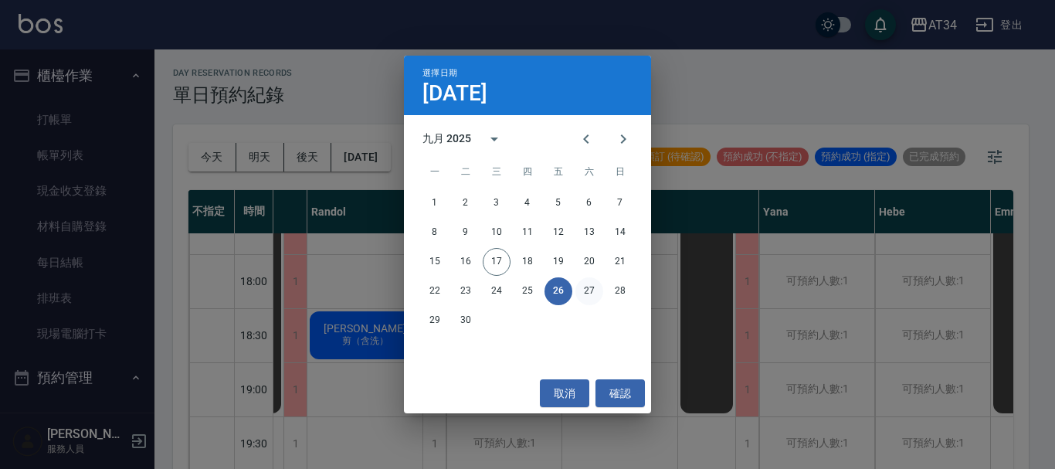
click at [594, 296] on button "27" at bounding box center [589, 291] width 28 height 28
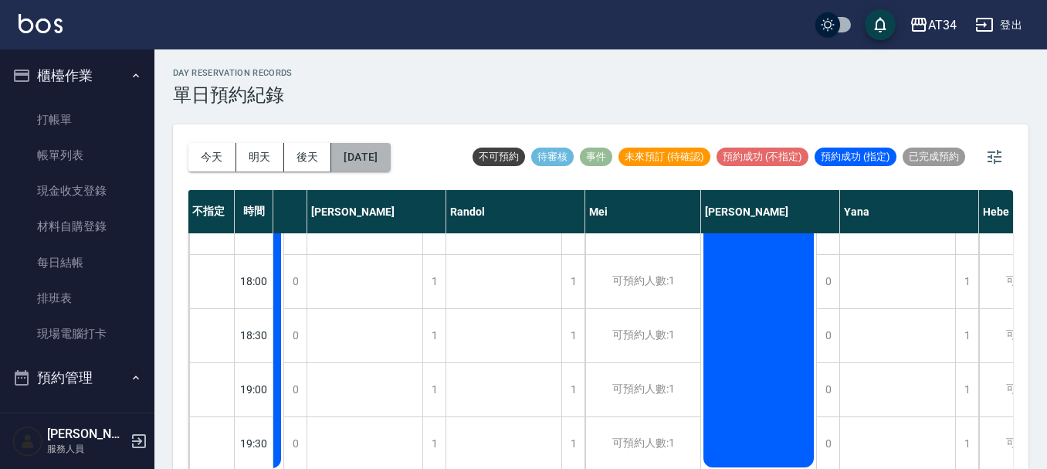
click at [390, 153] on button "2025/09/27" at bounding box center [360, 157] width 59 height 29
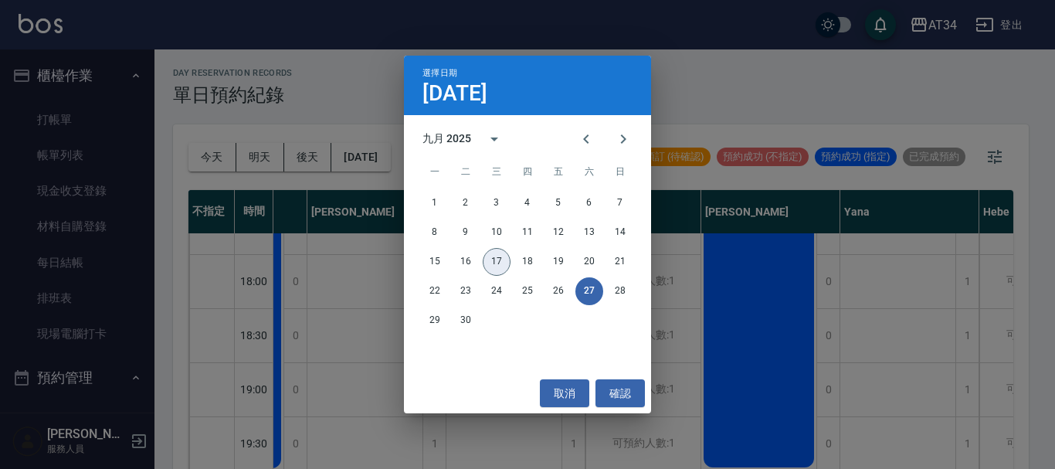
click at [496, 269] on button "17" at bounding box center [497, 262] width 28 height 28
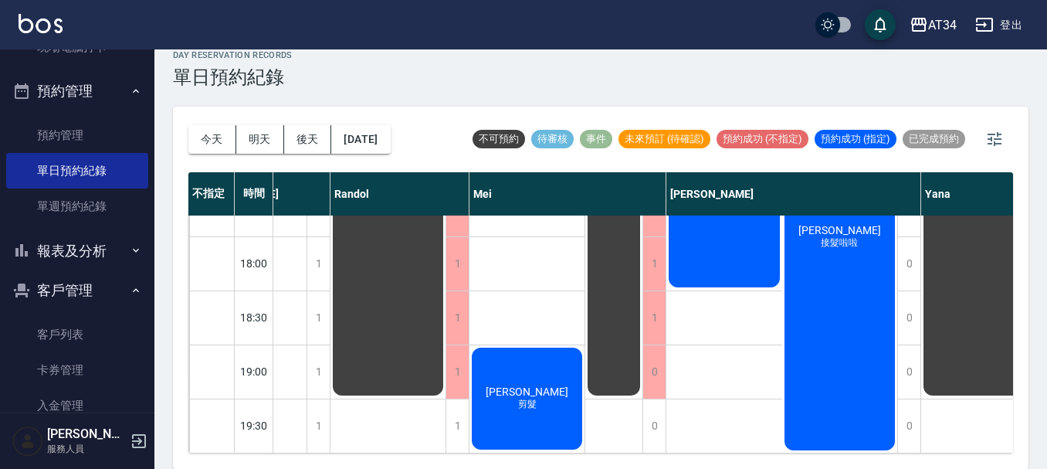
scroll to position [287, 0]
click at [58, 266] on button "報表及分析" at bounding box center [77, 250] width 142 height 40
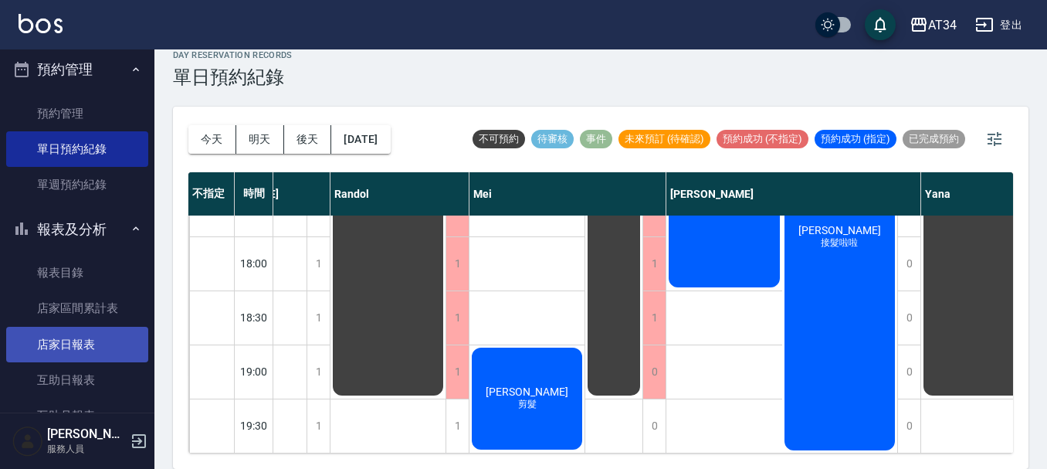
scroll to position [364, 0]
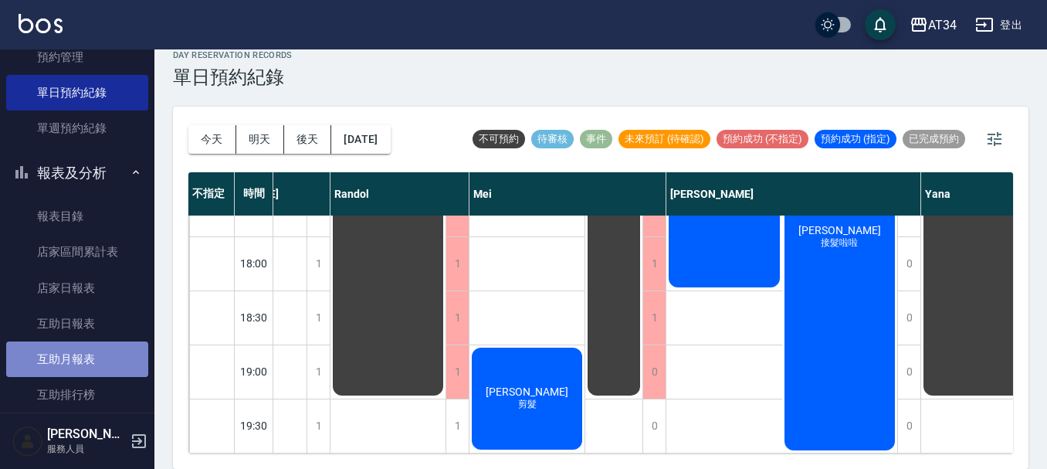
click at [103, 351] on link "互助月報表" at bounding box center [77, 359] width 142 height 36
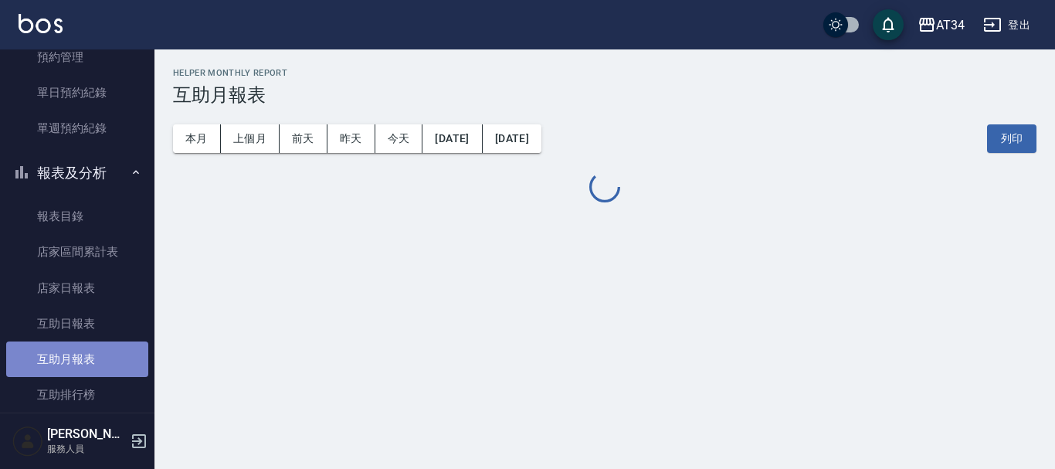
click at [103, 351] on link "互助月報表" at bounding box center [77, 359] width 142 height 36
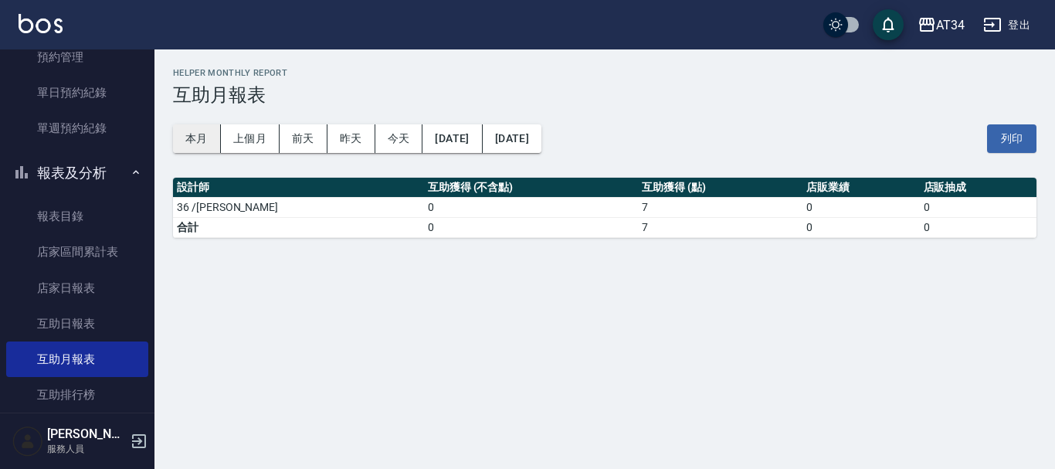
drag, startPoint x: 205, startPoint y: 154, endPoint x: 213, endPoint y: 148, distance: 10.1
click at [213, 148] on div "本月 上個月 前天 昨天 今天 2025/09/17 2025/09/17 列印" at bounding box center [604, 139] width 863 height 66
click at [213, 148] on button "本月" at bounding box center [197, 138] width 48 height 29
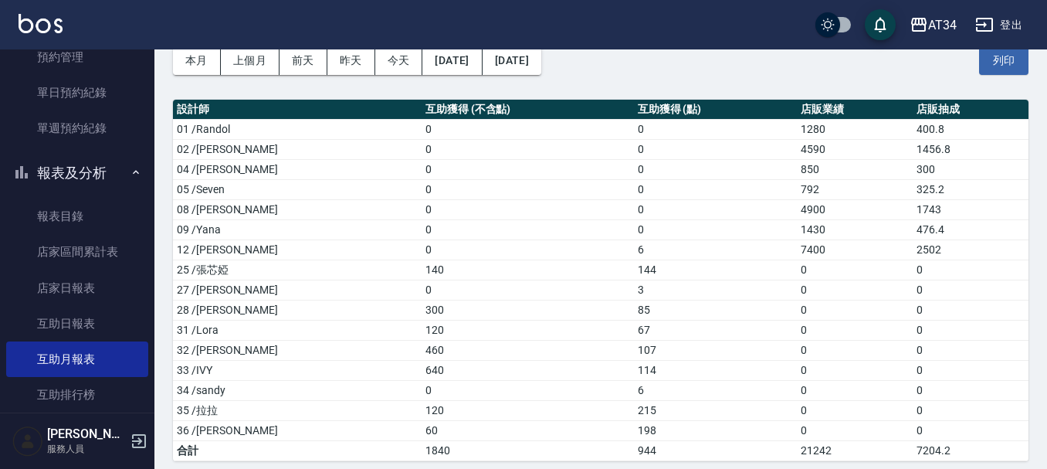
scroll to position [89, 0]
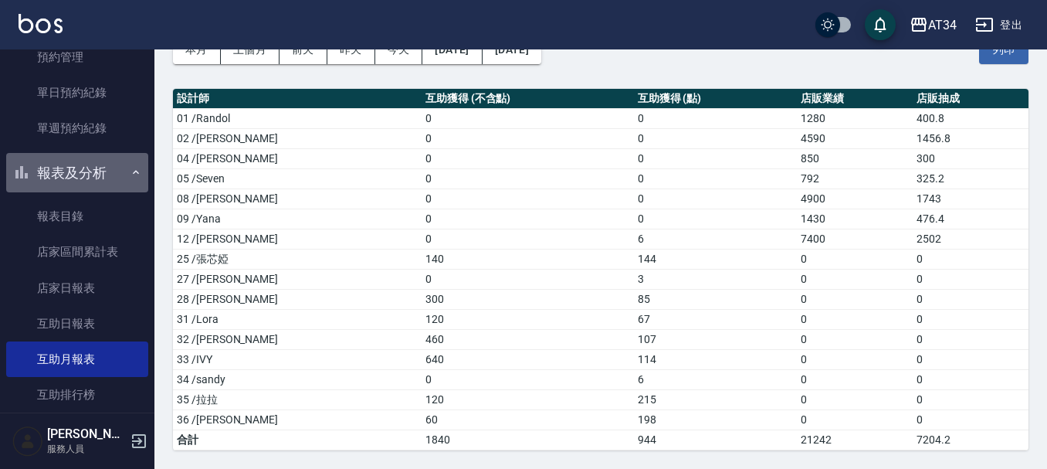
click at [114, 184] on button "報表及分析" at bounding box center [77, 173] width 142 height 40
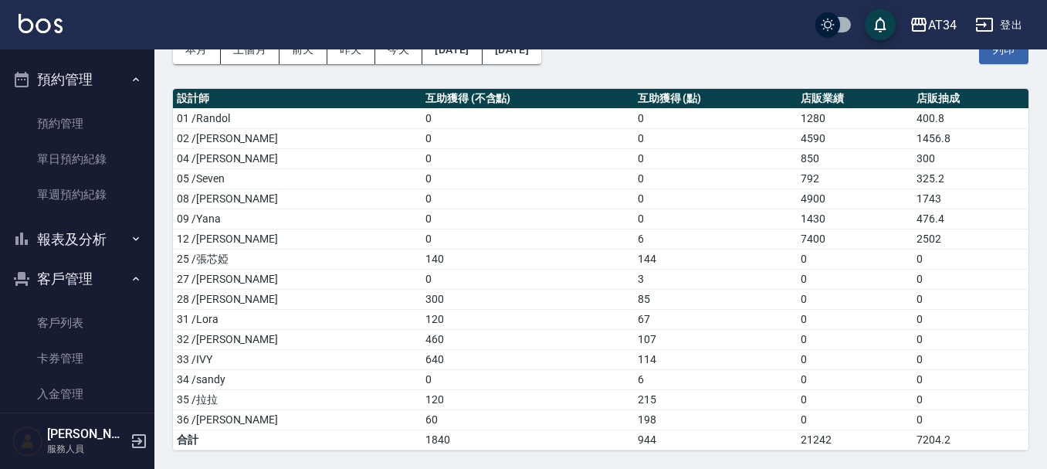
scroll to position [133, 0]
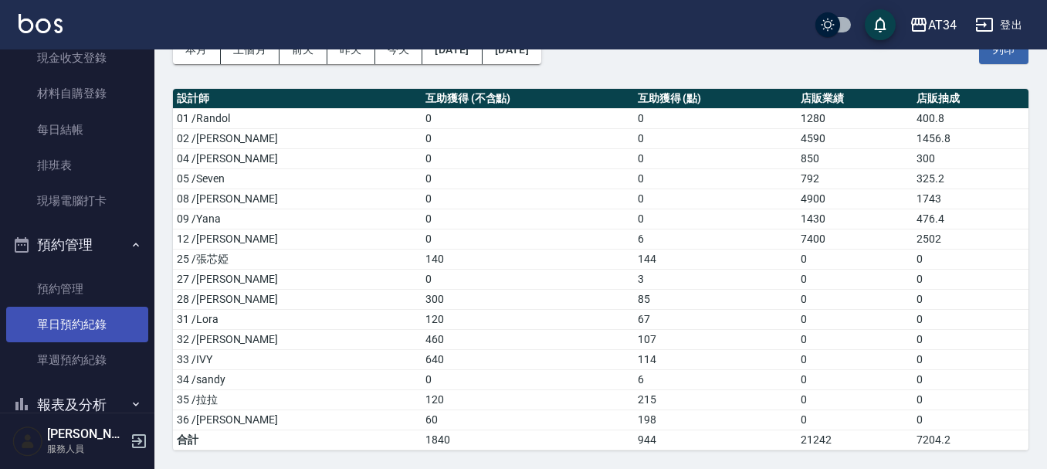
click at [48, 327] on link "單日預約紀錄" at bounding box center [77, 324] width 142 height 36
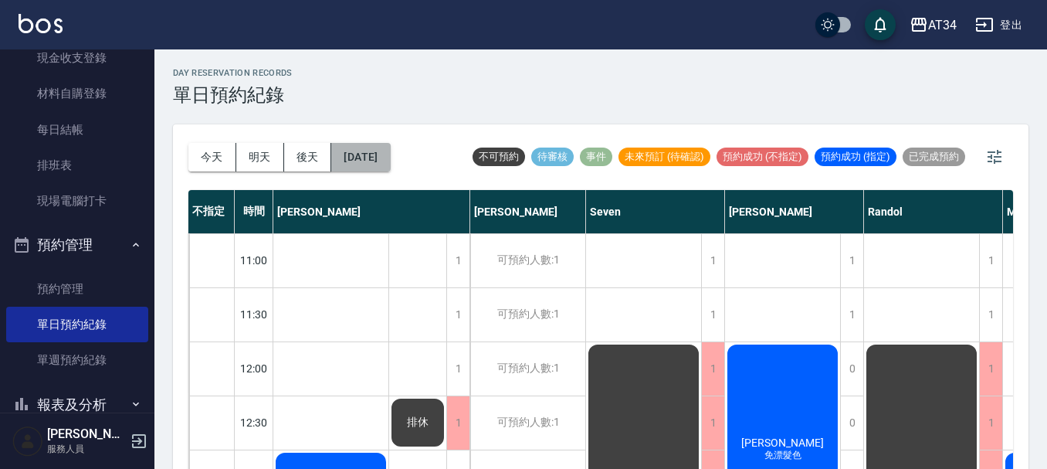
click at [362, 150] on button "[DATE]" at bounding box center [360, 157] width 59 height 29
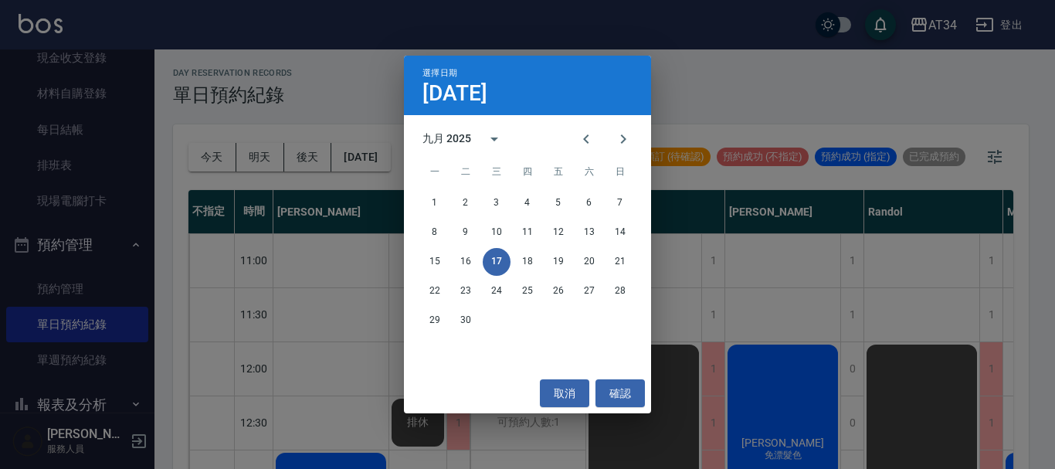
click at [808, 66] on div "選擇日期 9月17日 九月 2025 一 二 三 四 五 六 日 1 2 3 4 5 6 7 8 9 10 11 12 13 14 15 16 17 18 1…" at bounding box center [527, 234] width 1055 height 469
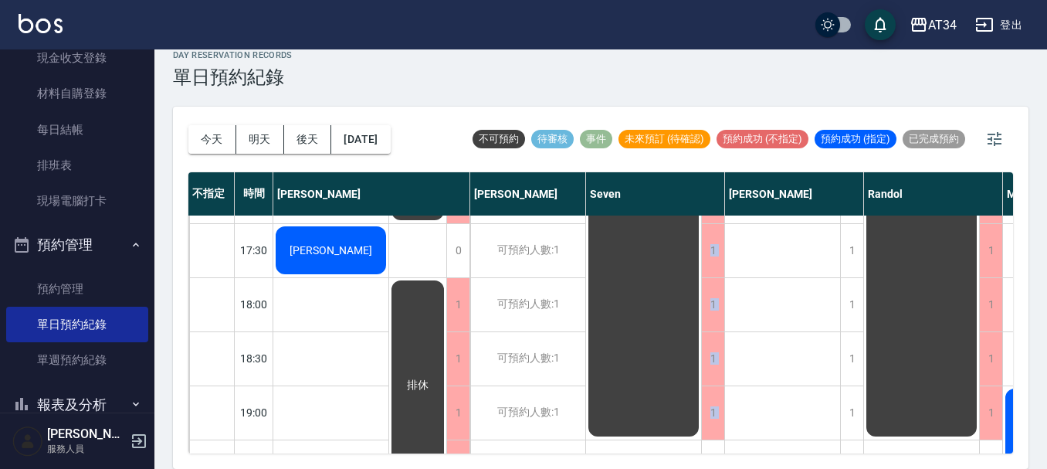
scroll to position [747, 0]
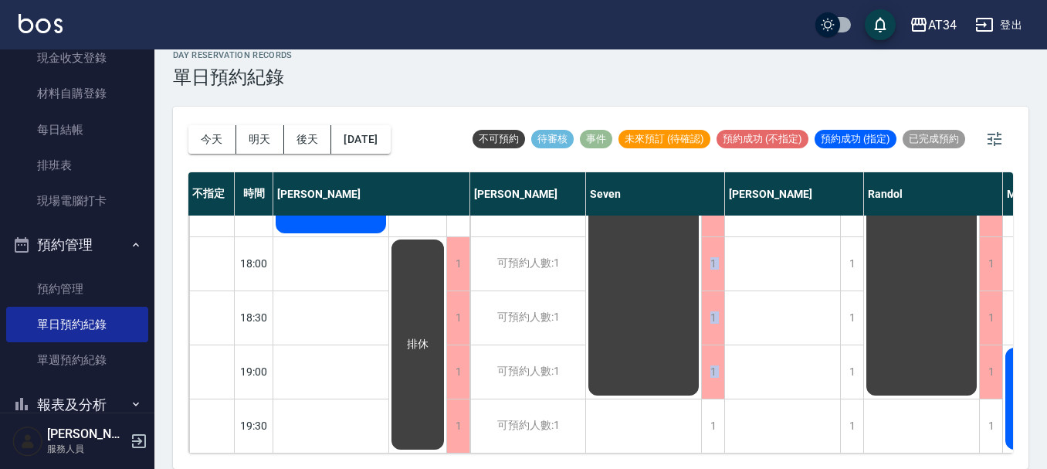
drag, startPoint x: 576, startPoint y: 440, endPoint x: 591, endPoint y: 442, distance: 15.5
click at [591, 442] on div "不指定 時間 Gina Wendy Seven annie Randol Mei Emily Yana Hebe Emma 11:00 11:30 12:00…" at bounding box center [600, 312] width 825 height 281
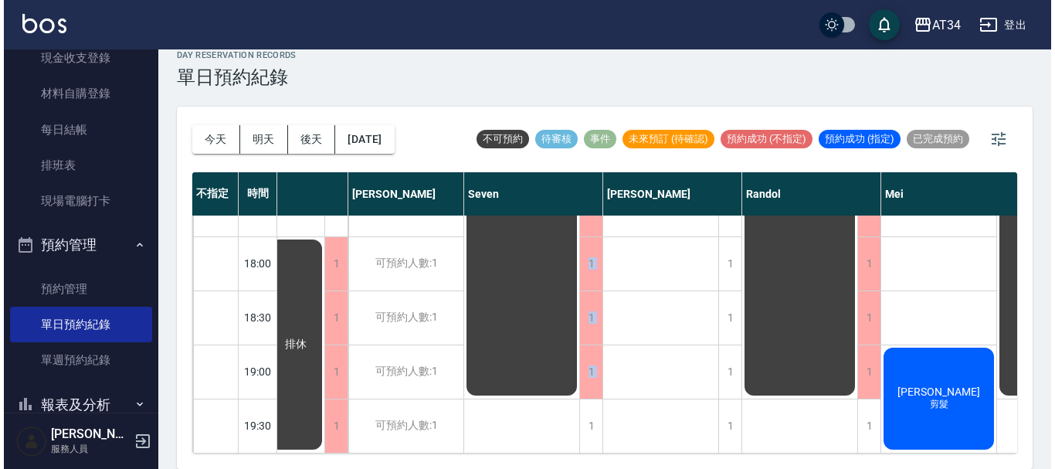
scroll to position [747, 167]
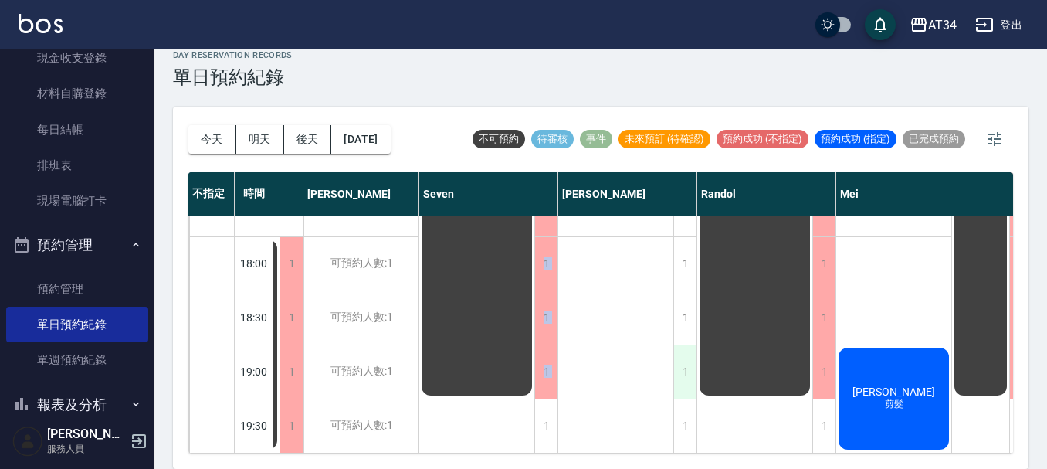
click at [686, 366] on div "1" at bounding box center [684, 371] width 23 height 53
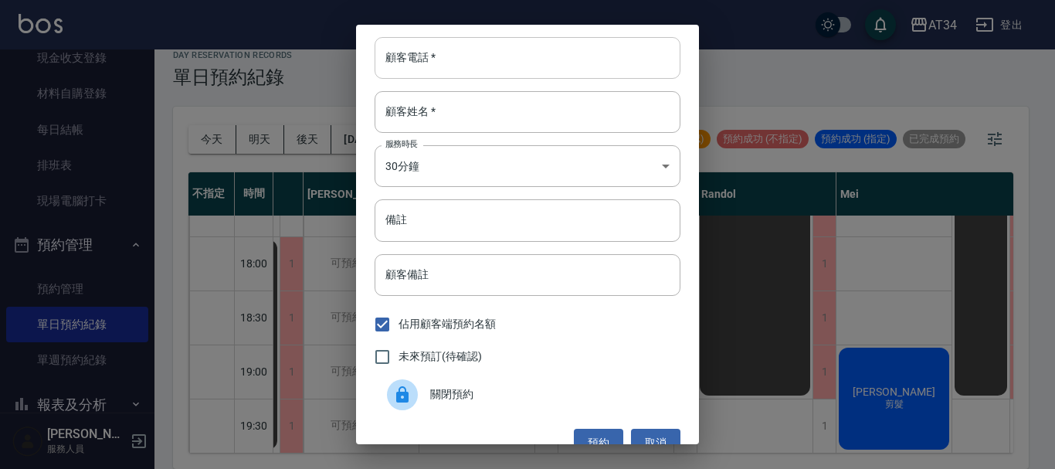
click at [489, 57] on input "顧客電話   *" at bounding box center [527, 58] width 306 height 42
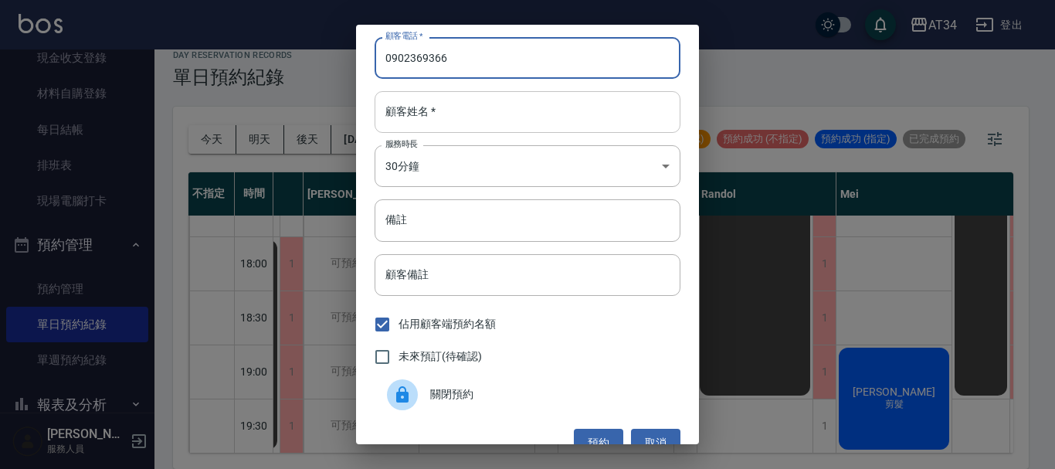
type input "0902369366"
click at [491, 97] on input "顧客姓名   *" at bounding box center [527, 112] width 306 height 42
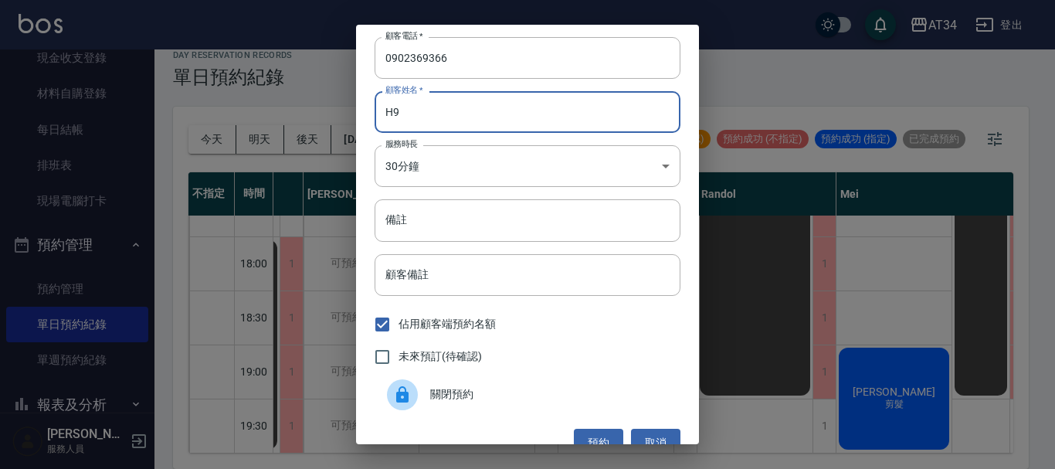
type input "H"
type input "蔡"
click at [467, 354] on span "未來預訂(待確認)" at bounding box center [439, 356] width 83 height 16
click at [398, 354] on input "未來預訂(待確認)" at bounding box center [382, 356] width 32 height 32
checkbox input "true"
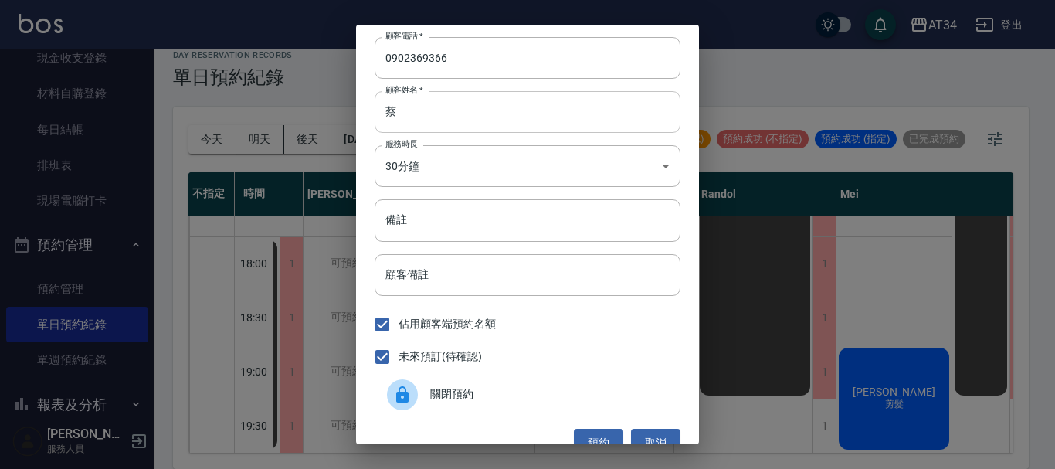
click at [462, 115] on input "蔡" at bounding box center [527, 112] width 306 height 42
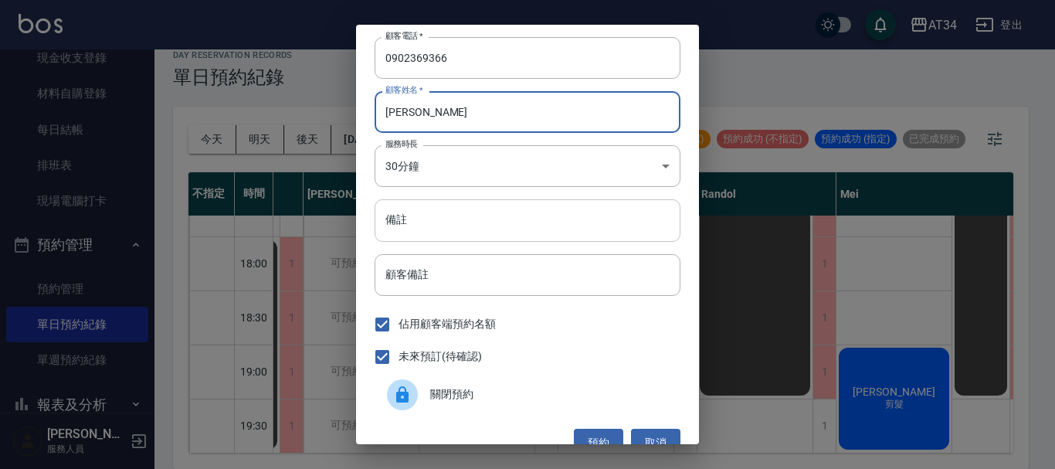
type input "蔡小姐"
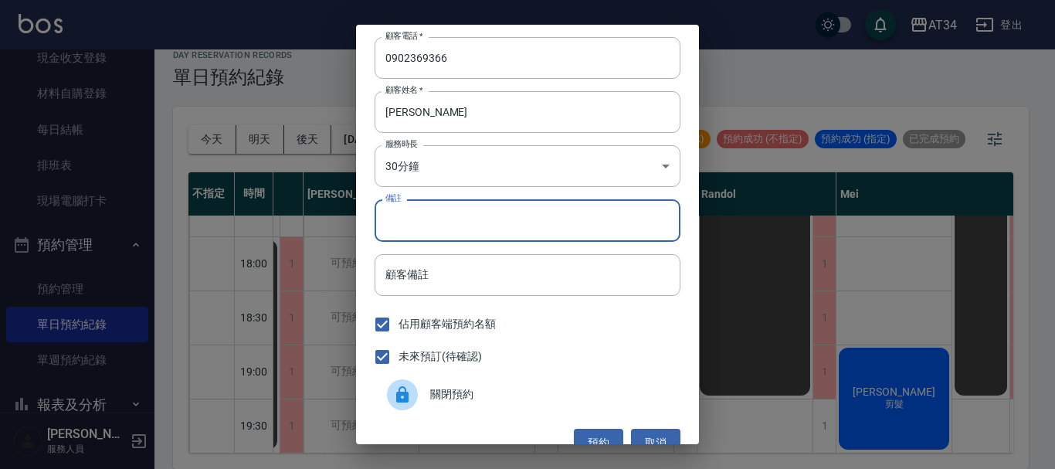
click at [611, 219] on input "備註" at bounding box center [527, 220] width 306 height 42
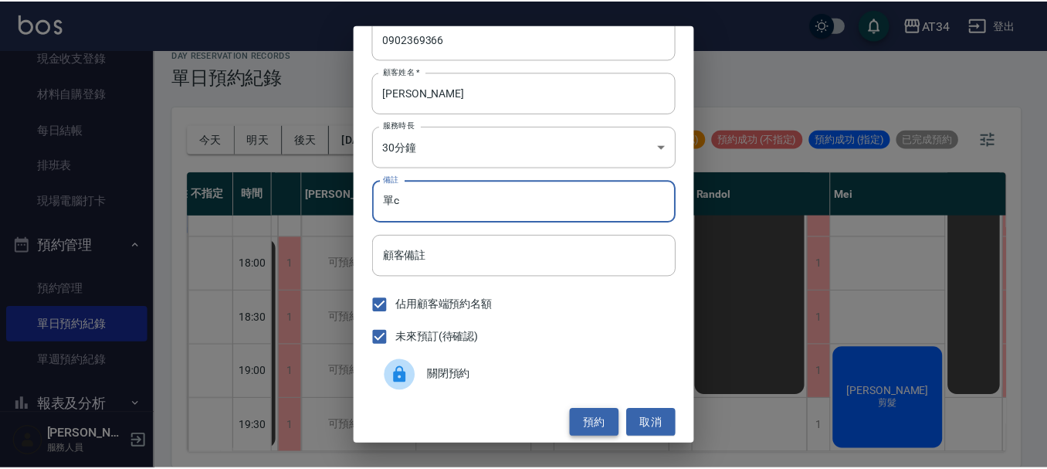
scroll to position [25, 0]
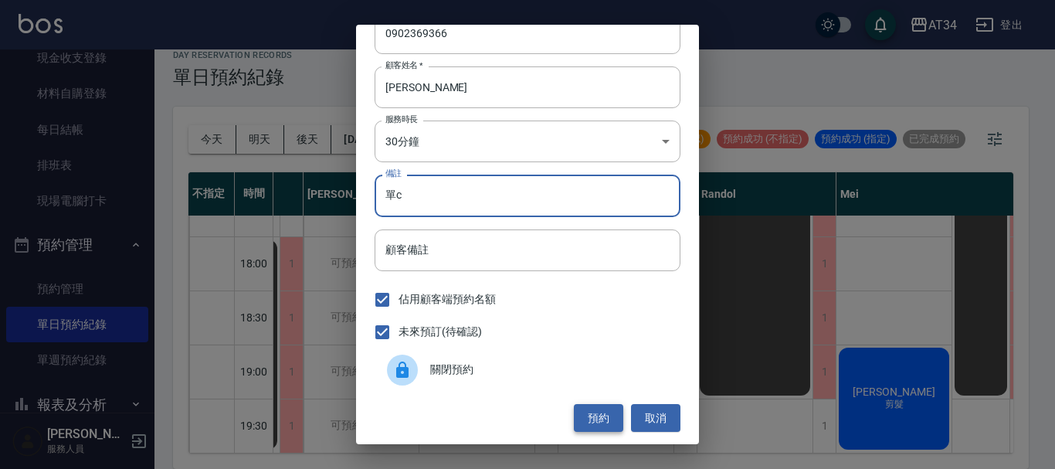
type input "單c"
click at [599, 411] on button "預約" at bounding box center [598, 418] width 49 height 29
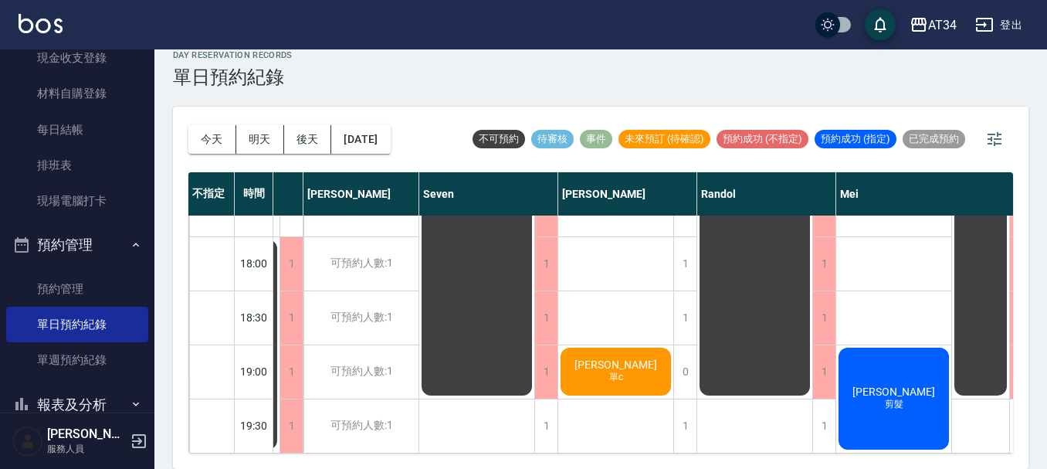
click at [583, 104] on div "day Reservation records 單日預約紀錄 今天 明天 後天 2025/09/17 不可預約 待審核 事件 未來預訂 (待確認) 預約成功 …" at bounding box center [600, 250] width 892 height 437
click at [393, 103] on div "day Reservation records 單日預約紀錄 今天 明天 後天 2025/09/17 不可預約 待審核 事件 未來預訂 (待確認) 預約成功 …" at bounding box center [600, 250] width 892 height 437
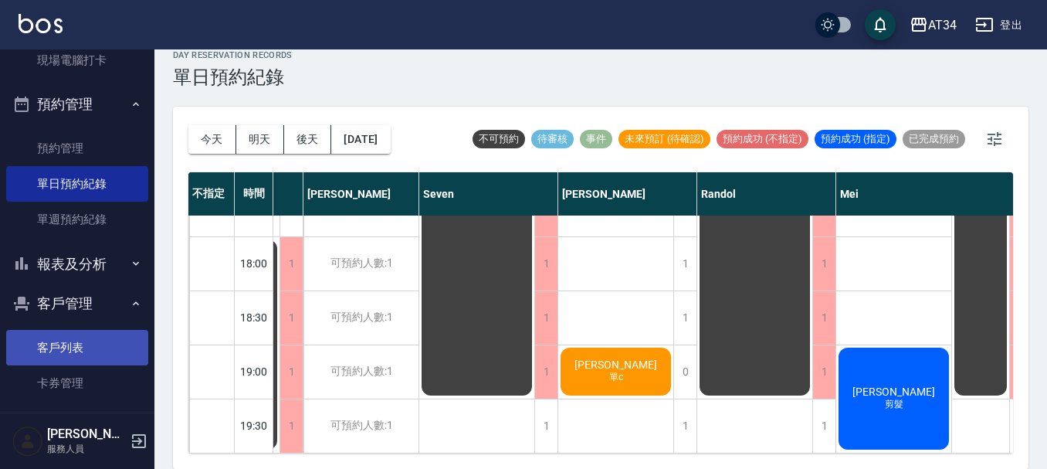
scroll to position [364, 0]
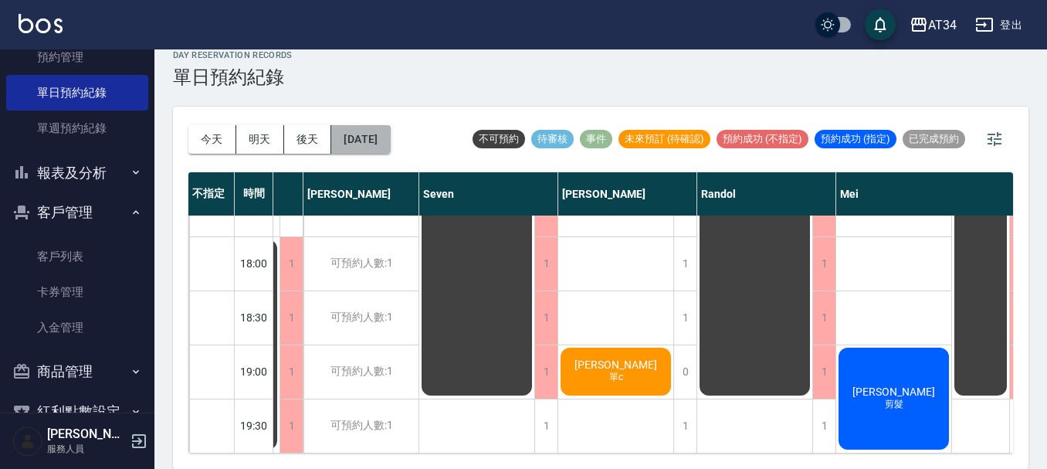
click at [361, 137] on button "[DATE]" at bounding box center [360, 139] width 59 height 29
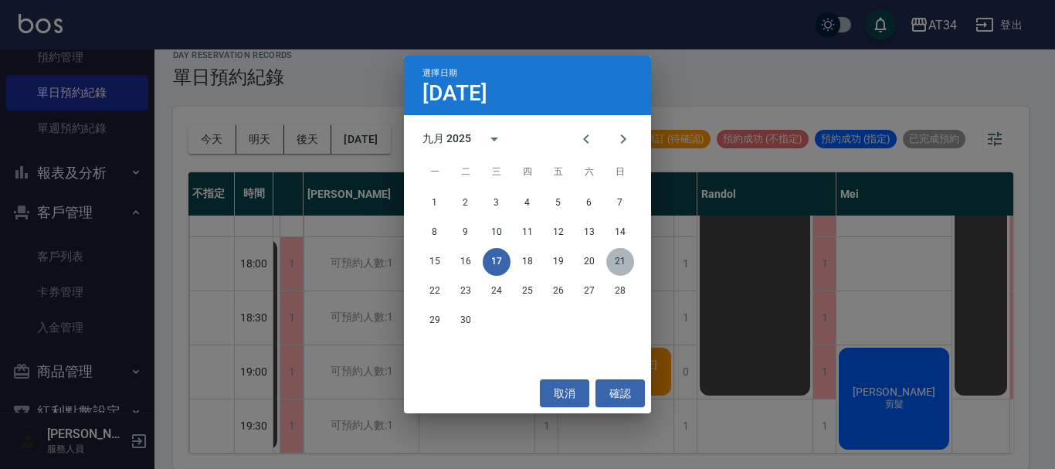
click at [629, 272] on button "21" at bounding box center [620, 262] width 28 height 28
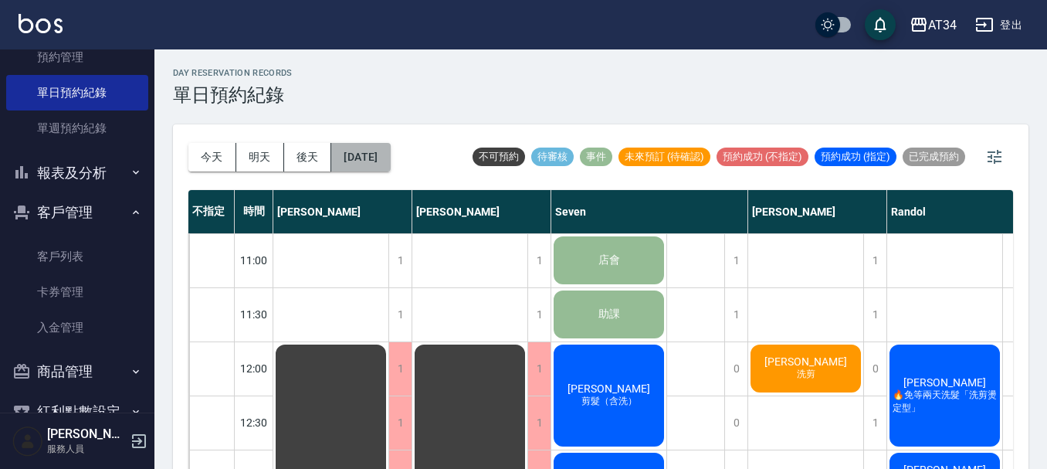
click at [388, 167] on button "2025/09/21" at bounding box center [360, 157] width 59 height 29
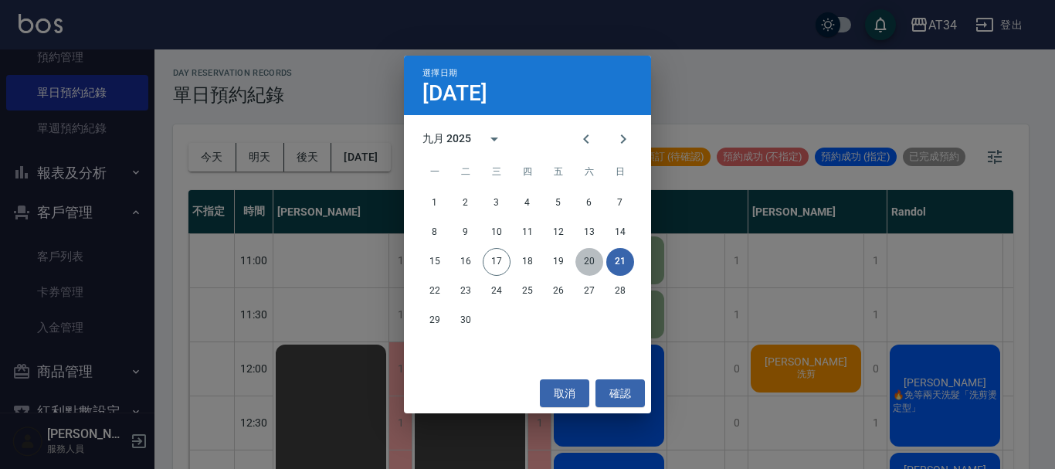
click at [585, 256] on button "20" at bounding box center [589, 262] width 28 height 28
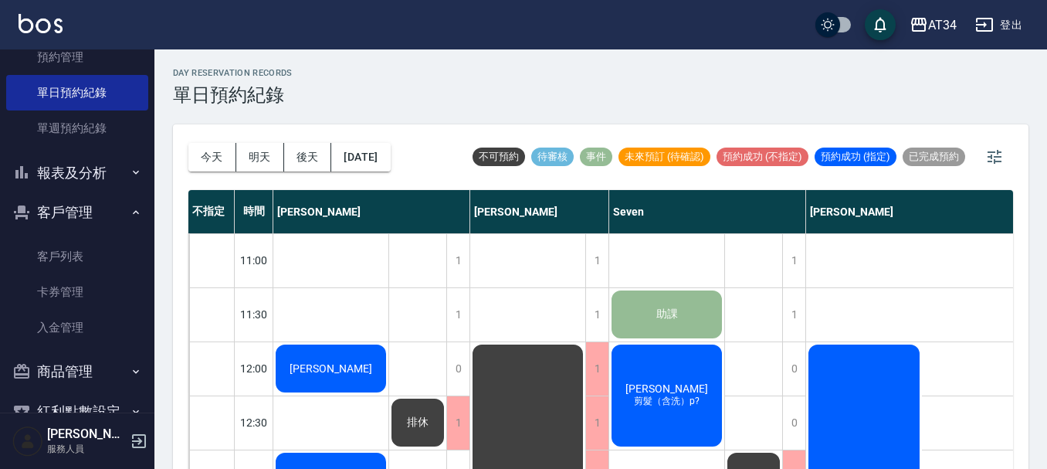
click at [366, 132] on div "今天 明天 後天 2025/09/20" at bounding box center [289, 157] width 202 height 66
click at [377, 162] on button "2025/09/20" at bounding box center [360, 157] width 59 height 29
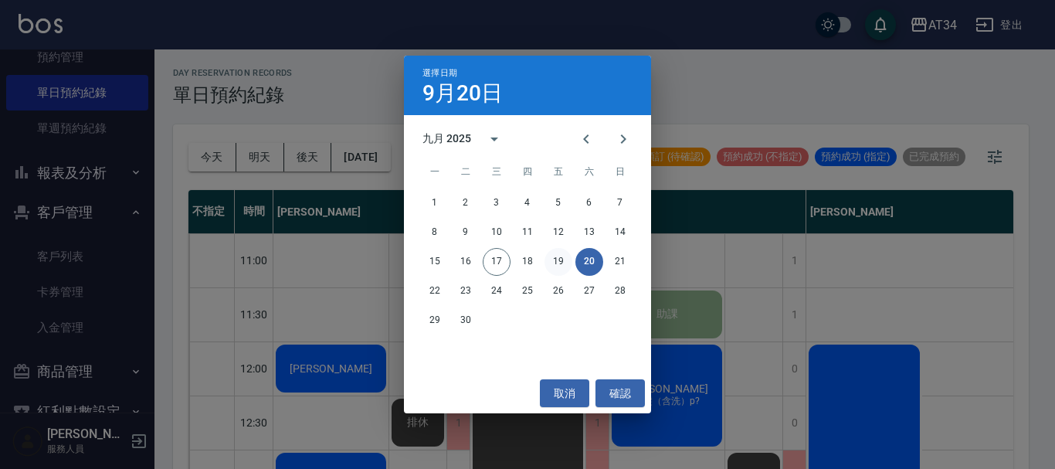
click at [559, 266] on button "19" at bounding box center [558, 262] width 28 height 28
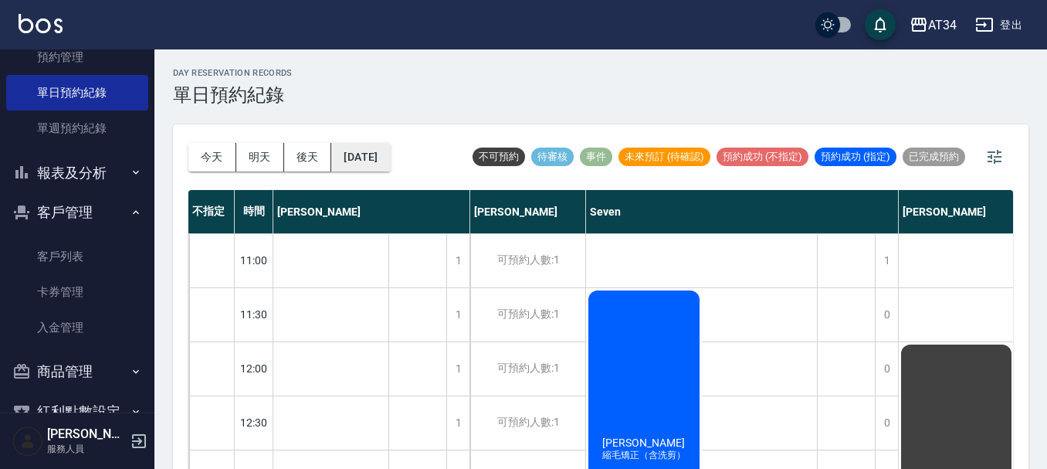
click at [389, 169] on button "2025/09/19" at bounding box center [360, 157] width 59 height 29
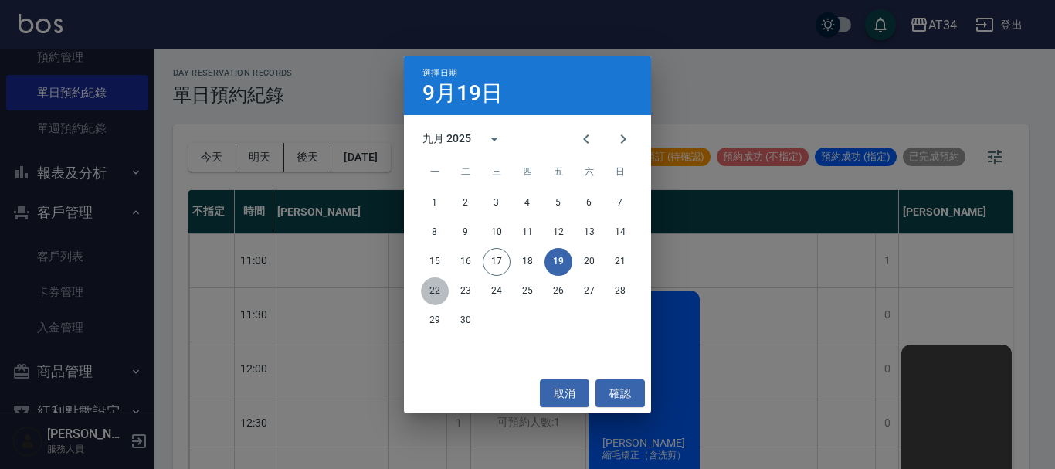
click at [432, 296] on button "22" at bounding box center [435, 291] width 28 height 28
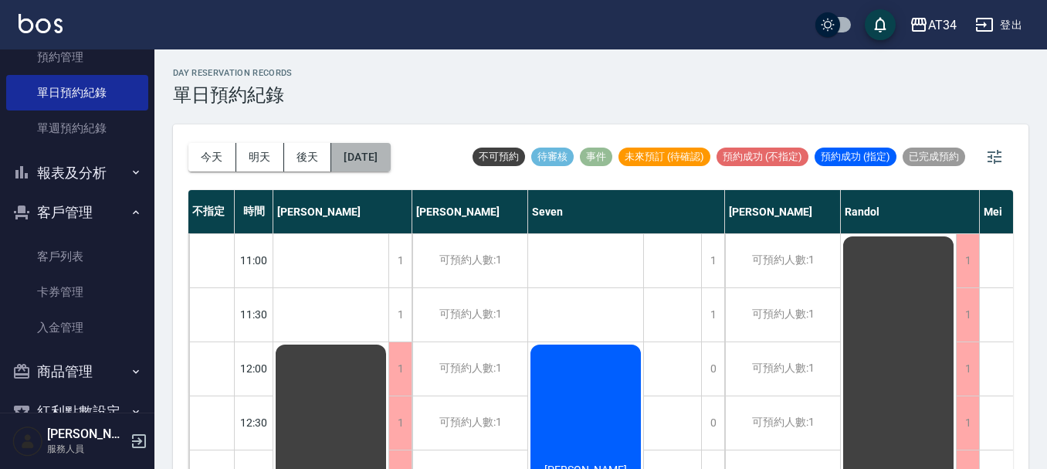
click at [390, 145] on button "2025/09/22" at bounding box center [360, 157] width 59 height 29
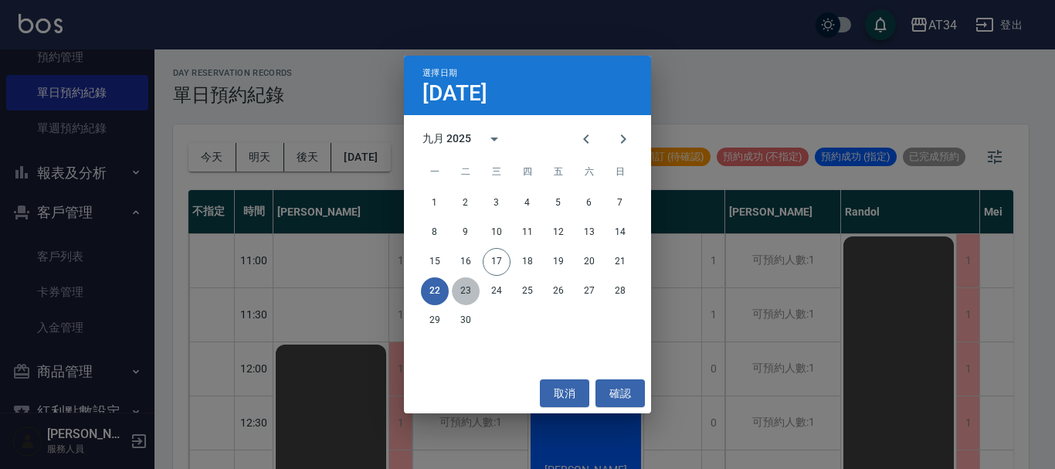
click at [470, 295] on button "23" at bounding box center [466, 291] width 28 height 28
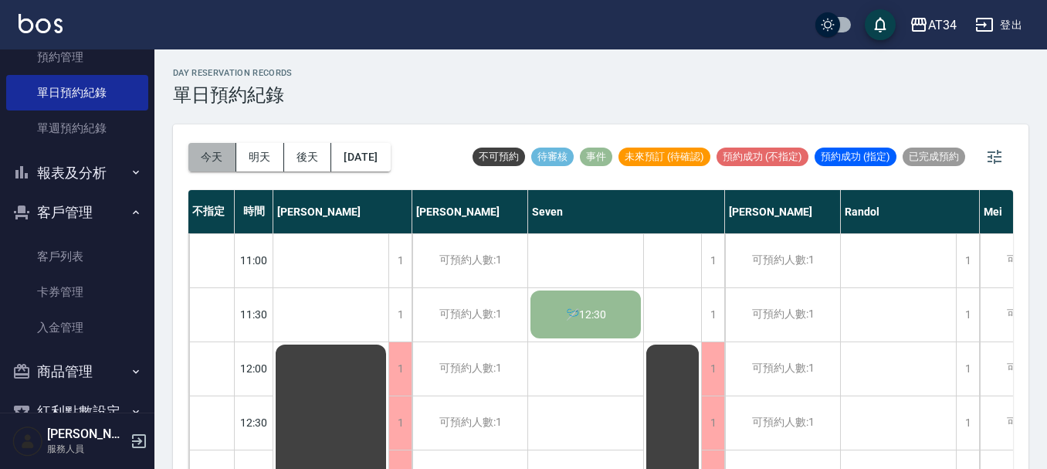
click at [218, 149] on button "今天" at bounding box center [212, 157] width 48 height 29
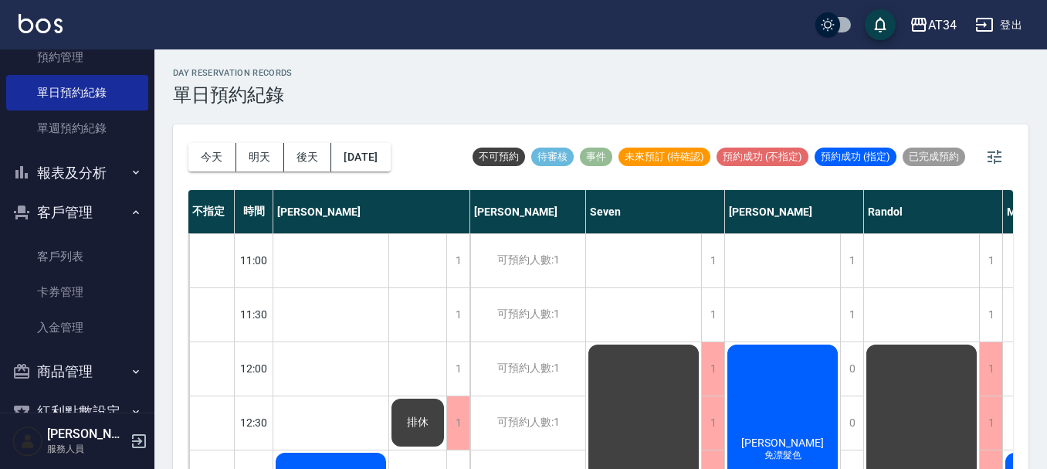
drag, startPoint x: 330, startPoint y: 119, endPoint x: 275, endPoint y: 101, distance: 58.4
drag, startPoint x: 270, startPoint y: 98, endPoint x: 247, endPoint y: 91, distance: 24.2
drag, startPoint x: 229, startPoint y: 107, endPoint x: 236, endPoint y: 96, distance: 13.3
drag, startPoint x: 253, startPoint y: 86, endPoint x: 276, endPoint y: 72, distance: 27.4
drag, startPoint x: 343, startPoint y: 111, endPoint x: 310, endPoint y: 93, distance: 37.3
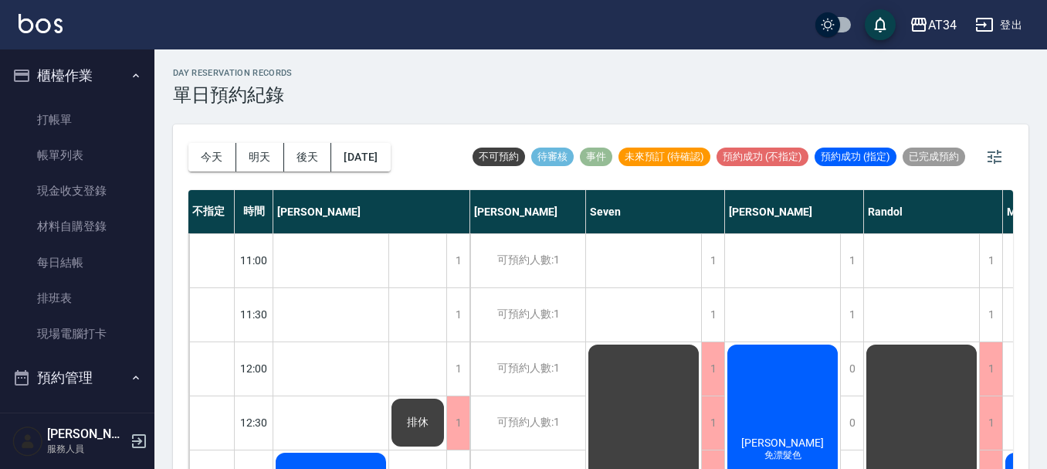
click at [76, 74] on button "櫃檯作業" at bounding box center [77, 76] width 142 height 40
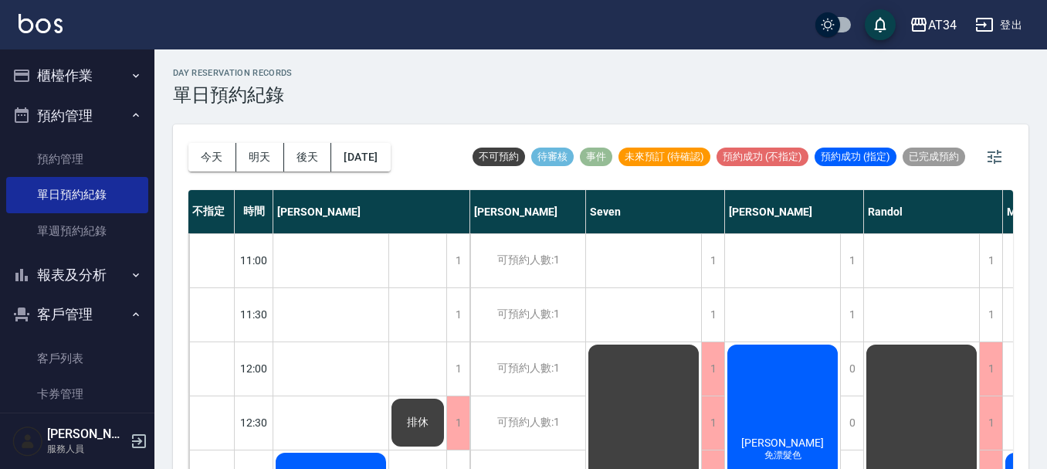
click at [115, 106] on button "預約管理" at bounding box center [77, 116] width 142 height 40
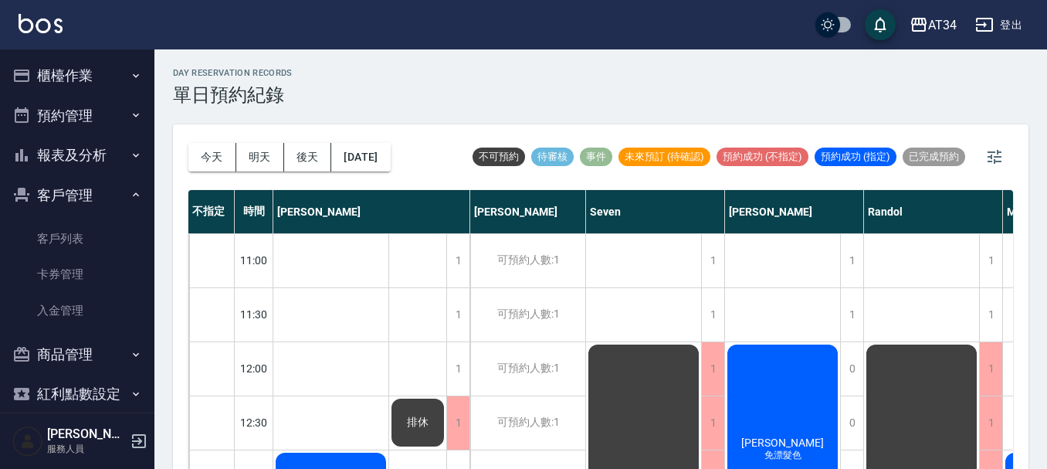
drag, startPoint x: 94, startPoint y: 195, endPoint x: 86, endPoint y: 196, distance: 8.6
click at [93, 195] on button "客戶管理" at bounding box center [77, 195] width 142 height 40
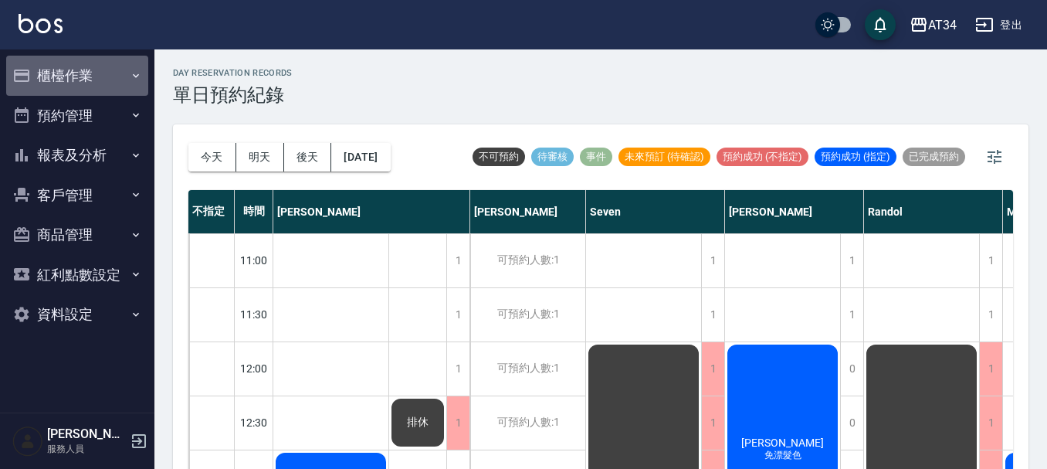
click at [80, 63] on button "櫃檯作業" at bounding box center [77, 76] width 142 height 40
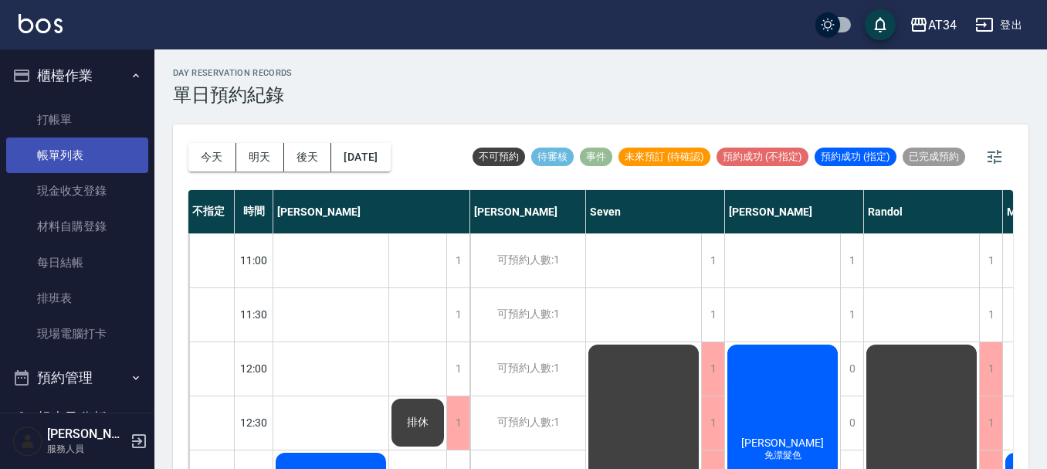
click at [77, 142] on link "帳單列表" at bounding box center [77, 155] width 142 height 36
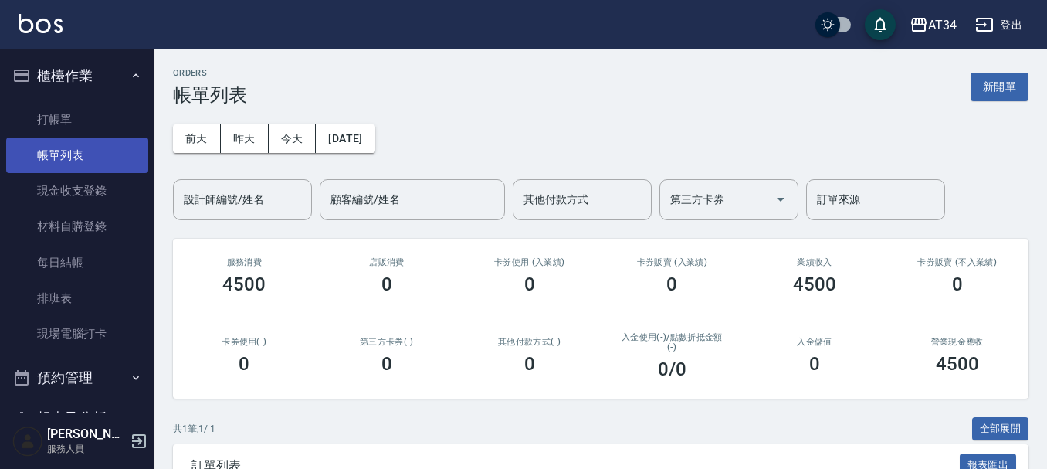
click at [94, 142] on link "帳單列表" at bounding box center [77, 155] width 142 height 36
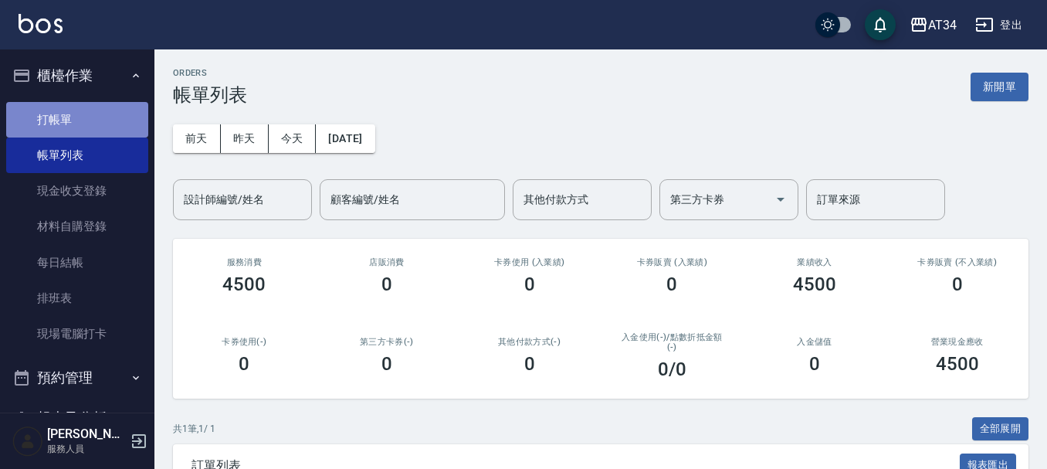
click at [97, 125] on link "打帳單" at bounding box center [77, 120] width 142 height 36
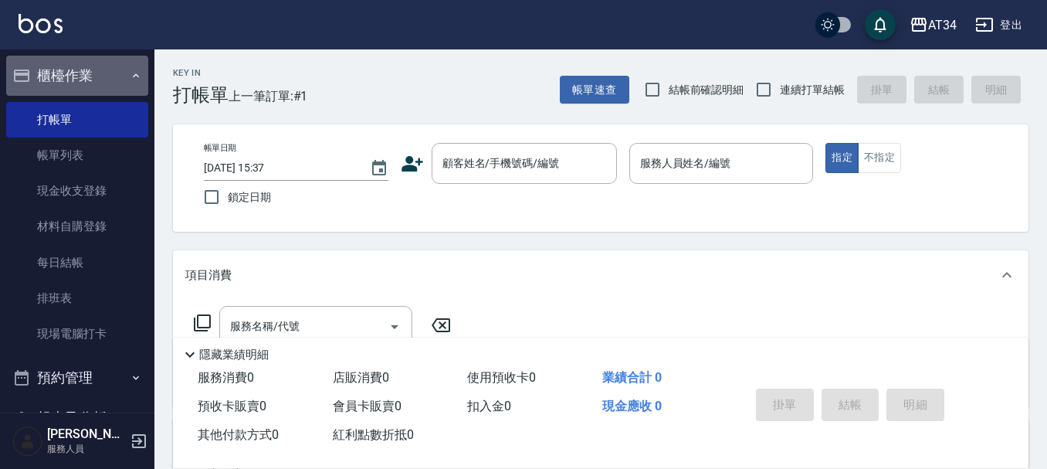
click at [109, 74] on button "櫃檯作業" at bounding box center [77, 76] width 142 height 40
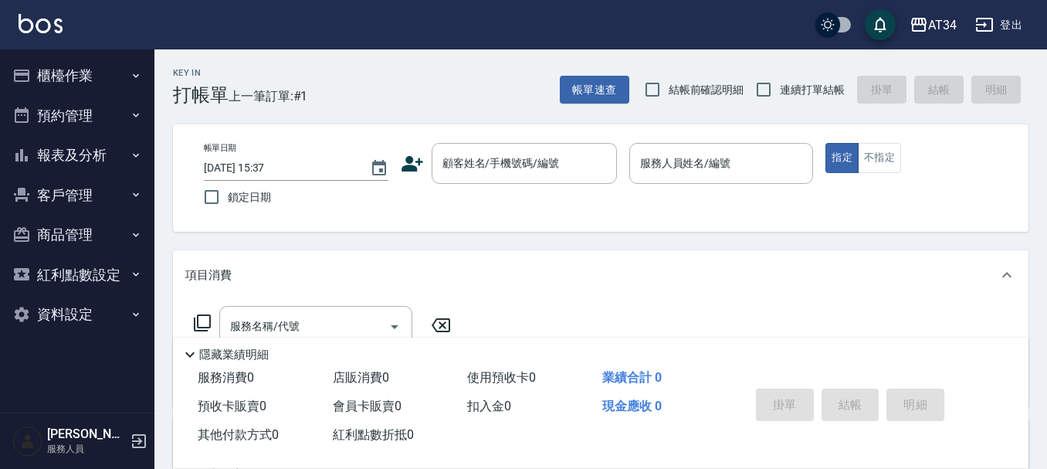
click at [113, 120] on button "預約管理" at bounding box center [77, 116] width 142 height 40
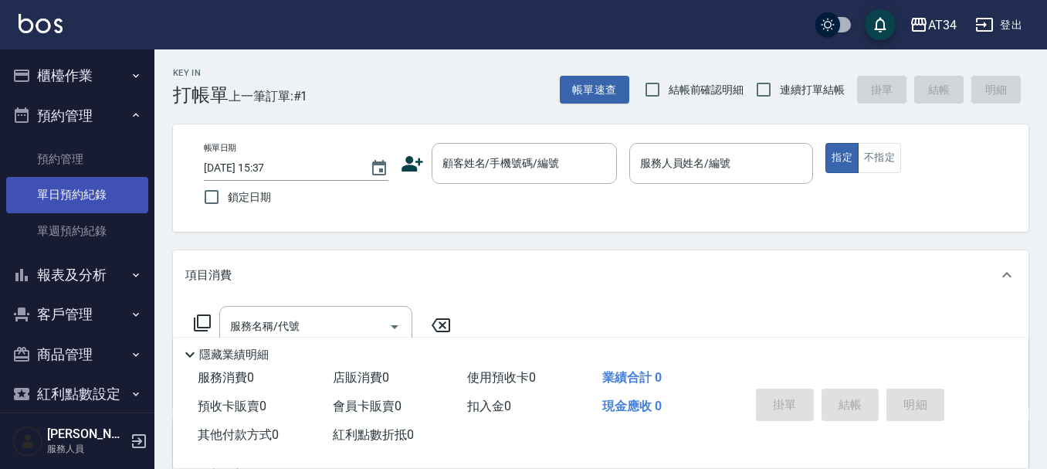
click at [105, 195] on link "單日預約紀錄" at bounding box center [77, 195] width 142 height 36
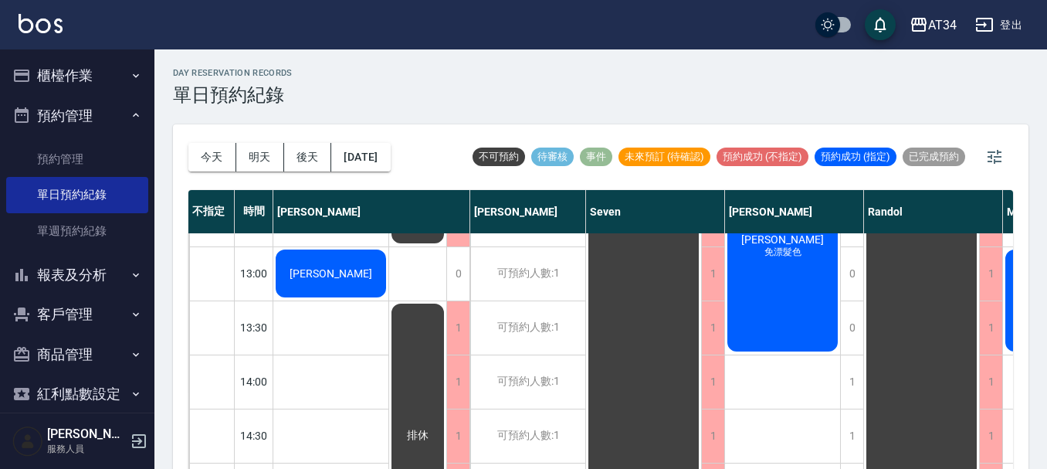
scroll to position [232, 0]
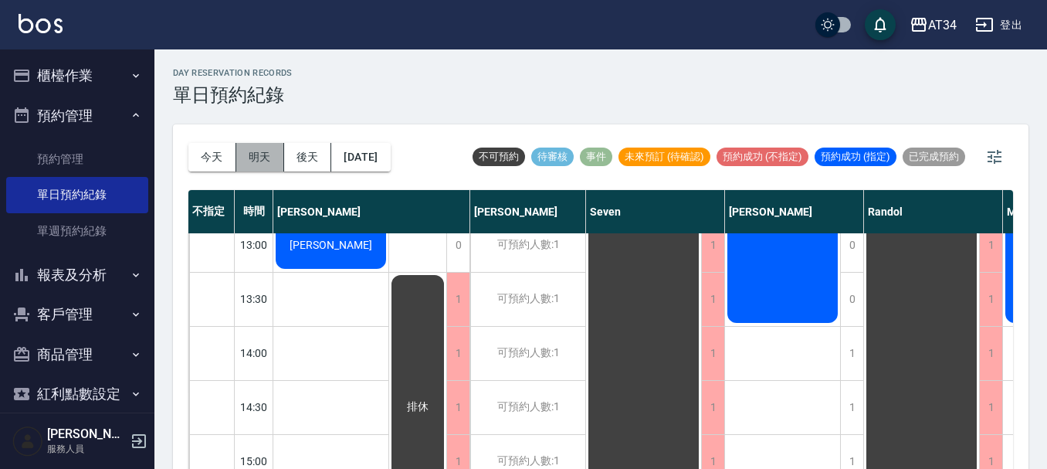
click at [264, 169] on button "明天" at bounding box center [260, 157] width 48 height 29
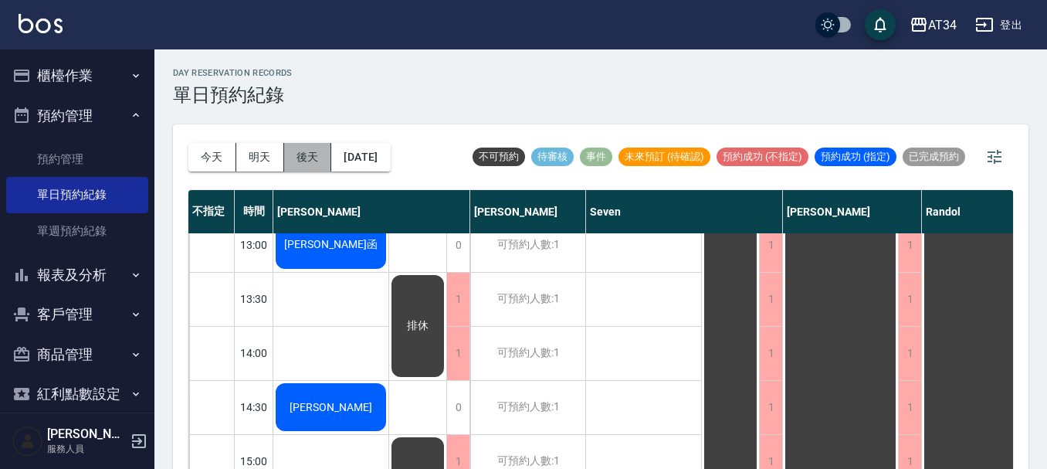
click at [309, 161] on button "後天" at bounding box center [308, 157] width 48 height 29
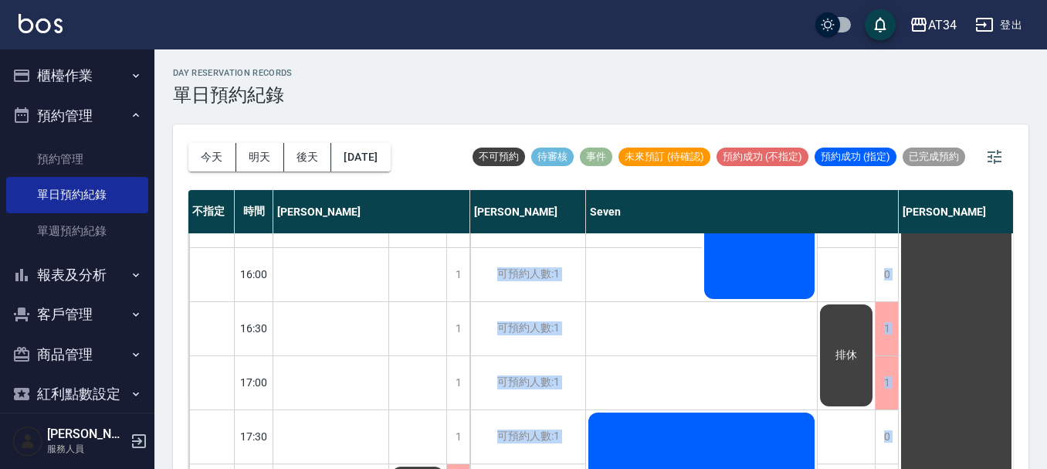
drag, startPoint x: 529, startPoint y: 456, endPoint x: 723, endPoint y: 457, distance: 193.8
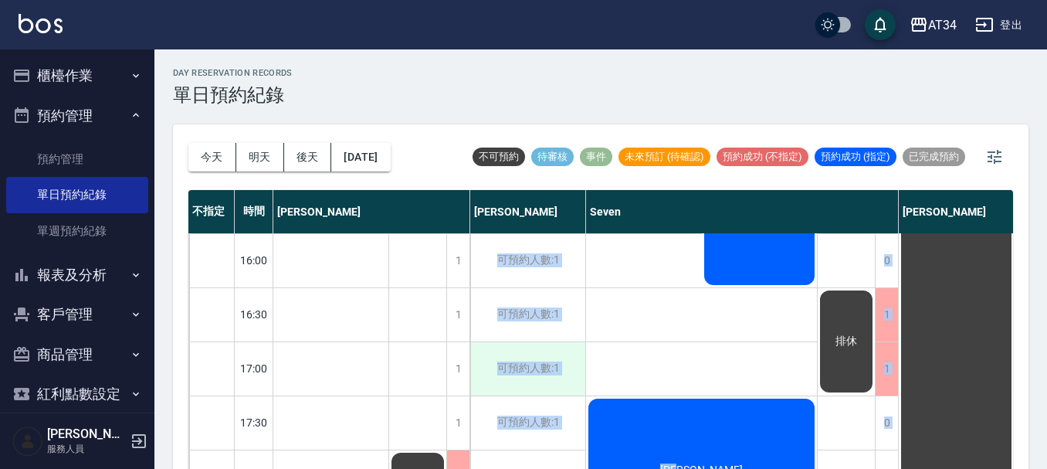
click at [483, 384] on div "可預約人數:1" at bounding box center [527, 368] width 115 height 53
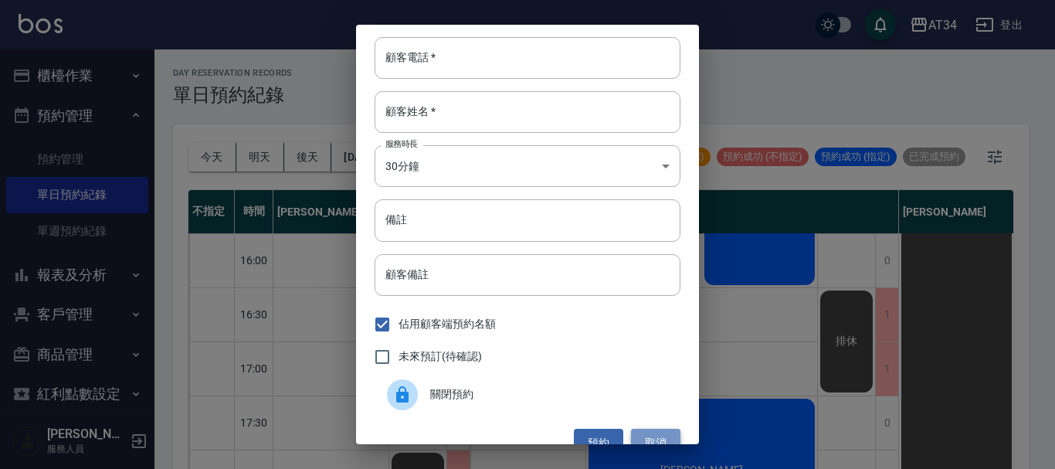
click at [652, 430] on button "取消" at bounding box center [655, 442] width 49 height 29
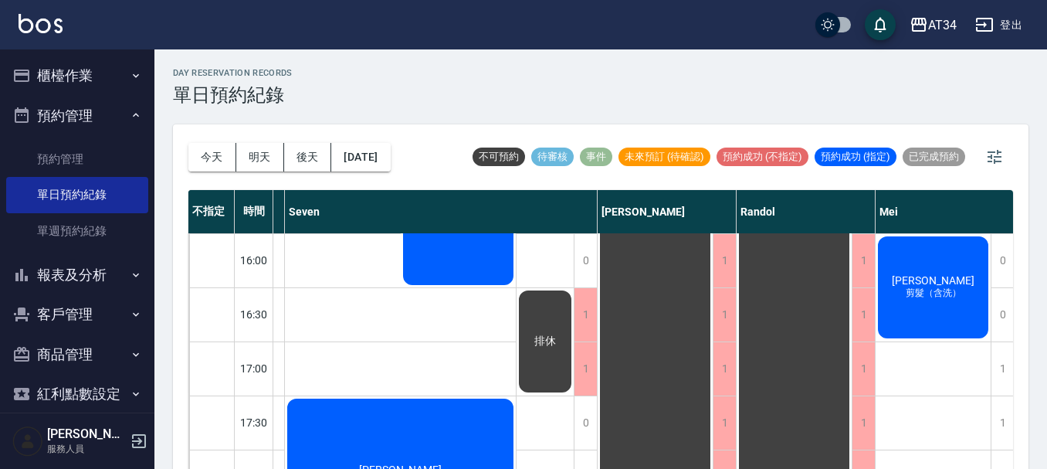
scroll to position [540, 321]
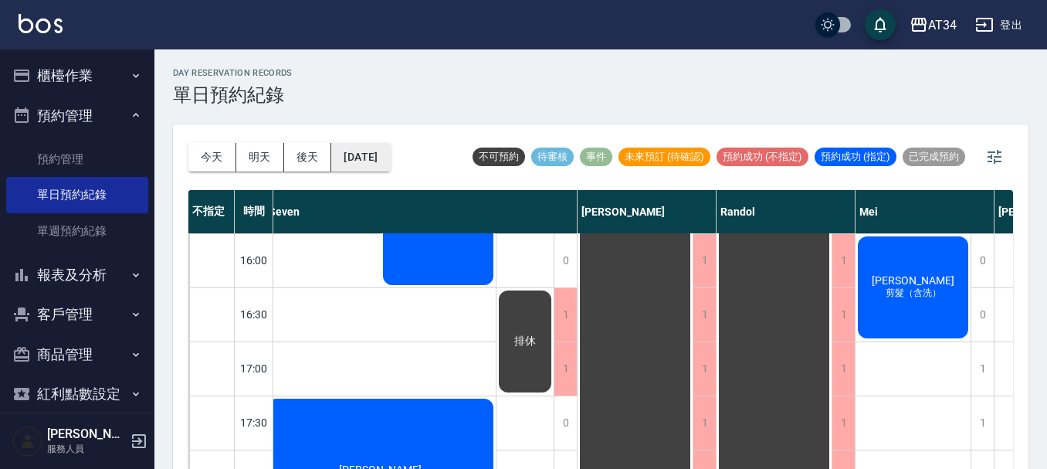
click at [390, 153] on button "2025/09/19" at bounding box center [360, 157] width 59 height 29
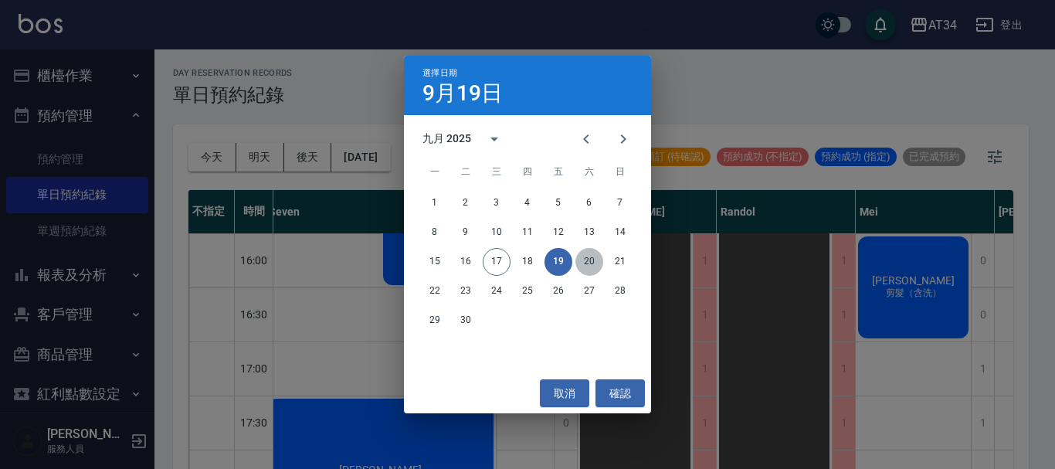
click at [594, 253] on button "20" at bounding box center [589, 262] width 28 height 28
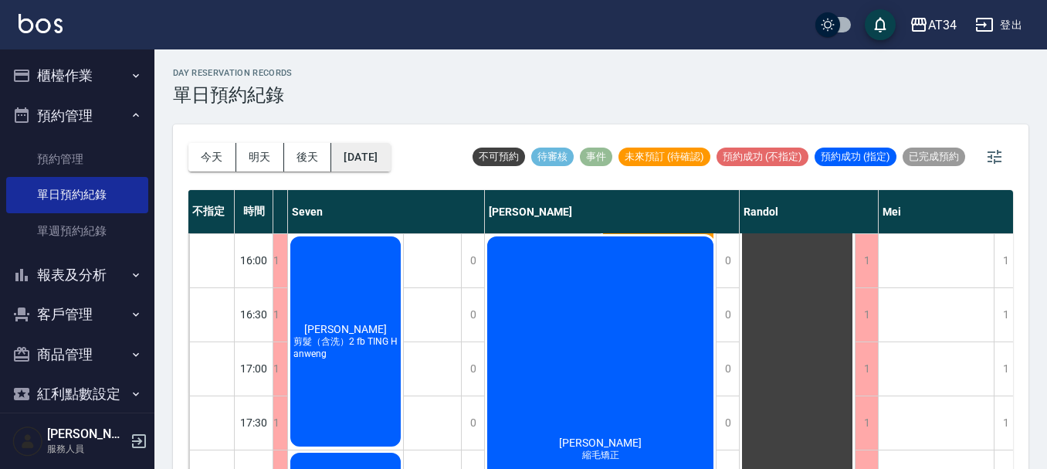
click at [390, 151] on button "2025/09/20" at bounding box center [360, 157] width 59 height 29
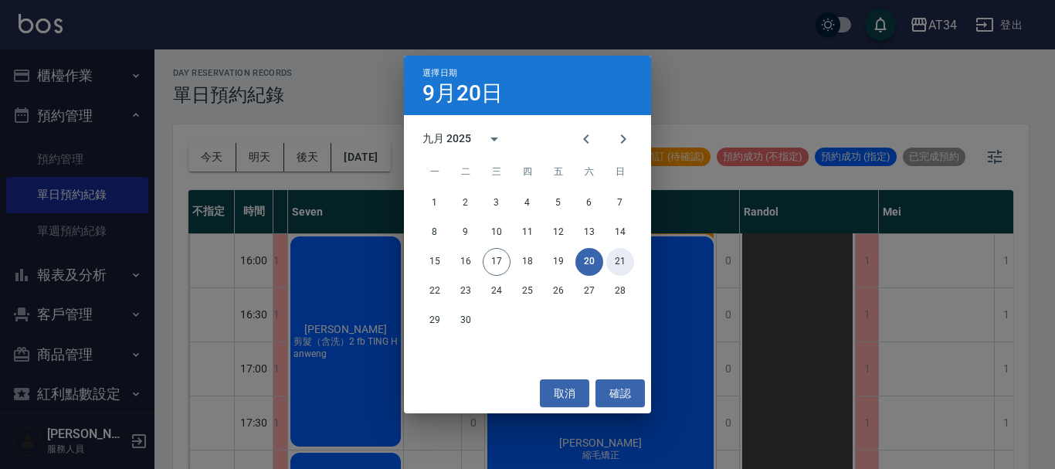
click at [625, 259] on button "21" at bounding box center [620, 262] width 28 height 28
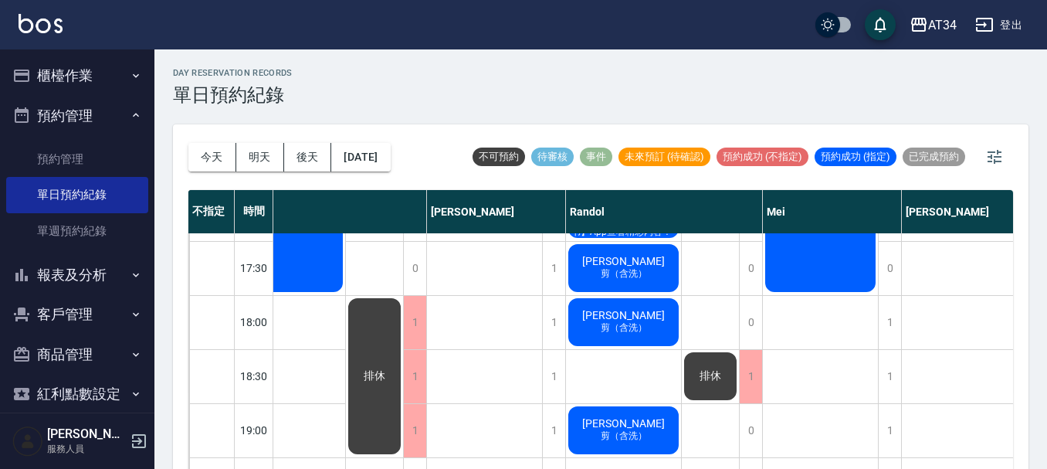
scroll to position [747, 321]
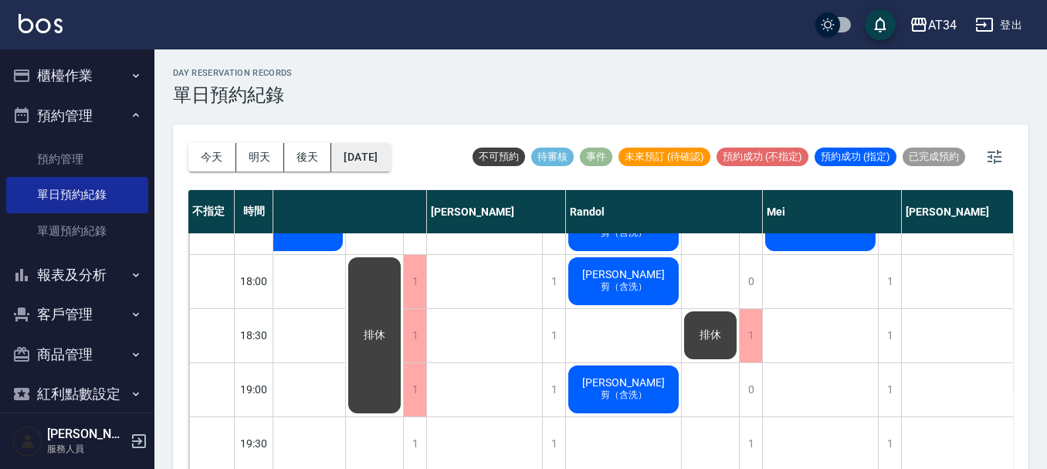
click at [390, 166] on button "2025/09/21" at bounding box center [360, 157] width 59 height 29
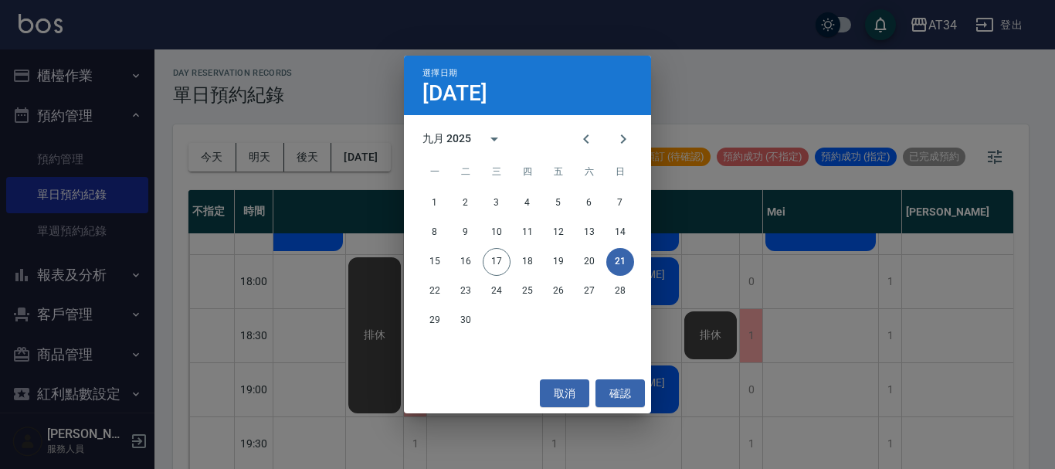
click at [67, 156] on div "選擇日期 9月21日 九月 2025 一 二 三 四 五 六 日 1 2 3 4 5 6 7 8 9 10 11 12 13 14 15 16 17 18 1…" at bounding box center [527, 234] width 1055 height 469
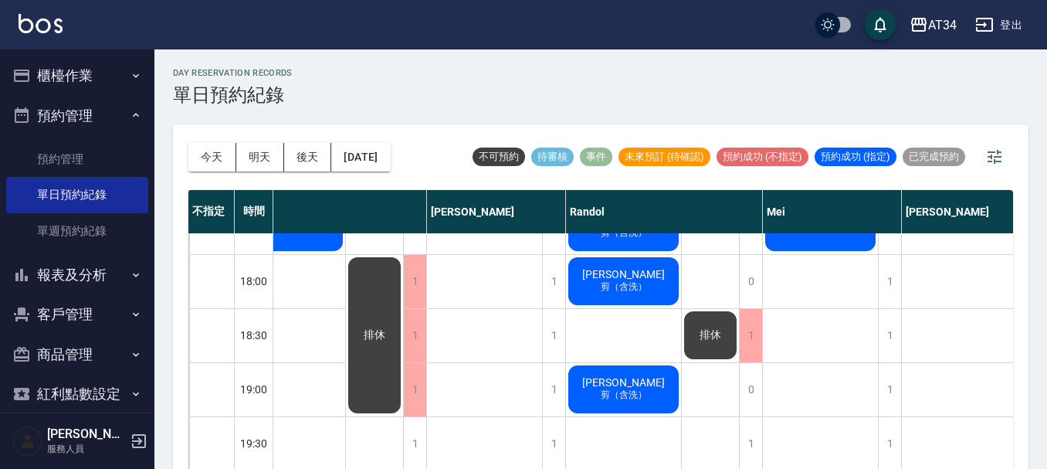
click at [78, 52] on ul "櫃檯作業 打帳單 帳單列表 現金收支登錄 材料自購登錄 每日結帳 排班表 現場電腦打卡 預約管理 預約管理 單日預約紀錄 單週預約紀錄 報表及分析 報表目錄 …" at bounding box center [77, 254] width 142 height 410
click at [79, 66] on button "櫃檯作業" at bounding box center [77, 76] width 142 height 40
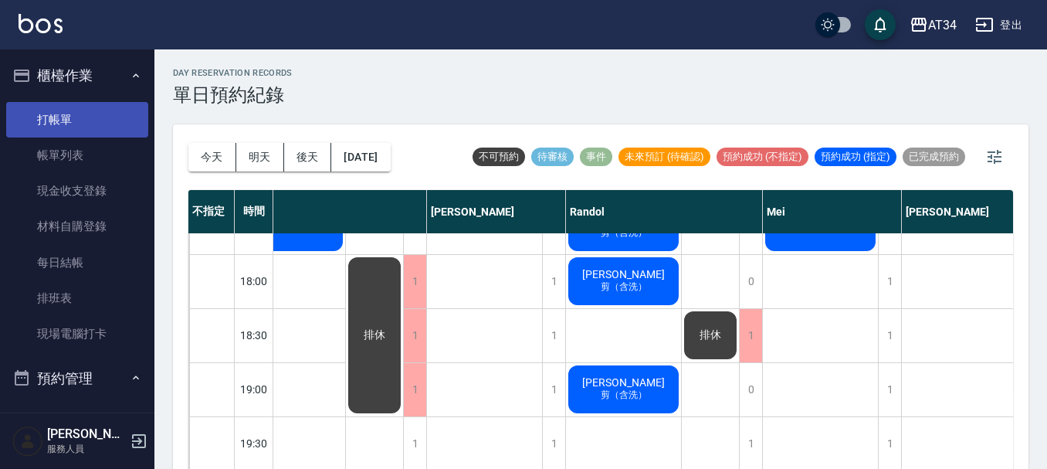
click at [84, 103] on link "打帳單" at bounding box center [77, 120] width 142 height 36
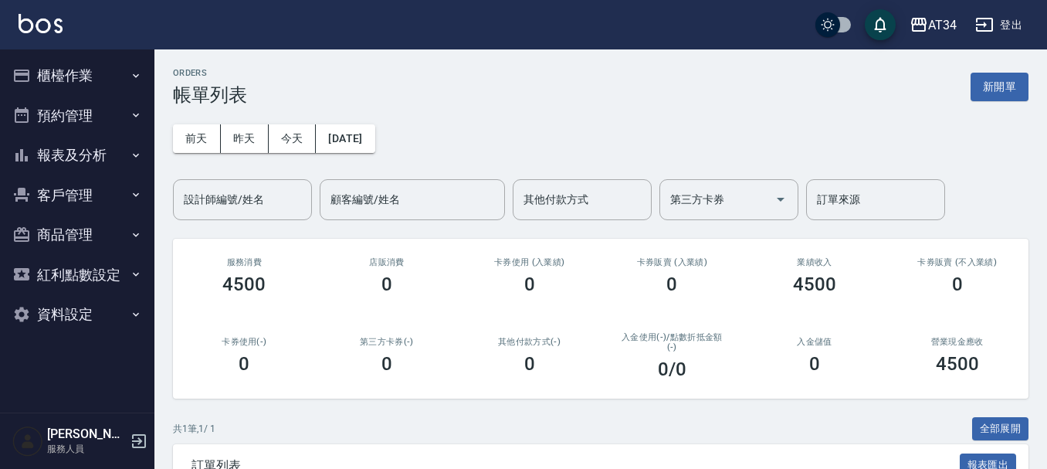
click at [83, 164] on button "報表及分析" at bounding box center [77, 155] width 142 height 40
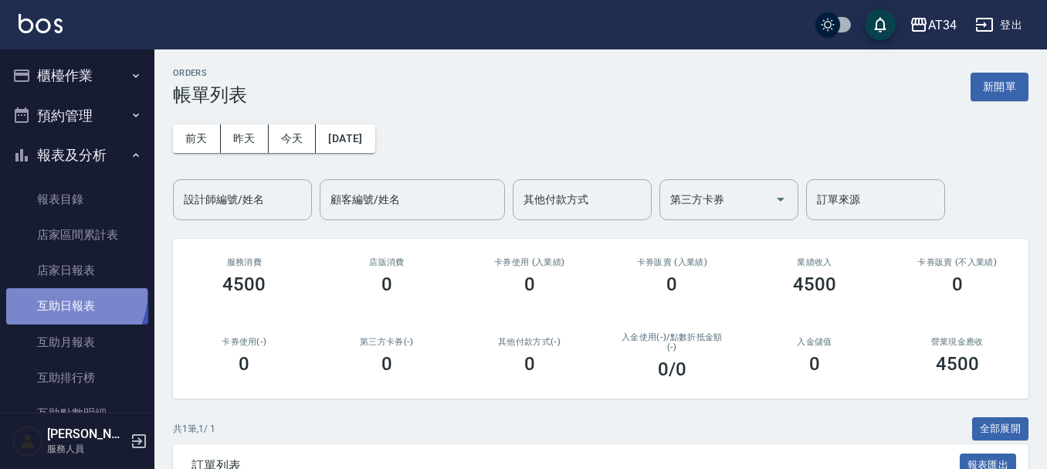
click at [68, 294] on link "互助日報表" at bounding box center [77, 306] width 142 height 36
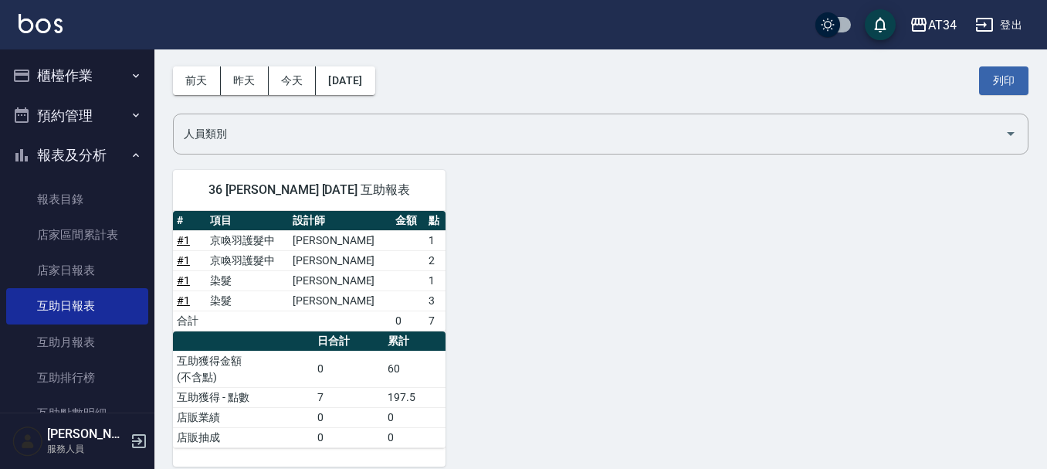
scroll to position [74, 0]
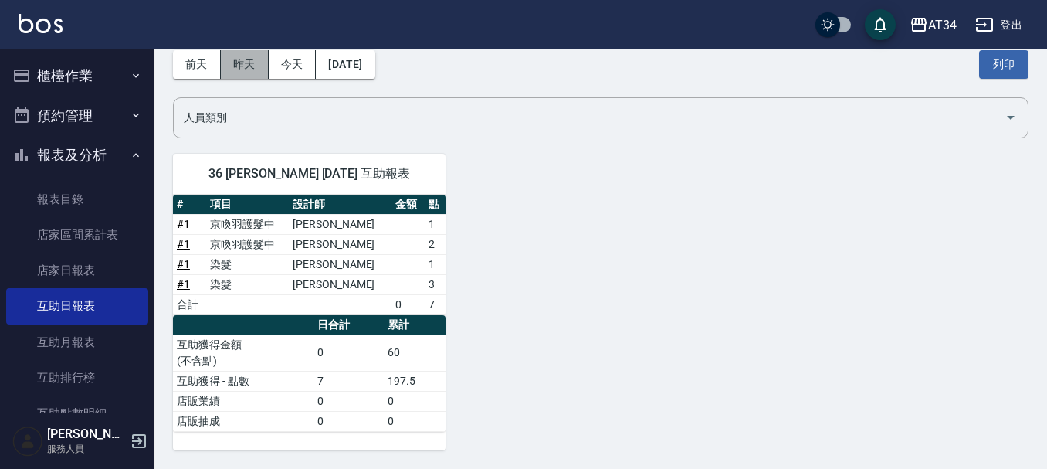
click at [252, 56] on button "昨天" at bounding box center [245, 64] width 48 height 29
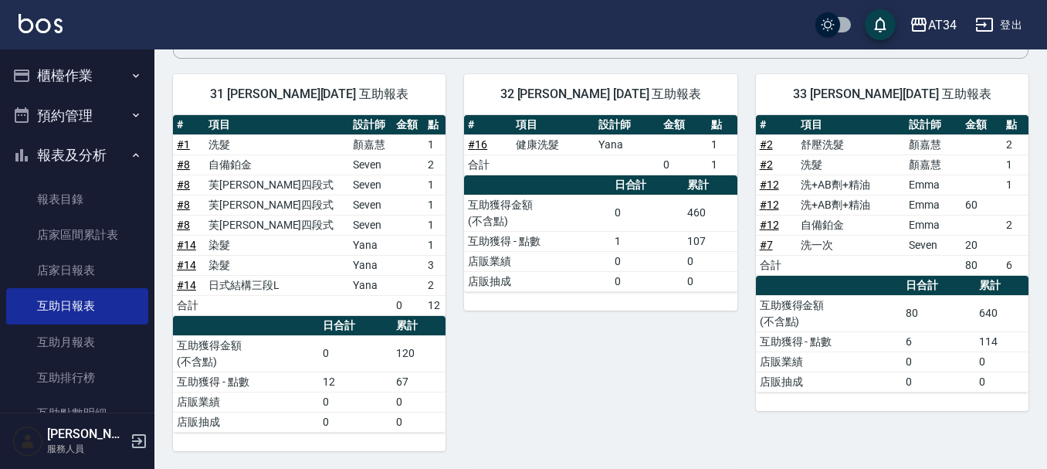
scroll to position [127, 0]
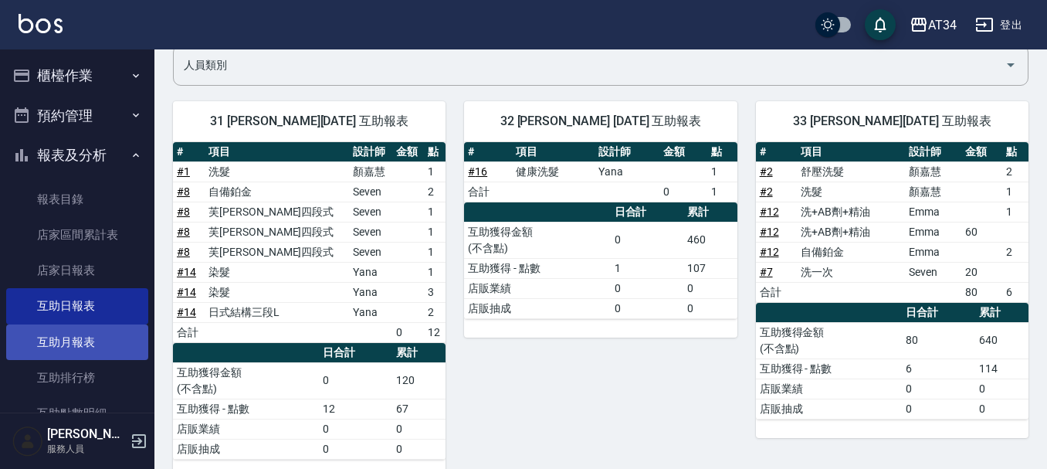
click at [100, 354] on link "互助月報表" at bounding box center [77, 342] width 142 height 36
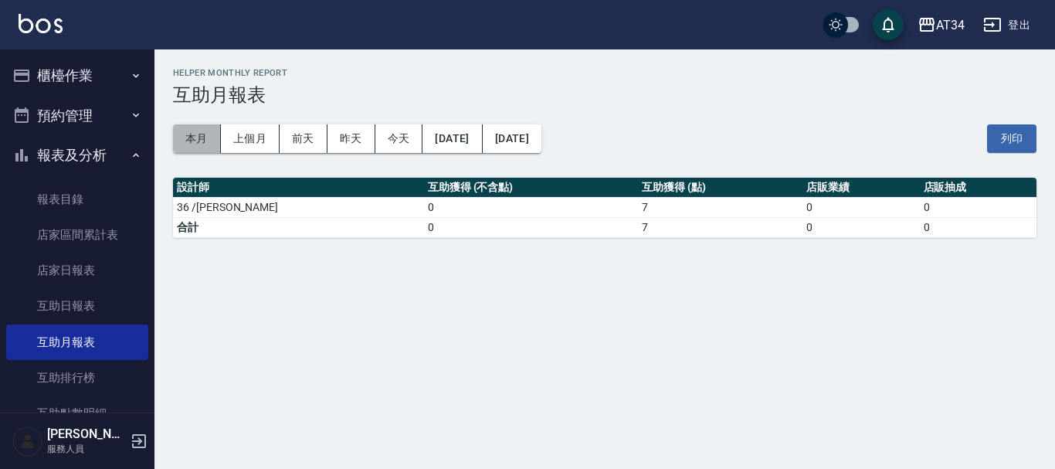
click at [214, 139] on button "本月" at bounding box center [197, 138] width 48 height 29
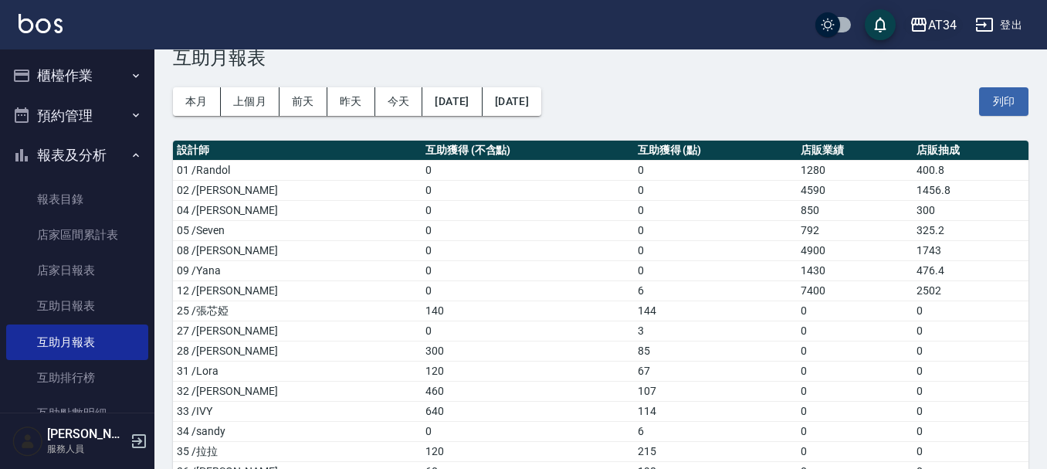
scroll to position [12, 0]
